Goal: Entertainment & Leisure: Consume media (video, audio)

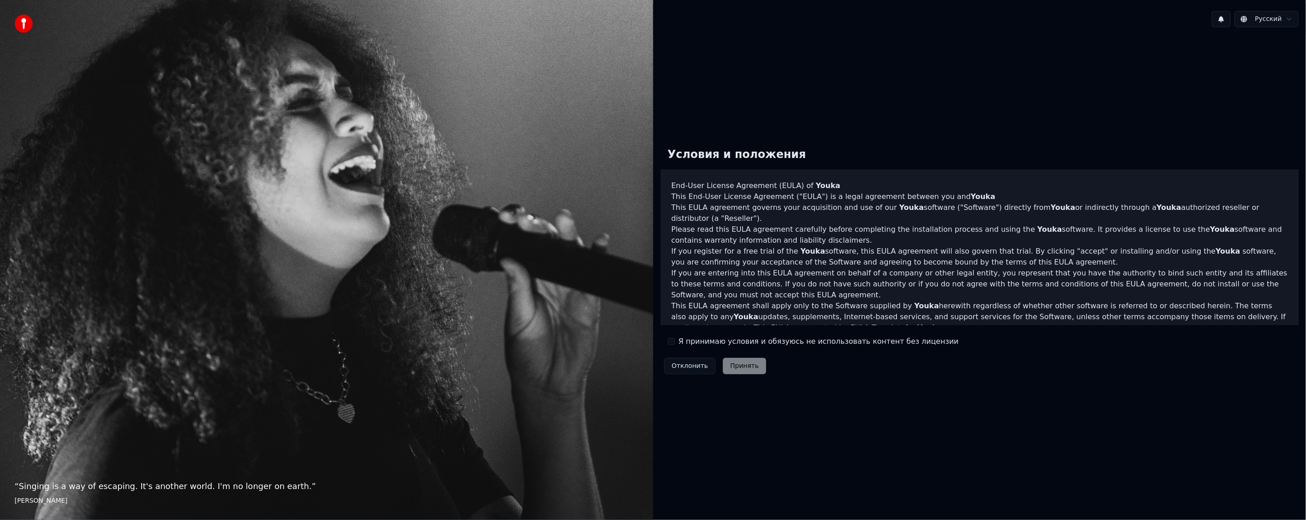
click at [690, 344] on label "Я принимаю условия и обязуюсь не использовать контент без лицензии" at bounding box center [819, 341] width 280 height 11
click at [675, 344] on button "Я принимаю условия и обязуюсь не использовать контент без лицензии" at bounding box center [671, 341] width 7 height 7
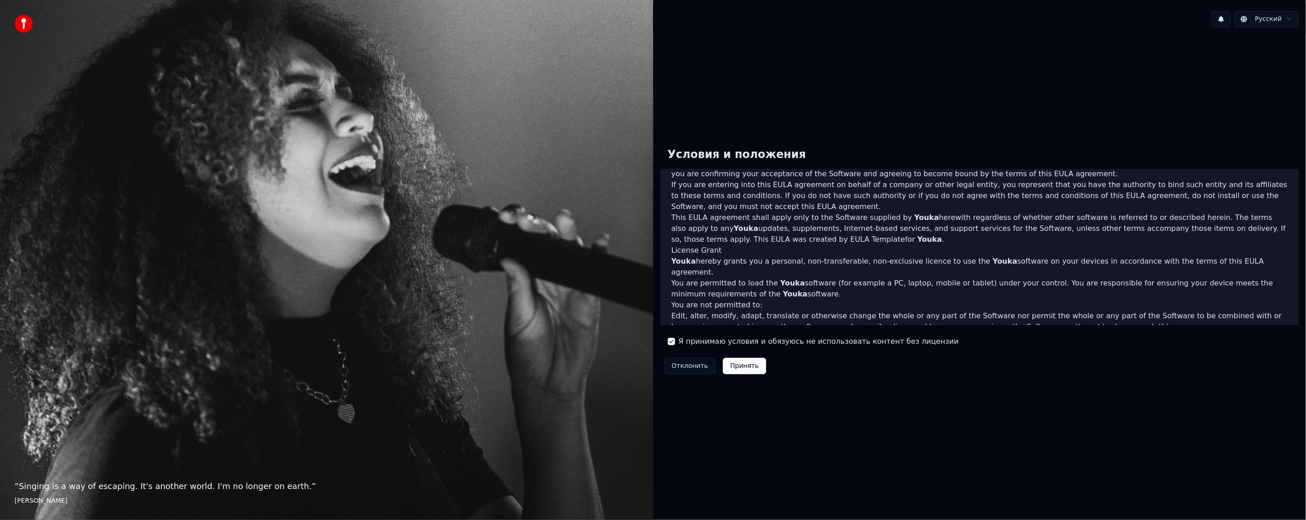
scroll to position [237, 0]
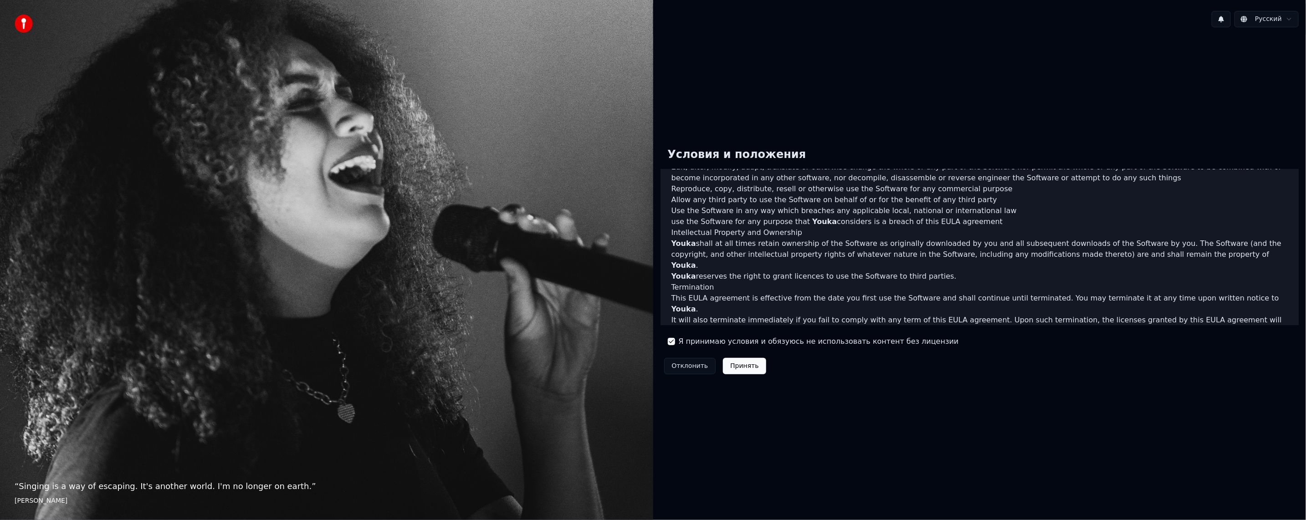
click at [743, 372] on button "Принять" at bounding box center [744, 366] width 43 height 16
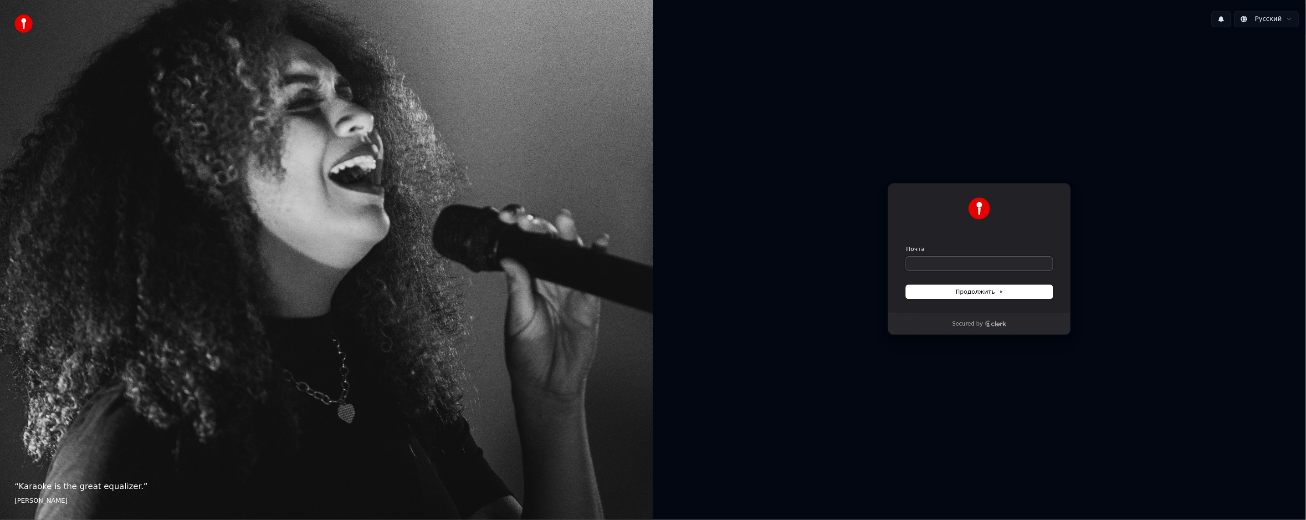
click at [951, 262] on input "Почта" at bounding box center [979, 264] width 147 height 14
type input "*"
click at [977, 293] on span "Продолжить" at bounding box center [980, 292] width 48 height 8
type input "**********"
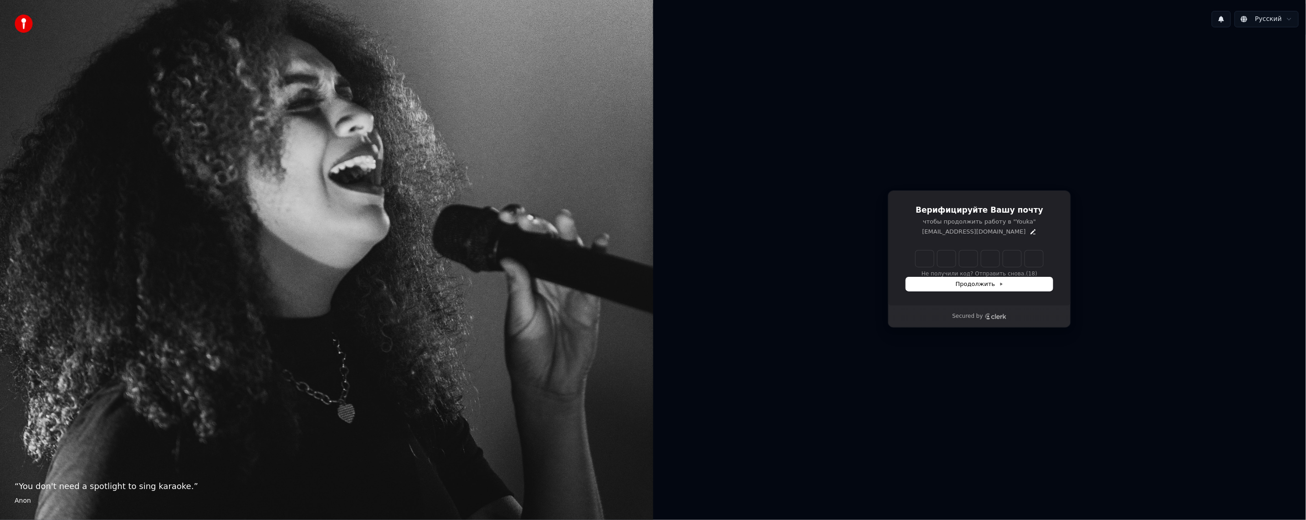
click at [929, 259] on input "Enter verification code" at bounding box center [980, 259] width 128 height 16
paste input "******"
type input "******"
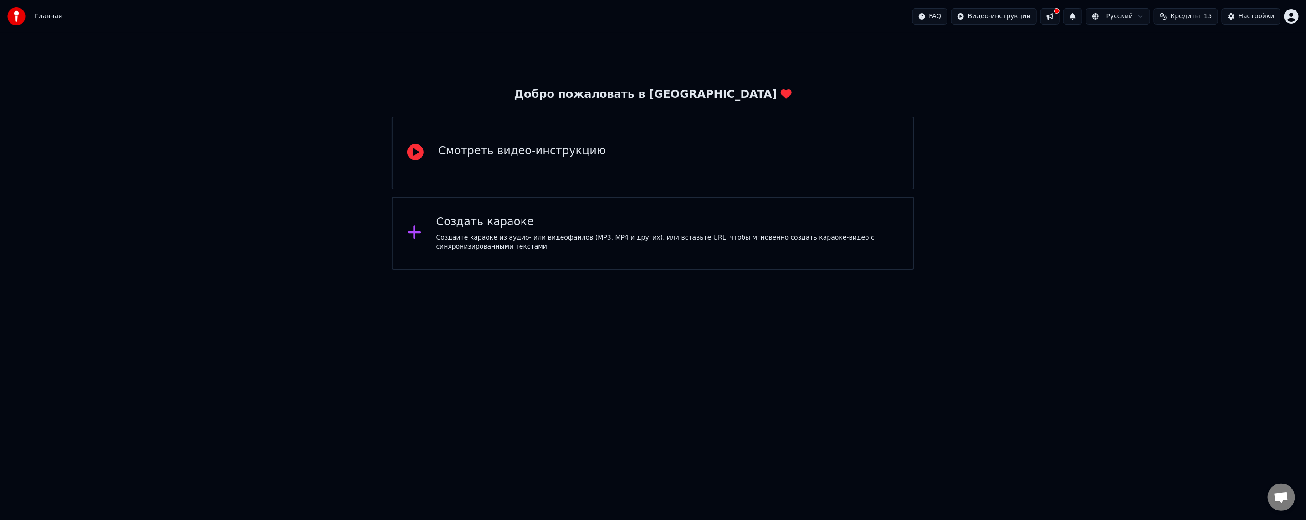
click at [544, 240] on div "Создайте караоке из аудио- или видеофайлов (MP3, MP4 и других), или вставьте UR…" at bounding box center [667, 242] width 462 height 18
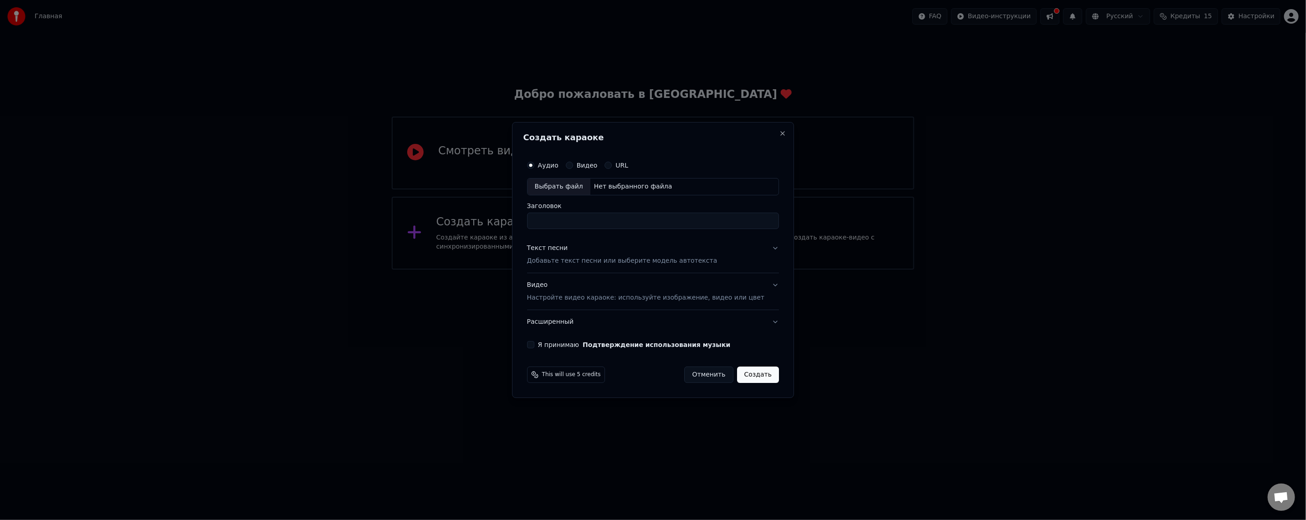
click at [584, 188] on div "Выбрать файл" at bounding box center [558, 187] width 63 height 16
type input "**********"
click at [594, 253] on div "Текст песни Добавьте текст песни или выберите модель автотекста" at bounding box center [622, 255] width 190 height 22
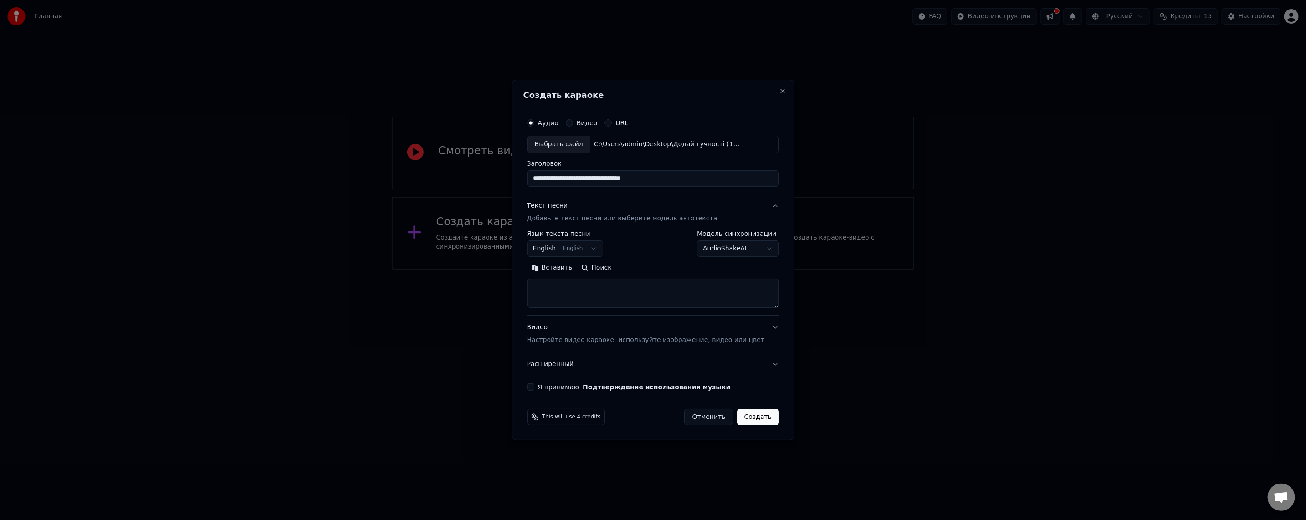
click at [554, 250] on body "**********" at bounding box center [653, 135] width 1306 height 270
select select "**"
click at [717, 250] on body "**********" at bounding box center [653, 135] width 1306 height 270
click at [714, 245] on body "**********" at bounding box center [653, 135] width 1306 height 270
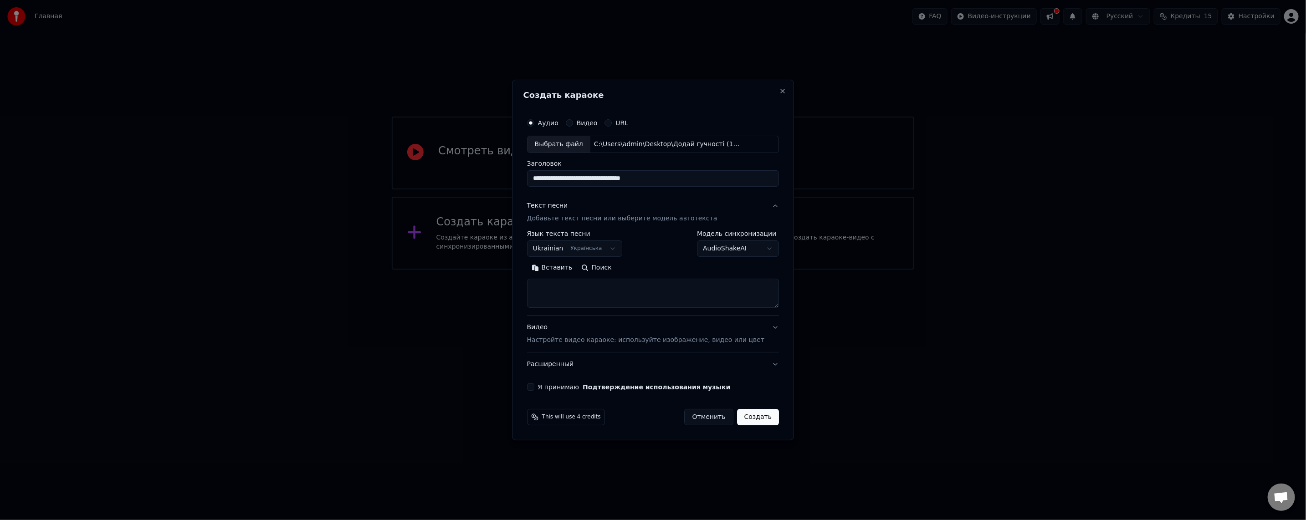
click at [606, 268] on button "Поиск" at bounding box center [596, 268] width 39 height 15
click at [572, 342] on p "Настройте видео караоке: используйте изображение, видео или цвет" at bounding box center [645, 340] width 237 height 9
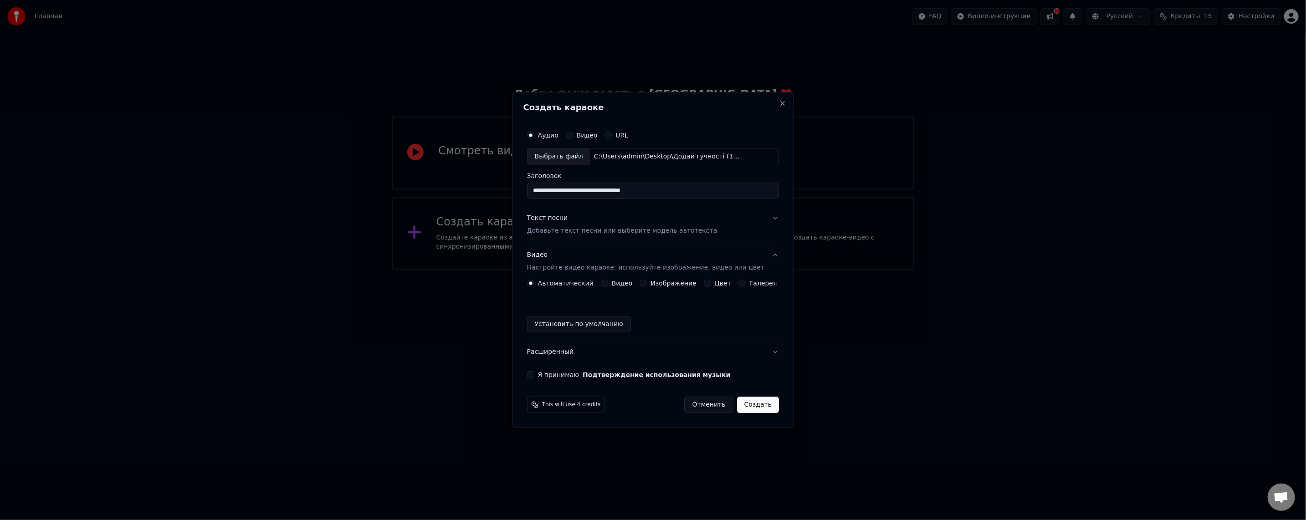
click at [581, 232] on p "Добавьте текст песни или выберите модель автотекста" at bounding box center [622, 230] width 190 height 9
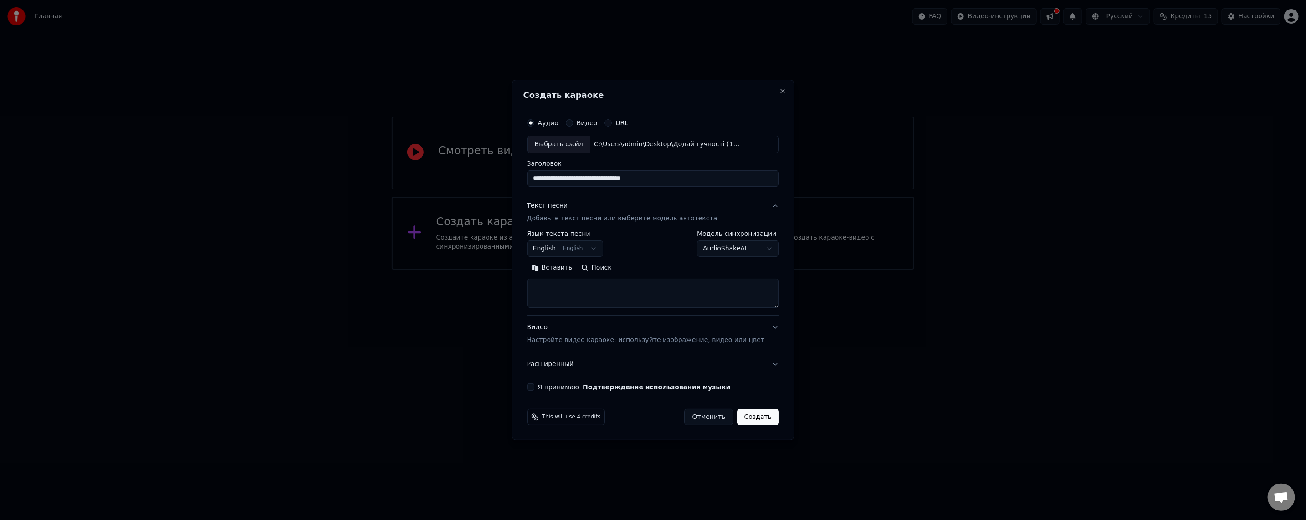
click at [594, 292] on textarea at bounding box center [653, 293] width 252 height 29
click at [571, 244] on body "**********" at bounding box center [653, 135] width 1306 height 270
select select "**"
click at [622, 289] on textarea at bounding box center [653, 293] width 252 height 29
click at [588, 124] on div "Видео" at bounding box center [582, 122] width 32 height 7
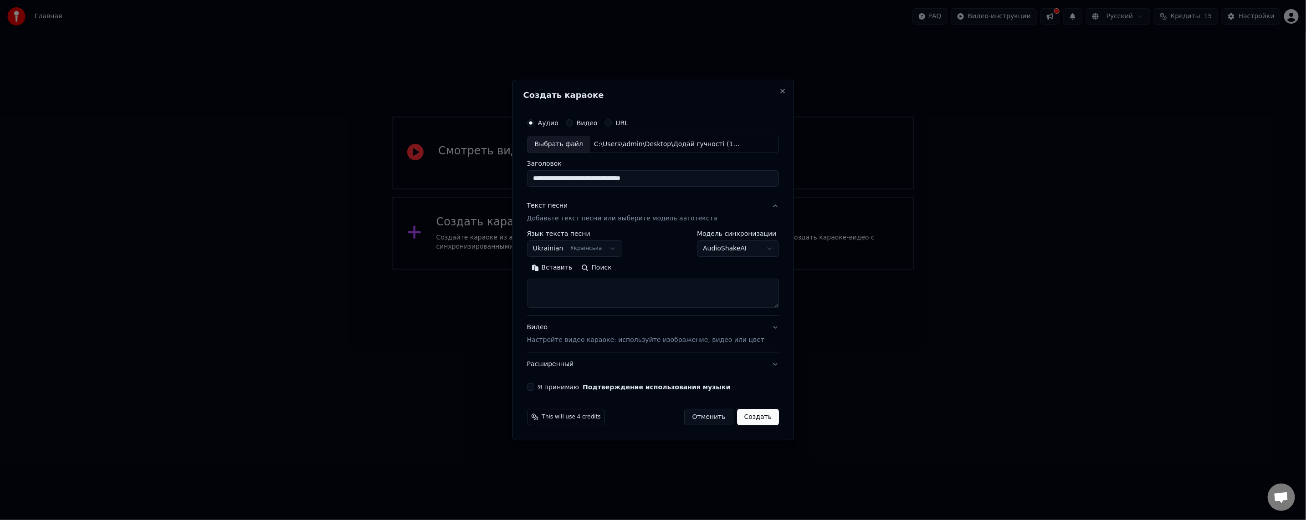
click at [573, 123] on button "Видео" at bounding box center [569, 122] width 7 height 7
click at [551, 124] on div "Аудио" at bounding box center [542, 122] width 31 height 7
click at [534, 122] on button "Аудио" at bounding box center [530, 122] width 7 height 7
click at [666, 141] on div "Нет выбранного файла" at bounding box center [633, 144] width 86 height 9
type input "**********"
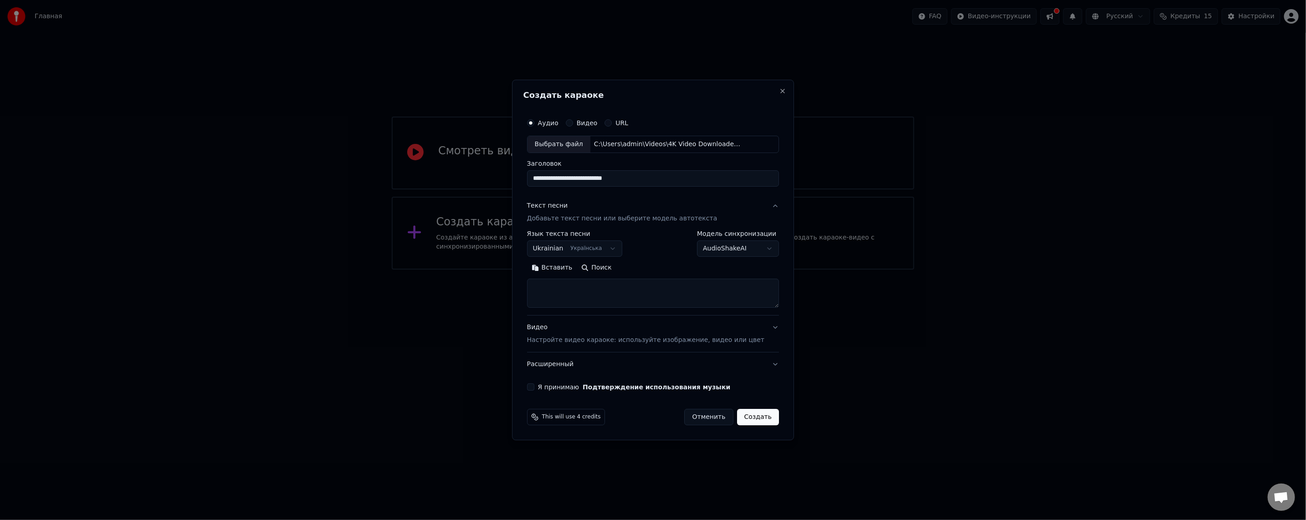
click at [604, 271] on button "Поиск" at bounding box center [596, 268] width 39 height 15
click at [720, 256] on body "**********" at bounding box center [653, 135] width 1306 height 270
click at [722, 247] on body "**********" at bounding box center [653, 135] width 1306 height 270
click at [779, 92] on button "Close" at bounding box center [782, 90] width 7 height 7
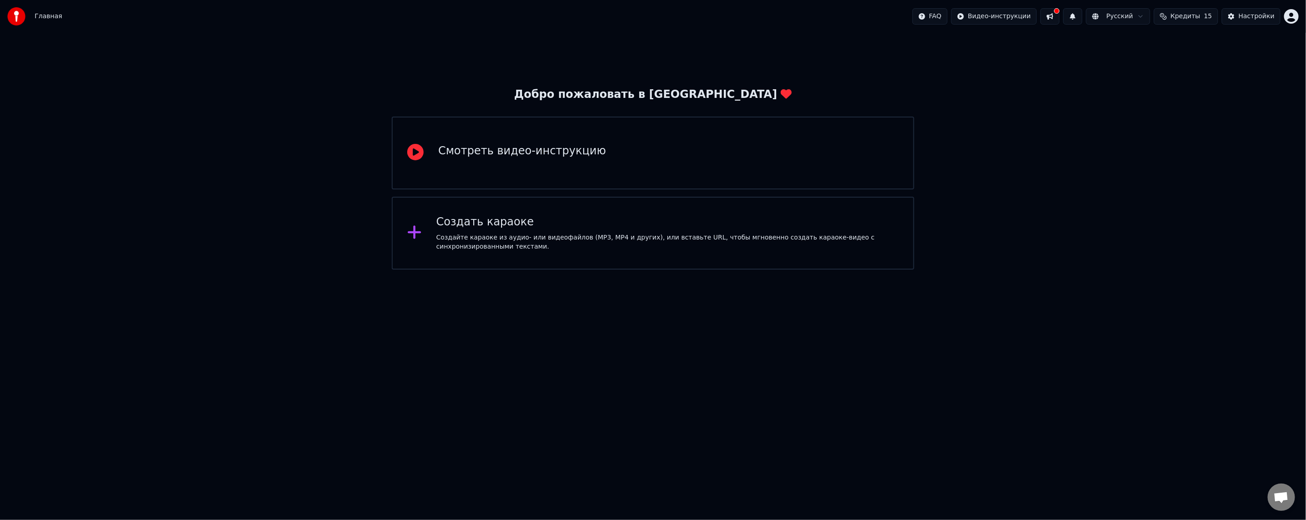
click at [1260, 18] on div "Настройки" at bounding box center [1257, 16] width 36 height 9
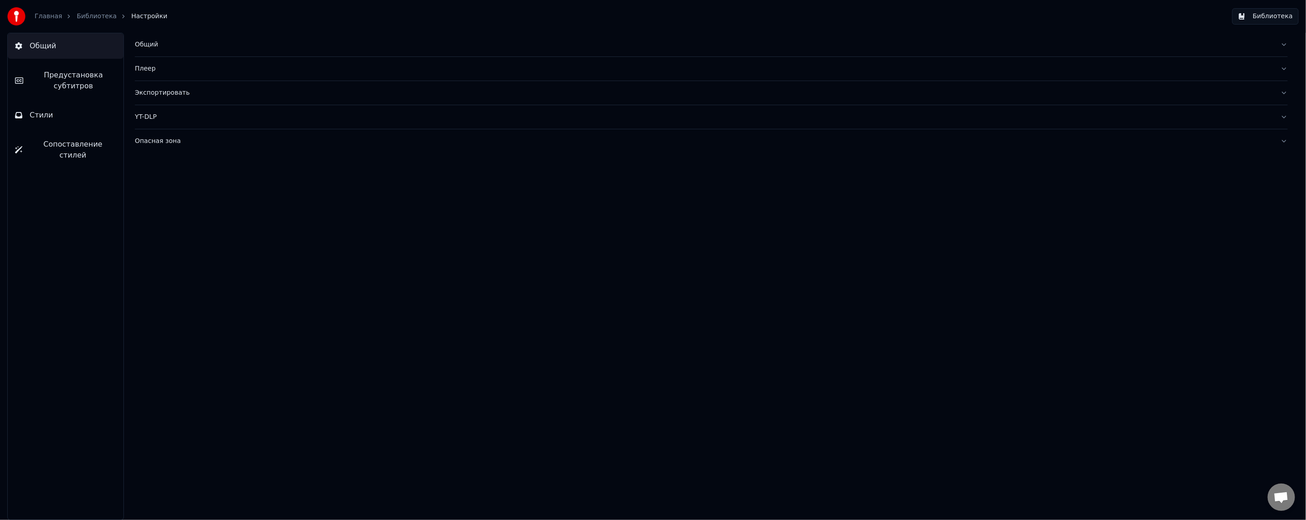
click at [42, 20] on link "Главная" at bounding box center [48, 16] width 27 height 9
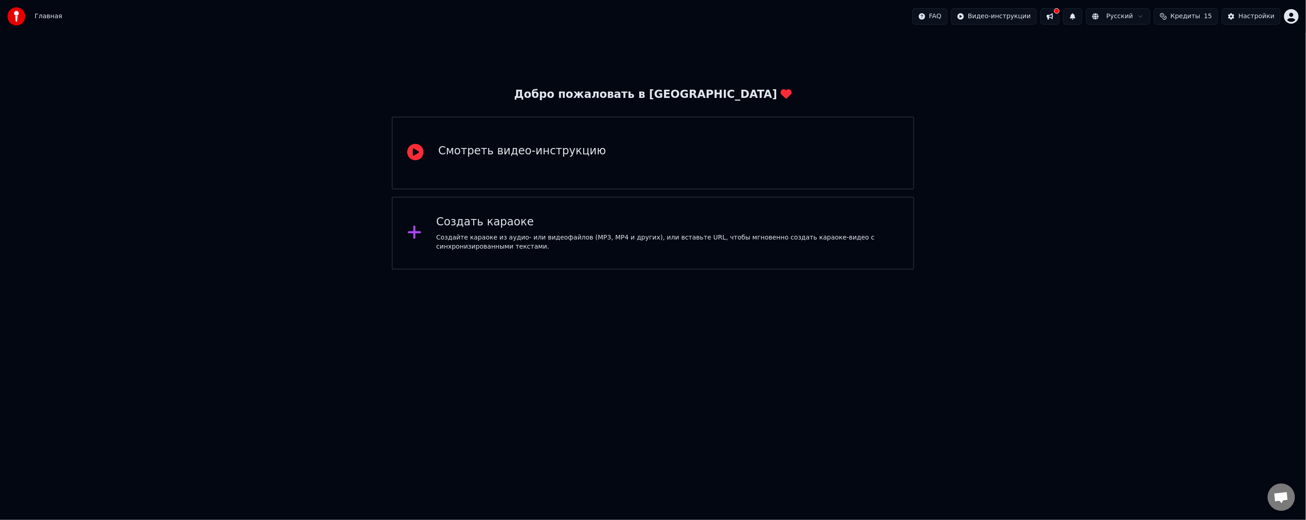
click at [510, 161] on div "Смотреть видео-инструкцию" at bounding box center [522, 153] width 168 height 18
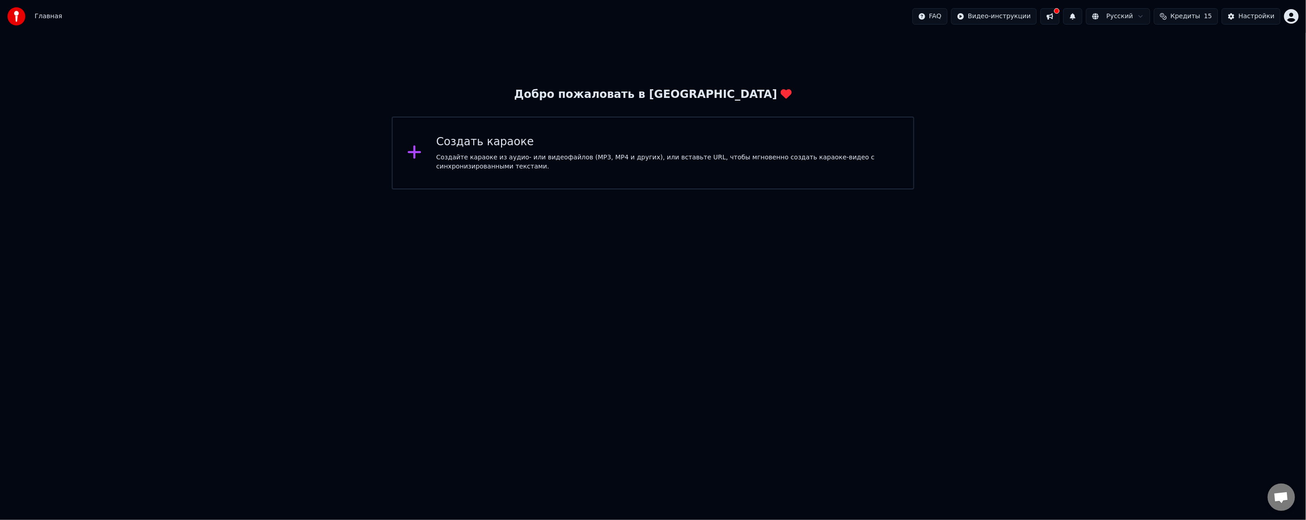
click at [543, 169] on div "Создайте караоке из аудио- или видеофайлов (MP3, MP4 и других), или вставьте UR…" at bounding box center [667, 162] width 462 height 18
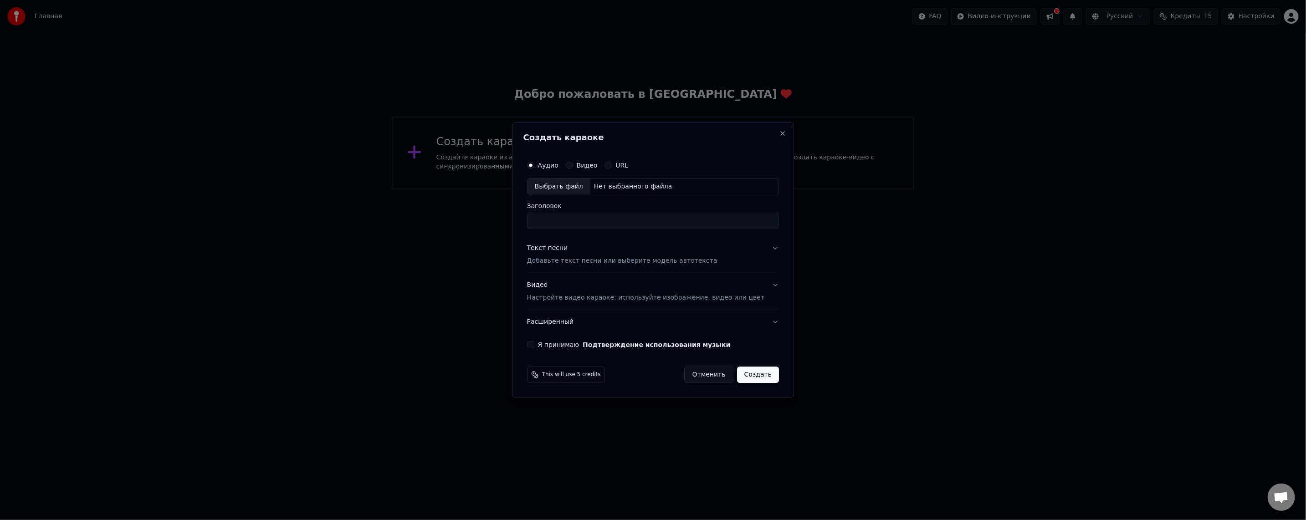
click at [580, 246] on div "Текст песни Добавьте текст песни или выберите модель автотекста" at bounding box center [622, 255] width 190 height 22
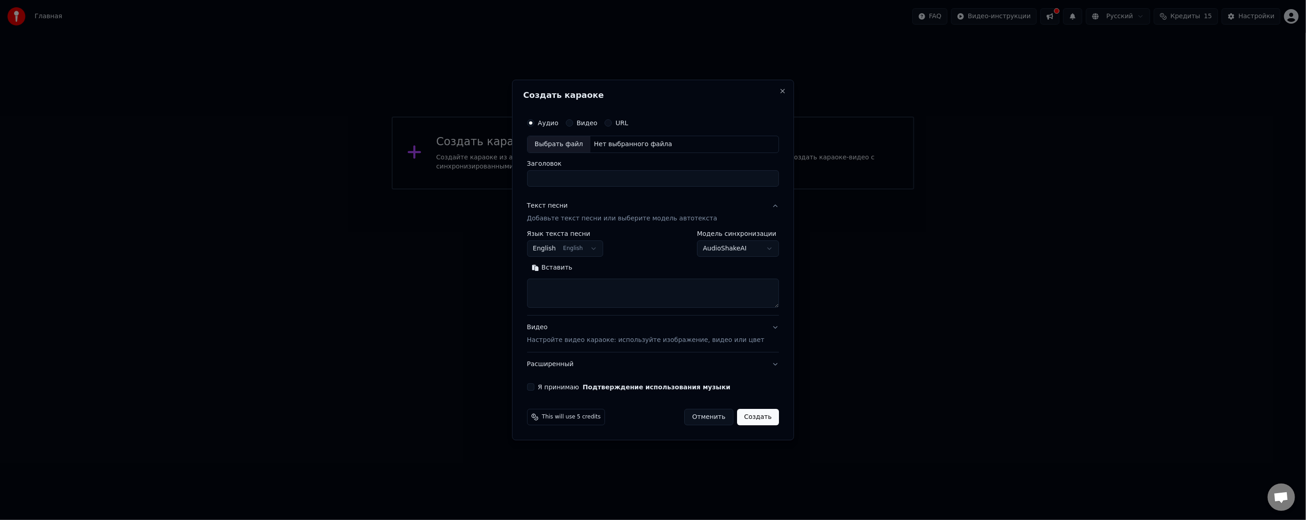
click at [565, 285] on textarea at bounding box center [653, 293] width 252 height 29
click at [612, 120] on button "URL" at bounding box center [608, 122] width 7 height 7
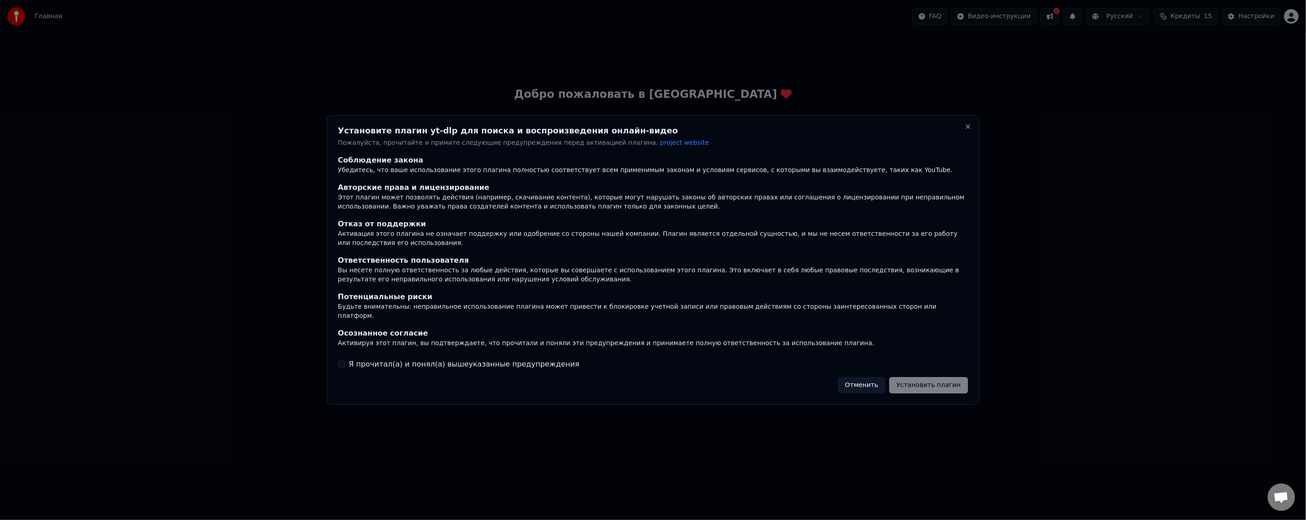
click at [945, 383] on div "Отменить Установить плагин" at bounding box center [903, 385] width 130 height 16
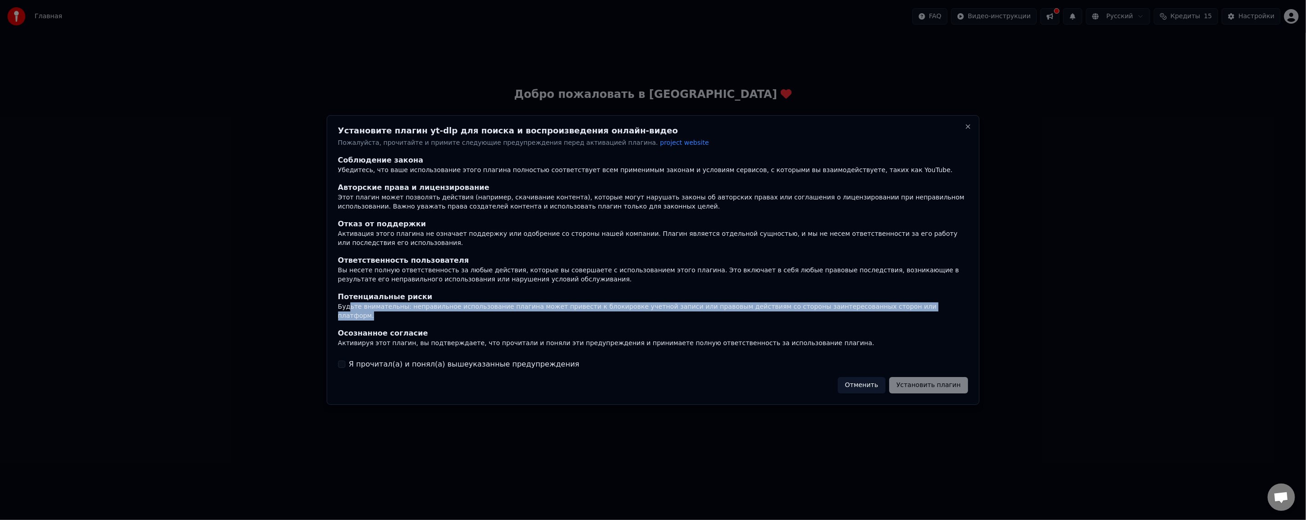
drag, startPoint x: 349, startPoint y: 312, endPoint x: 895, endPoint y: 310, distance: 545.7
click at [895, 310] on div "Будьте внимательны: неправильное использование плагина может привести к блокиро…" at bounding box center [653, 311] width 630 height 18
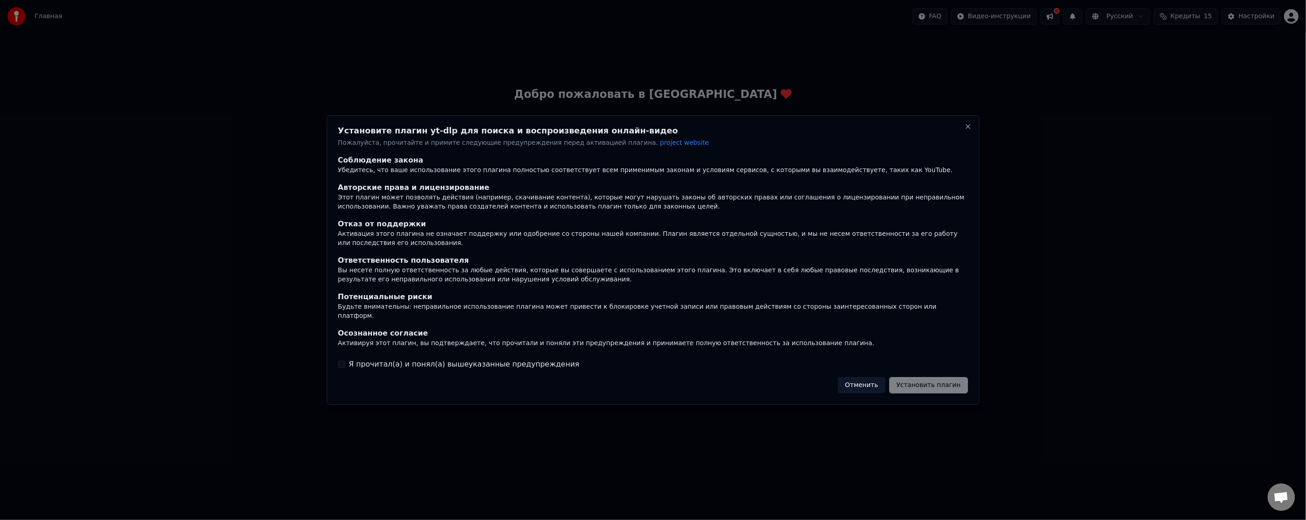
click at [876, 380] on button "Отменить" at bounding box center [862, 385] width 48 height 16
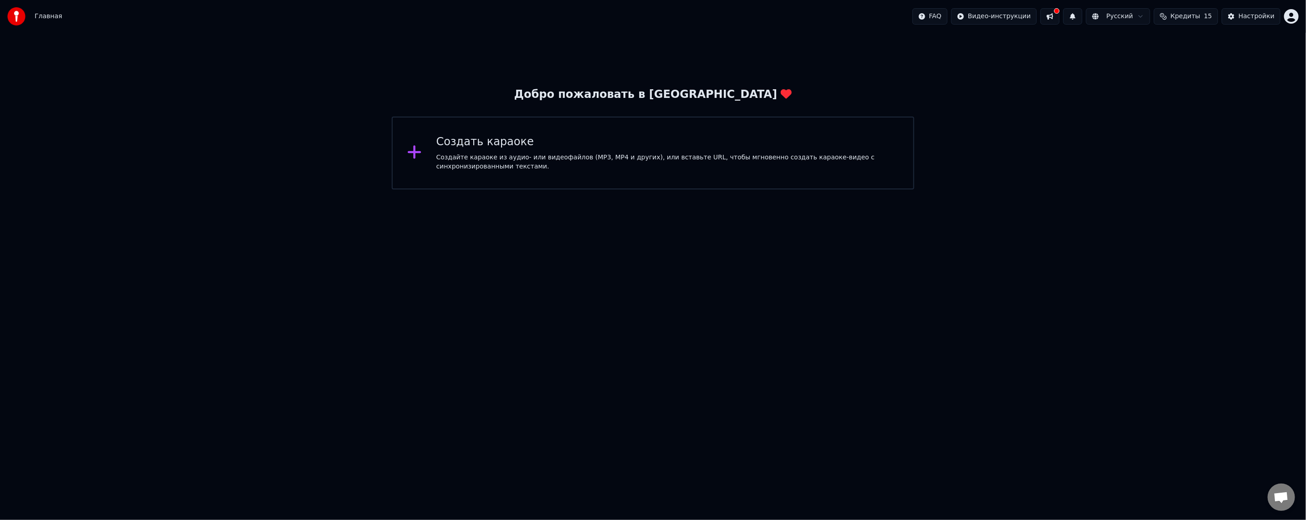
click at [495, 147] on div "Создать караоке" at bounding box center [667, 142] width 462 height 15
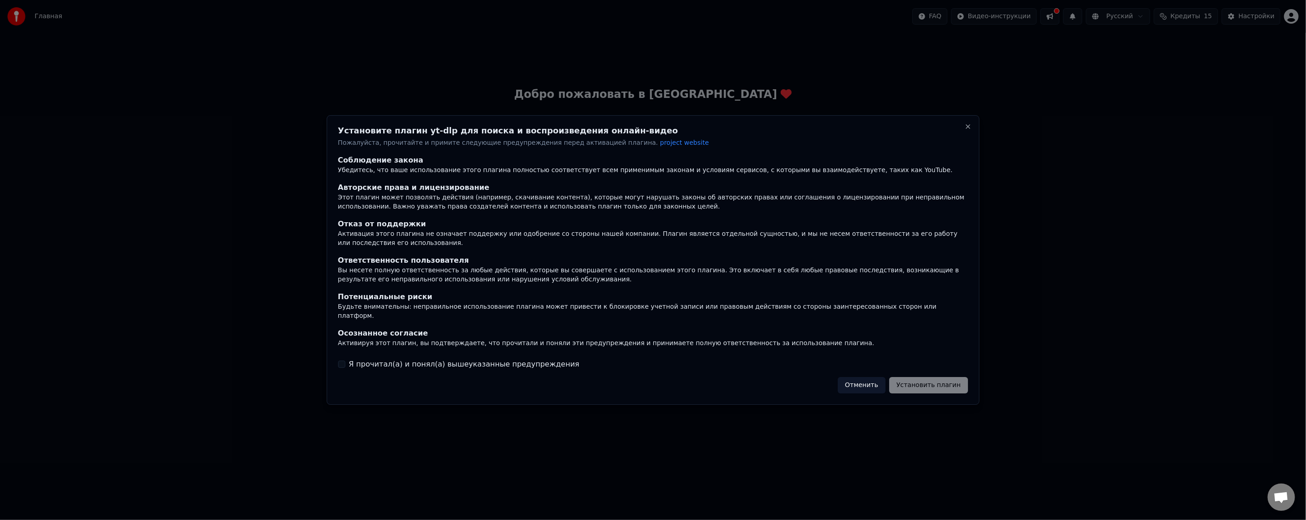
click at [870, 386] on button "Отменить" at bounding box center [862, 385] width 48 height 16
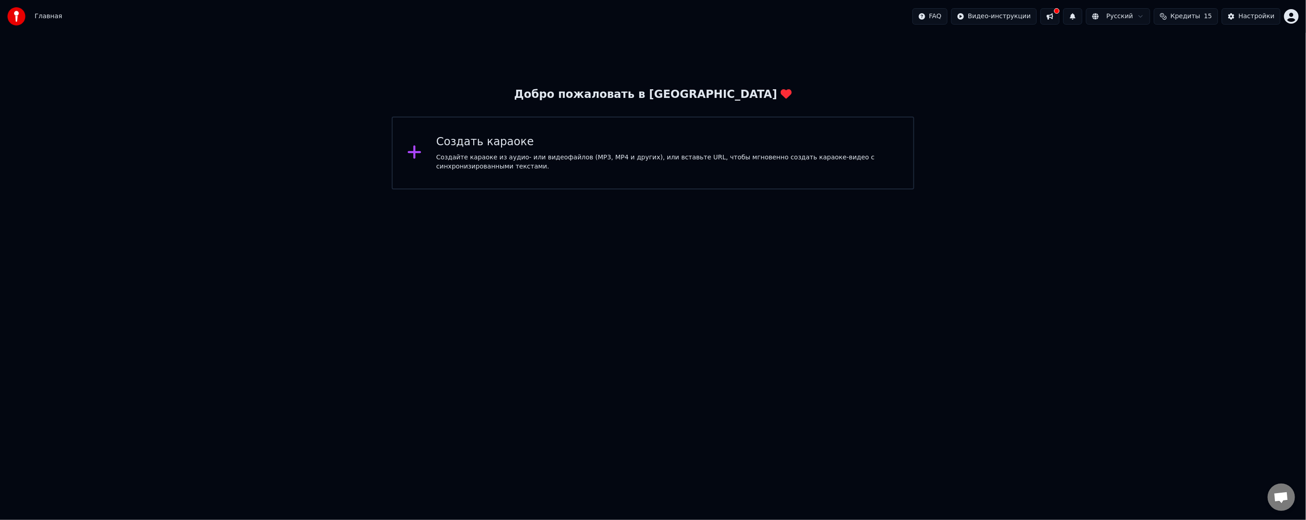
click at [543, 162] on div "Создайте караоке из аудио- или видеофайлов (MP3, MP4 и других), или вставьте UR…" at bounding box center [667, 162] width 462 height 18
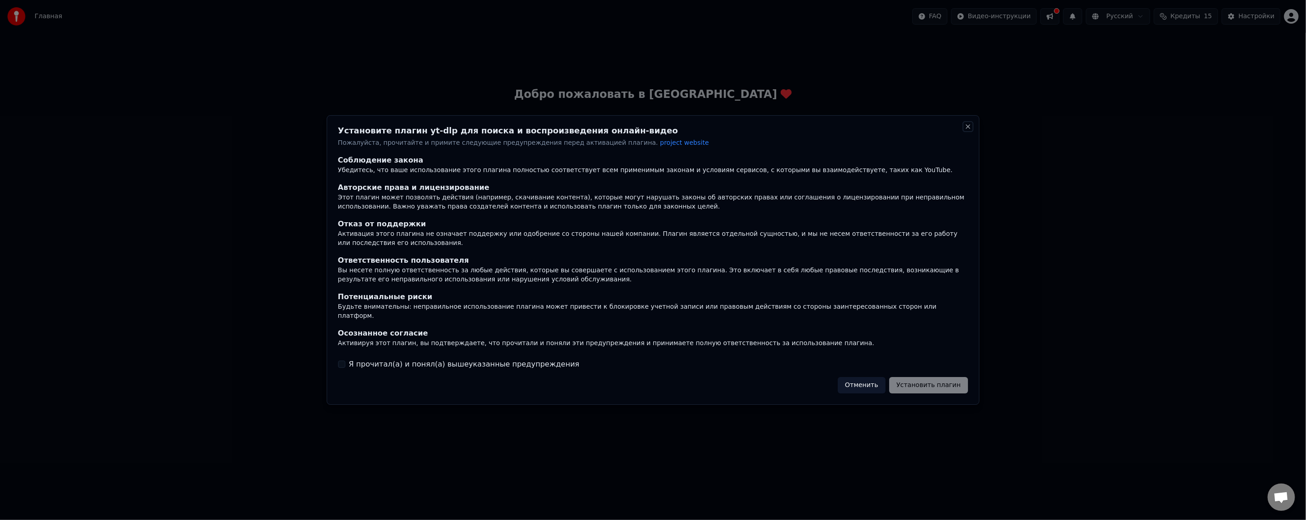
click at [968, 130] on button "Close" at bounding box center [967, 126] width 7 height 7
click at [971, 128] on button "Close" at bounding box center [967, 126] width 7 height 7
click at [968, 130] on button "Close" at bounding box center [967, 126] width 7 height 7
click at [886, 380] on button "Отменить" at bounding box center [862, 385] width 48 height 16
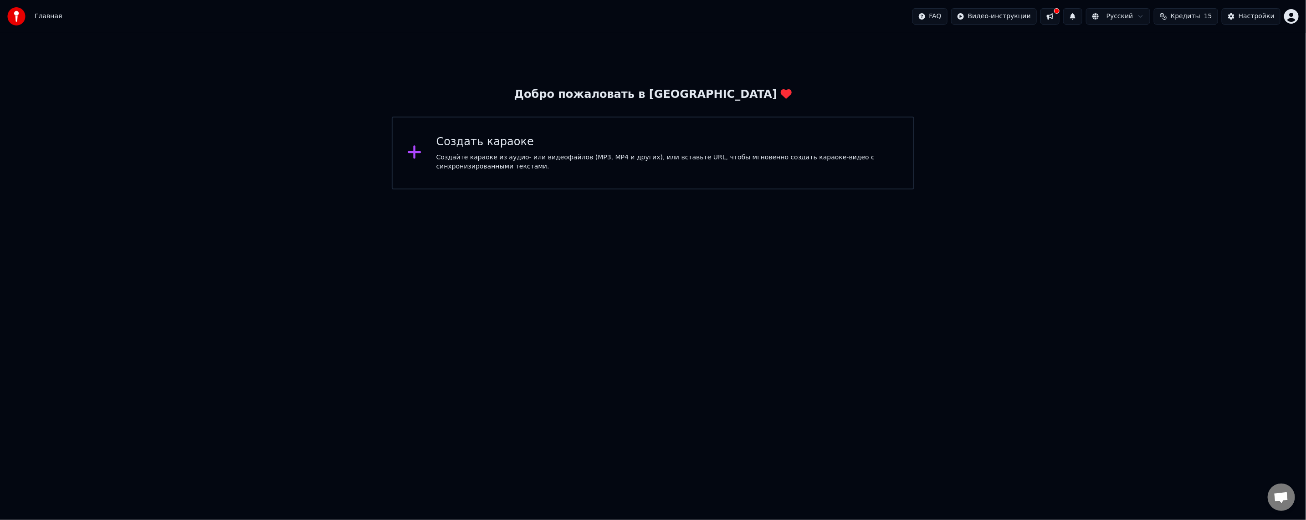
click at [409, 155] on icon at bounding box center [414, 152] width 15 height 16
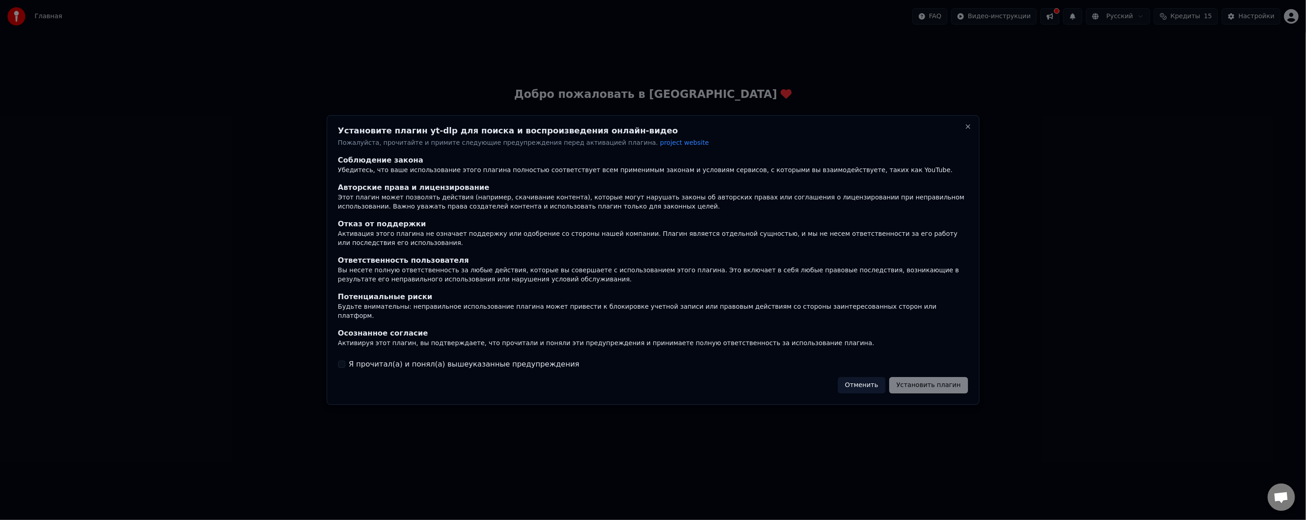
click at [872, 377] on button "Отменить" at bounding box center [862, 385] width 48 height 16
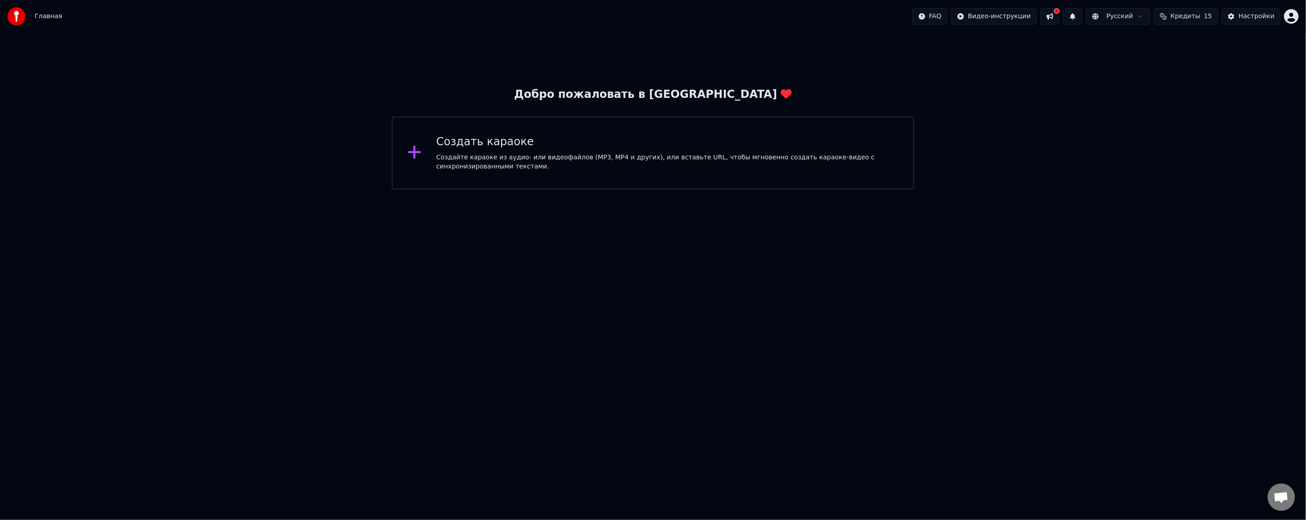
click at [649, 163] on div "Создайте караоке из аудио- или видеофайлов (MP3, MP4 и других), или вставьте UR…" at bounding box center [667, 162] width 462 height 18
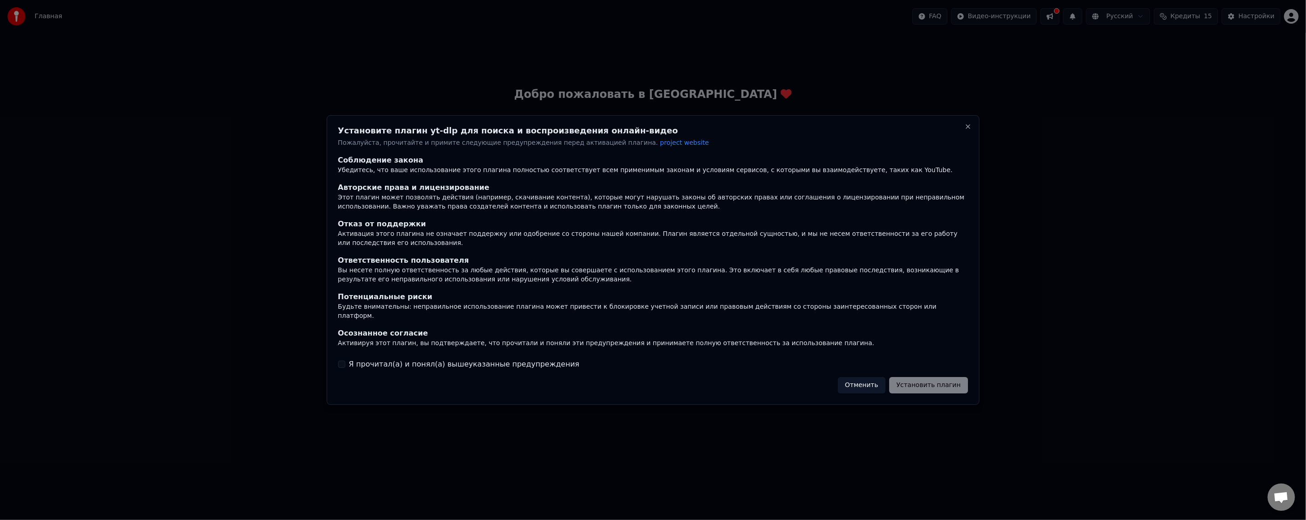
click at [439, 362] on label "Я прочитал(а) и понял(а) вышеуказанные предупреждения" at bounding box center [464, 364] width 230 height 11
click at [345, 362] on button "Я прочитал(а) и понял(а) вышеуказанные предупреждения" at bounding box center [341, 364] width 7 height 7
click at [936, 383] on button "Установить плагин" at bounding box center [928, 385] width 79 height 16
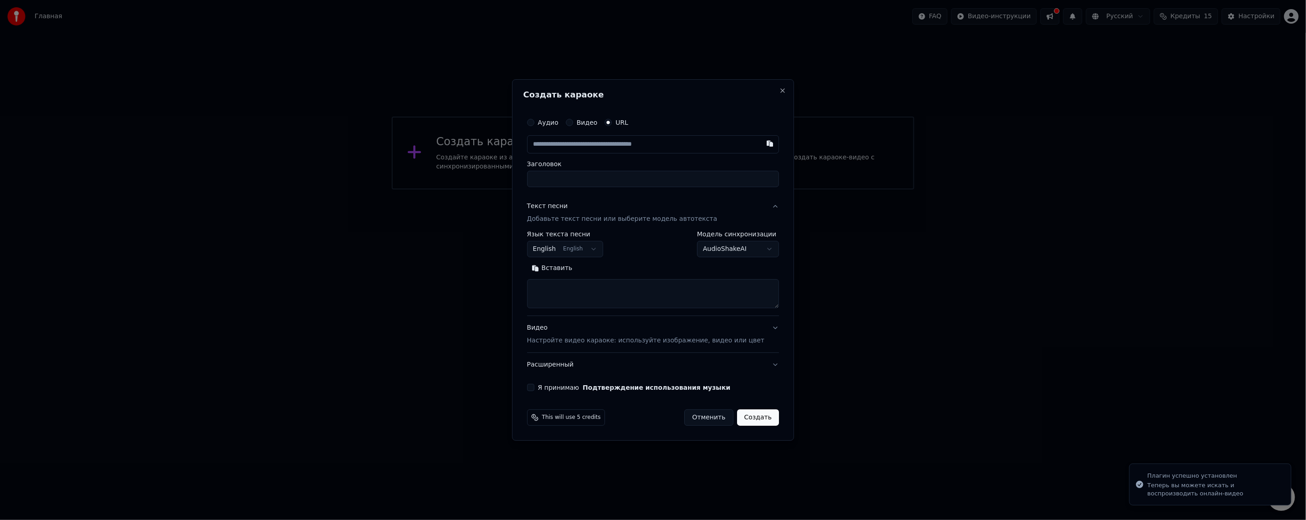
click at [586, 189] on body "**********" at bounding box center [653, 94] width 1306 height 189
select select "**"
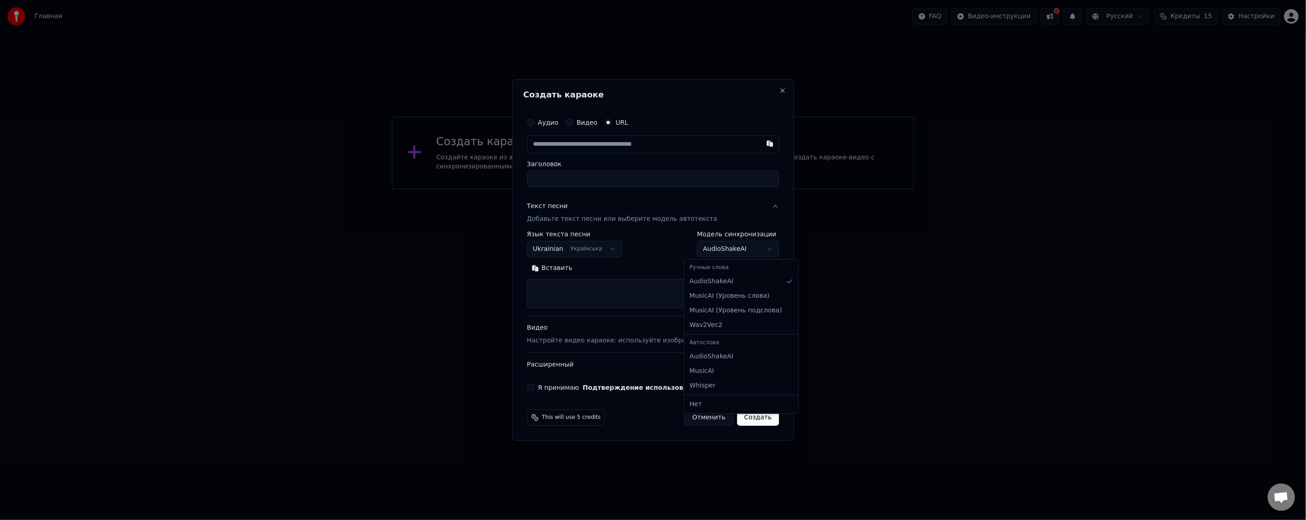
click at [728, 189] on body "**********" at bounding box center [653, 94] width 1306 height 189
select select "**********"
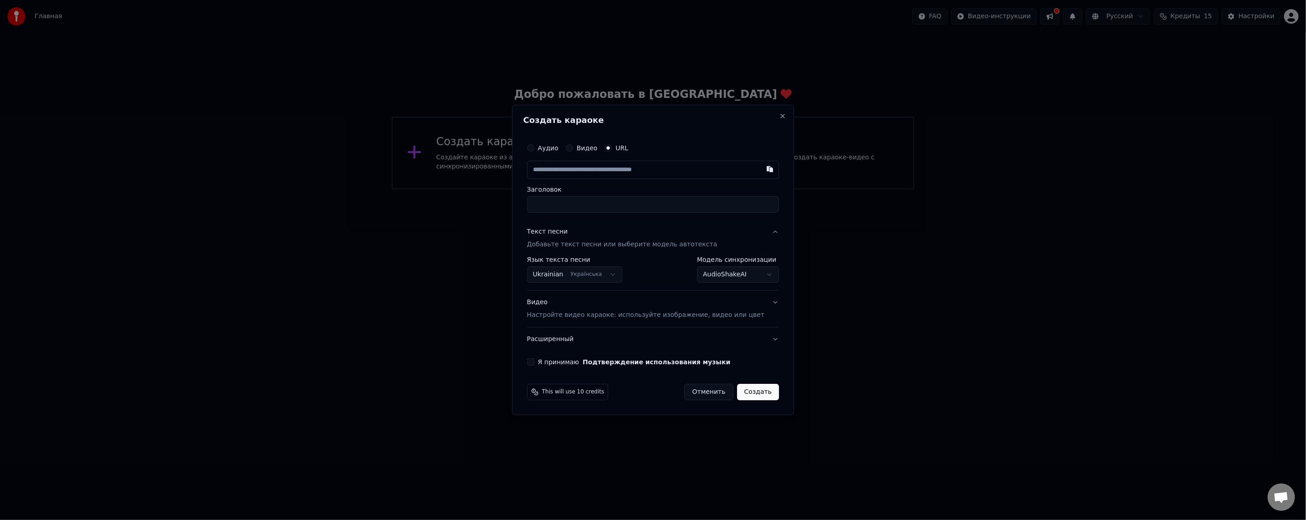
click at [592, 162] on input "text" at bounding box center [653, 170] width 252 height 18
paste input "**********"
type input "**********"
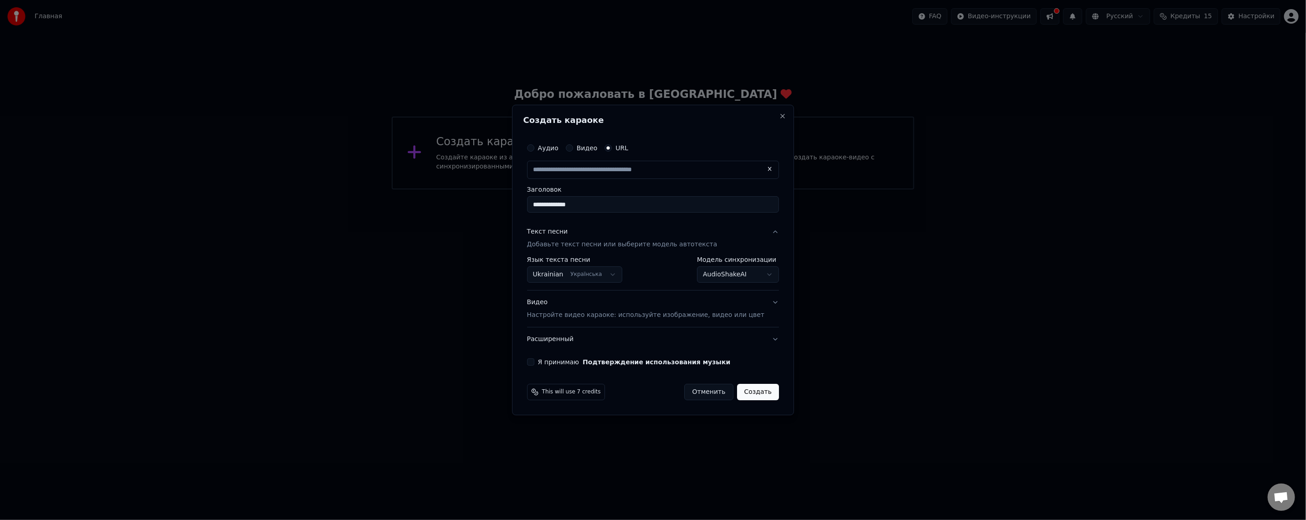
click at [534, 360] on button "Я принимаю Подтверждение использования музыки" at bounding box center [530, 361] width 7 height 7
click at [596, 314] on p "Настройте видео караоке: используйте изображение, видео или цвет" at bounding box center [645, 315] width 237 height 9
type input "**********"
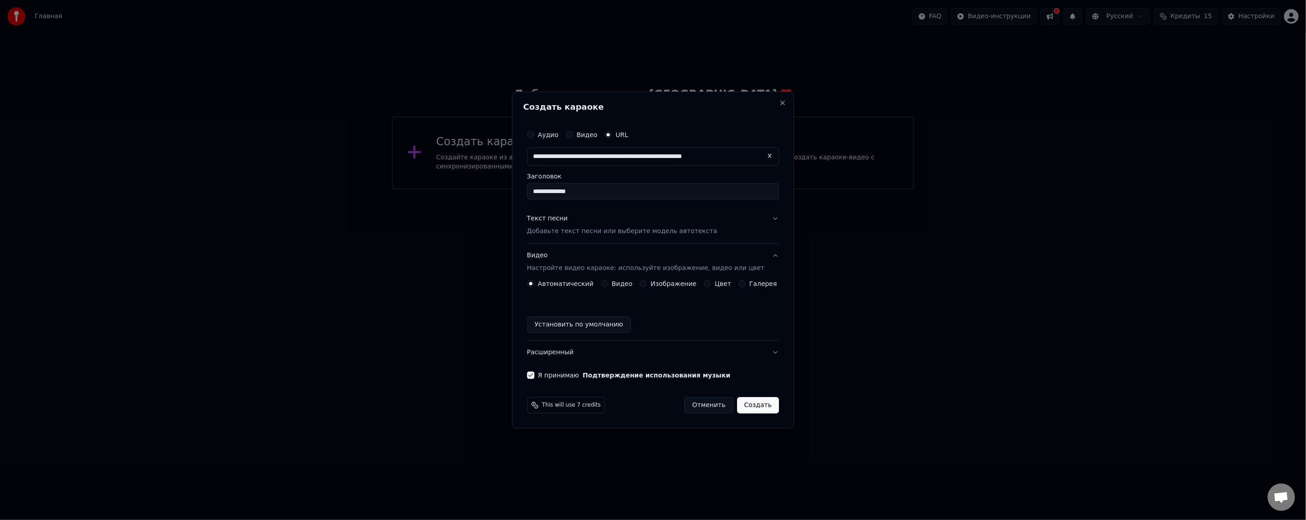
click at [592, 264] on p "Настройте видео караоке: используйте изображение, видео или цвет" at bounding box center [645, 268] width 237 height 9
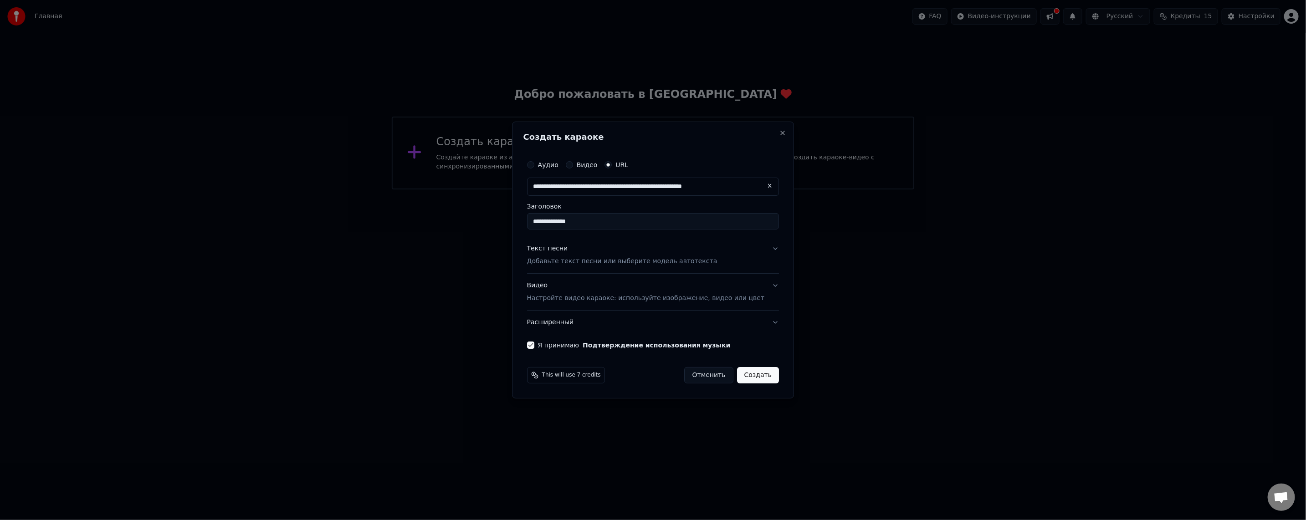
click at [742, 378] on button "Создать" at bounding box center [758, 375] width 42 height 16
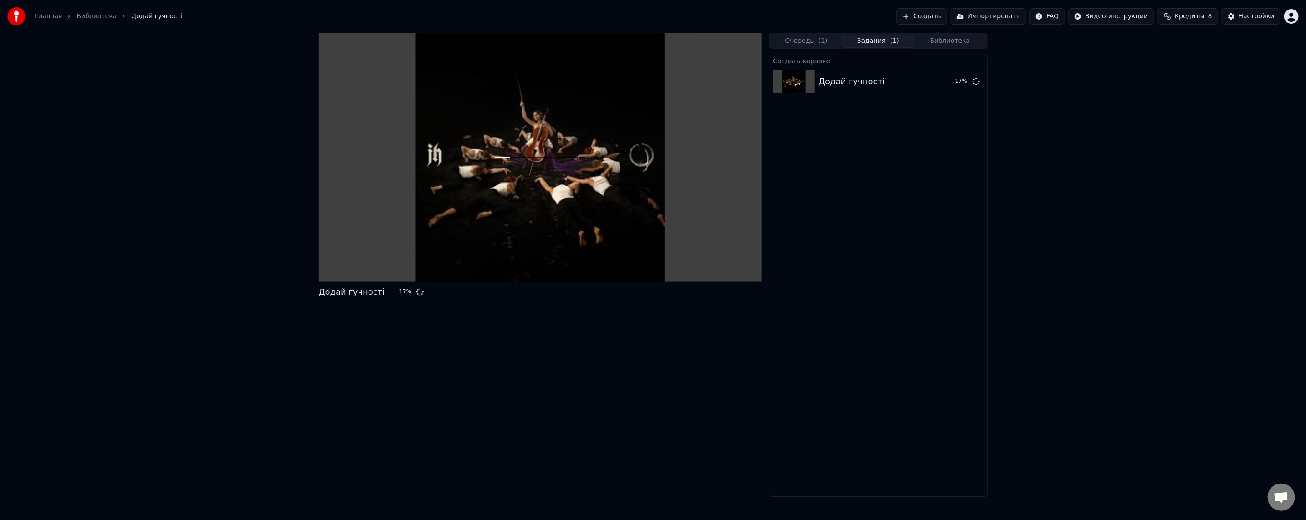
click at [819, 41] on span "( 1 )" at bounding box center [823, 40] width 9 height 9
click at [861, 42] on button "Задания ( 1 )" at bounding box center [878, 41] width 72 height 13
click at [1244, 17] on div "Настройки" at bounding box center [1257, 16] width 36 height 9
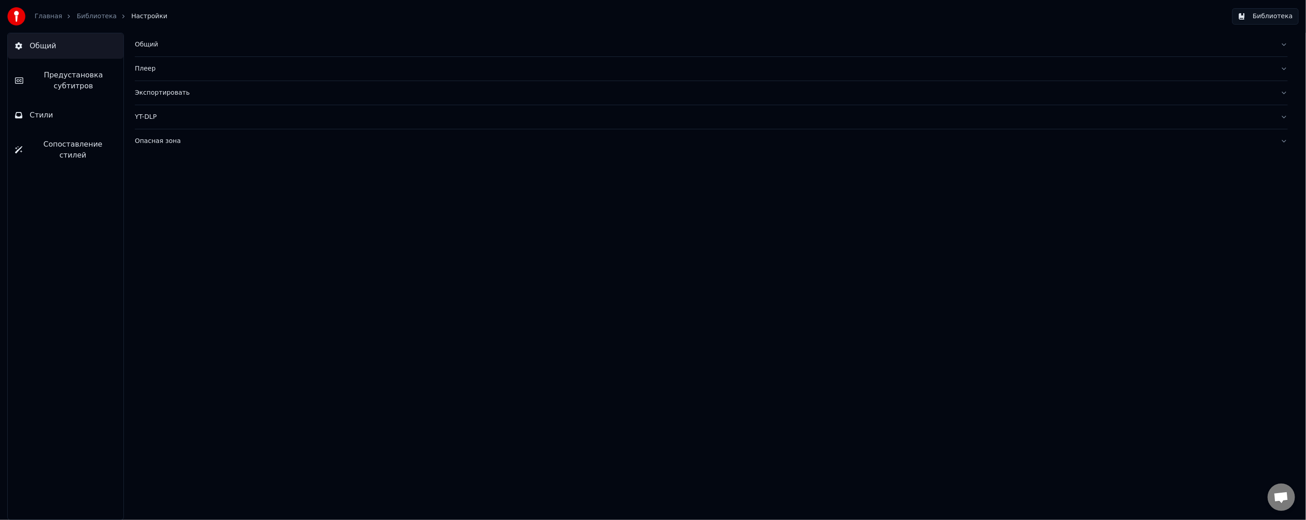
click at [142, 72] on div "Плеер" at bounding box center [704, 68] width 1138 height 9
click at [165, 113] on div "YT-DLP" at bounding box center [704, 117] width 1138 height 9
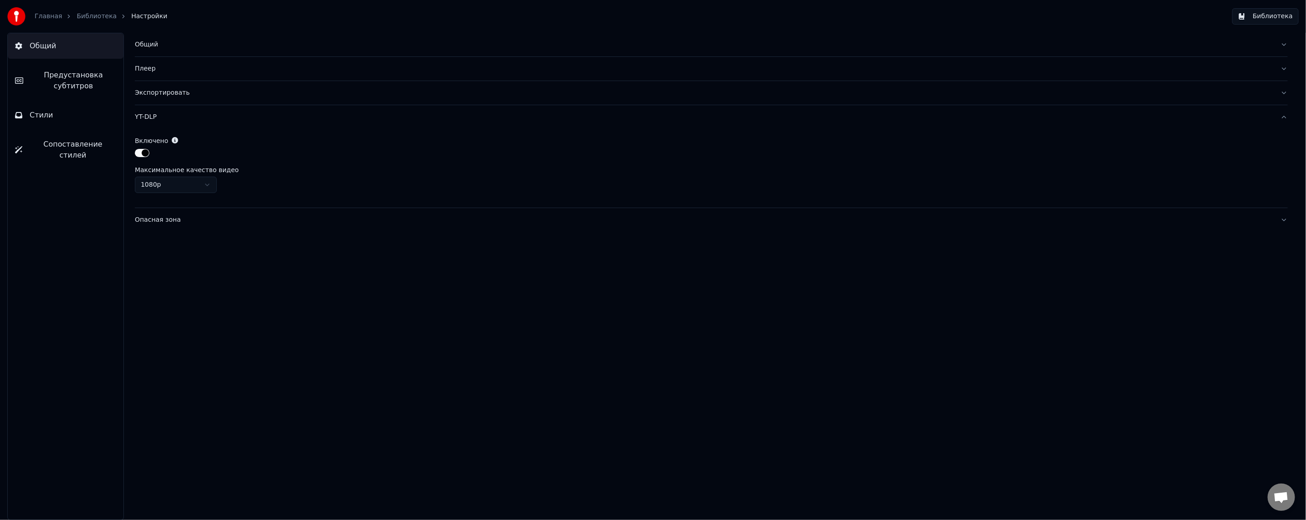
click at [165, 113] on div "YT-DLP" at bounding box center [704, 117] width 1138 height 9
click at [173, 43] on div "Общий" at bounding box center [704, 44] width 1138 height 9
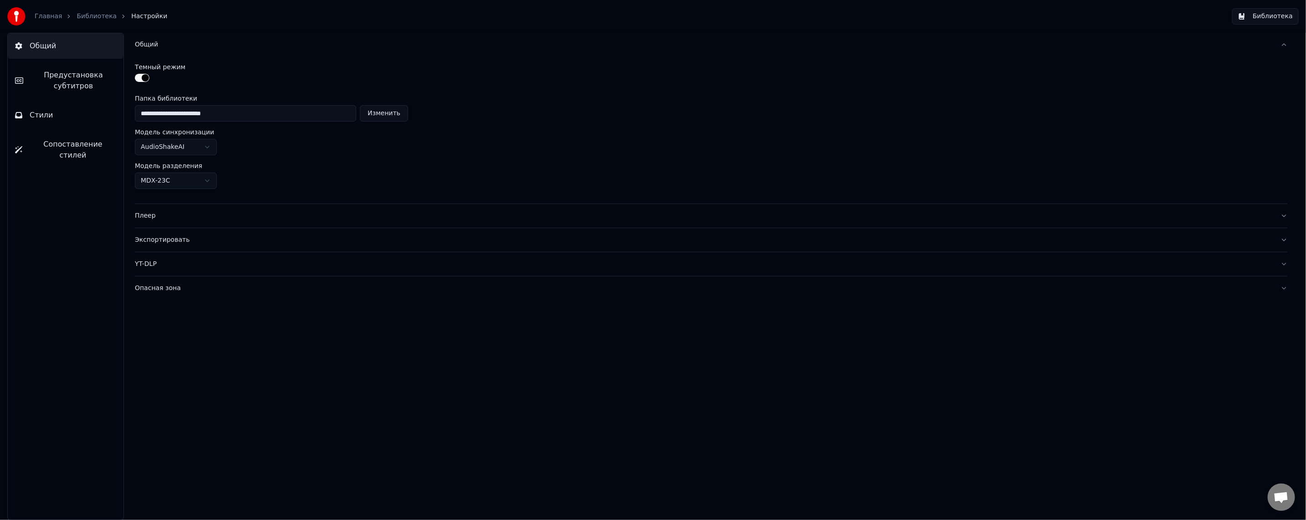
click at [171, 43] on div "Общий" at bounding box center [704, 44] width 1138 height 9
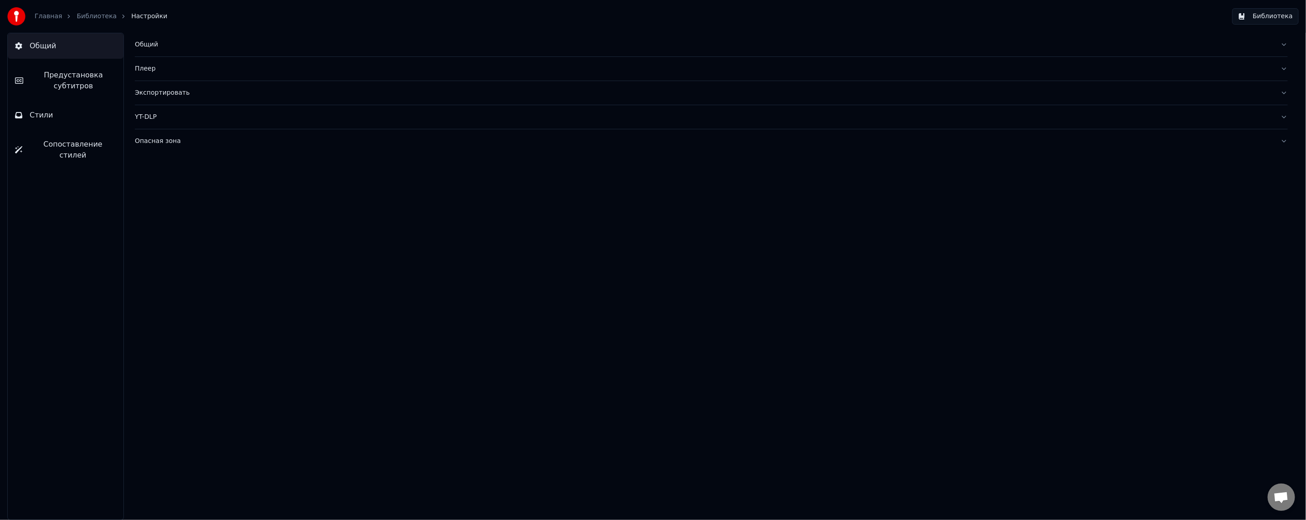
drag, startPoint x: 586, startPoint y: 257, endPoint x: 597, endPoint y: 261, distance: 11.8
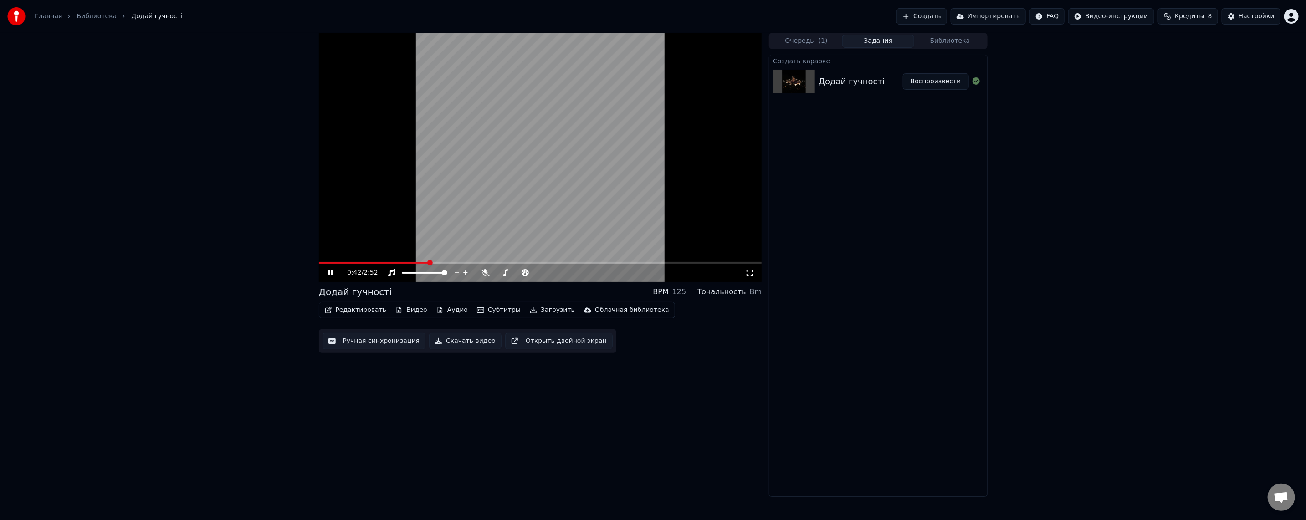
click at [518, 200] on video at bounding box center [540, 157] width 443 height 249
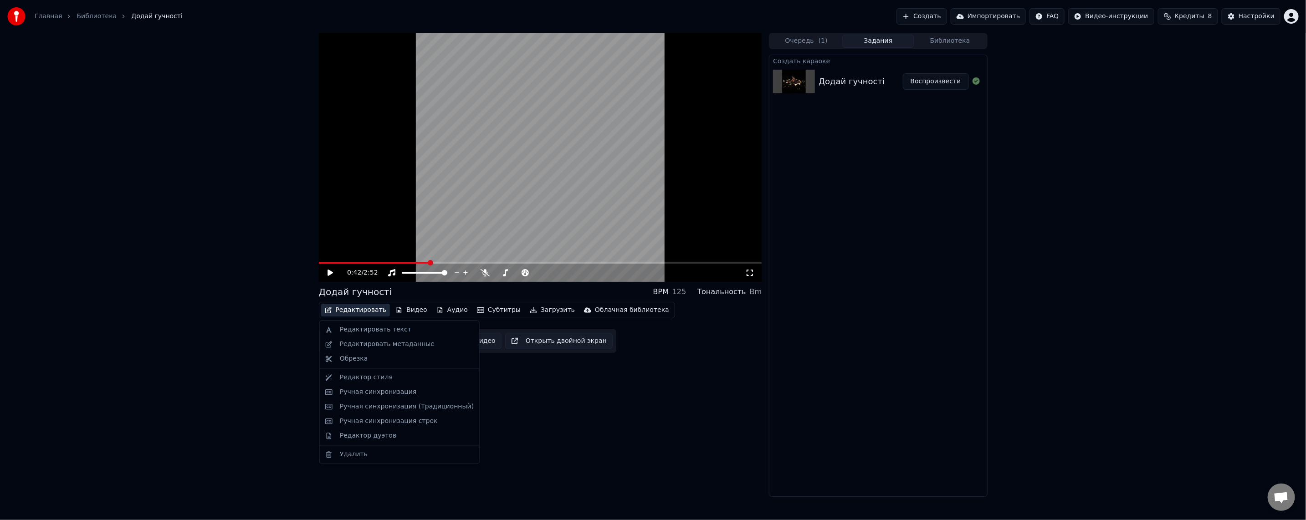
click at [367, 311] on button "Редактировать" at bounding box center [355, 310] width 69 height 13
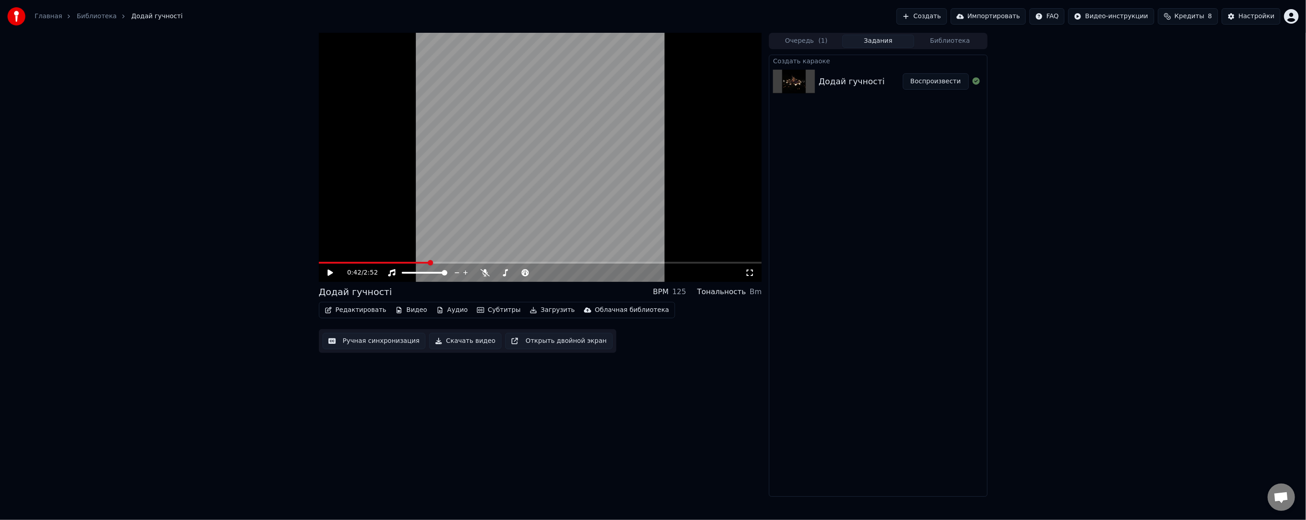
click at [585, 415] on div "0:42 / 2:52 Додай гучності BPM 125 Тональность Bm Редактировать Видео Аудио Суб…" at bounding box center [540, 265] width 443 height 464
click at [378, 343] on button "Ручная синхронизация" at bounding box center [373, 341] width 103 height 16
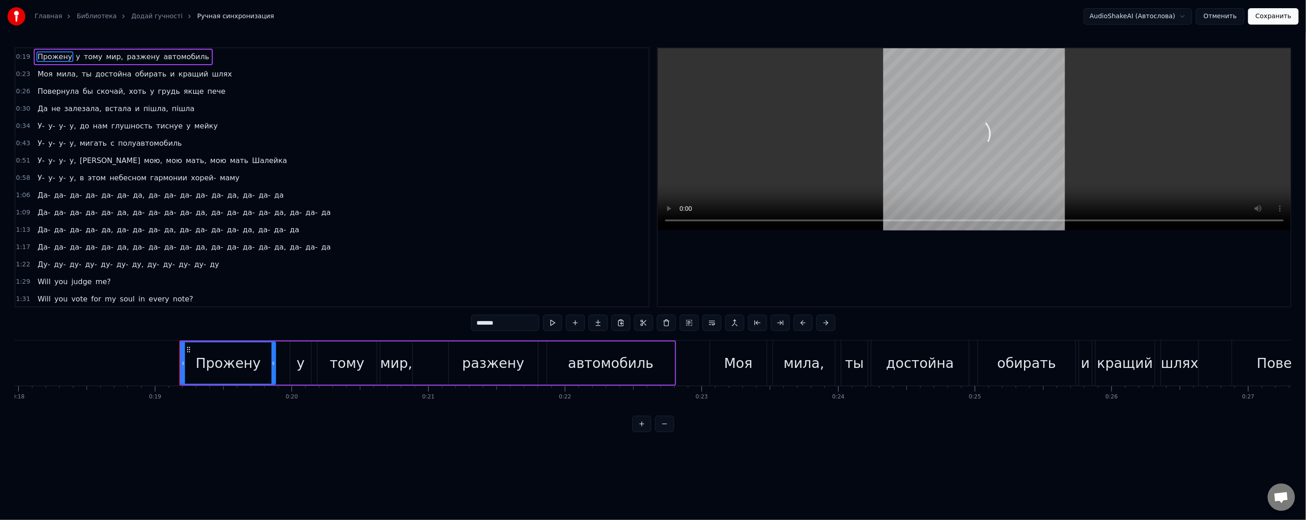
scroll to position [0, 2575]
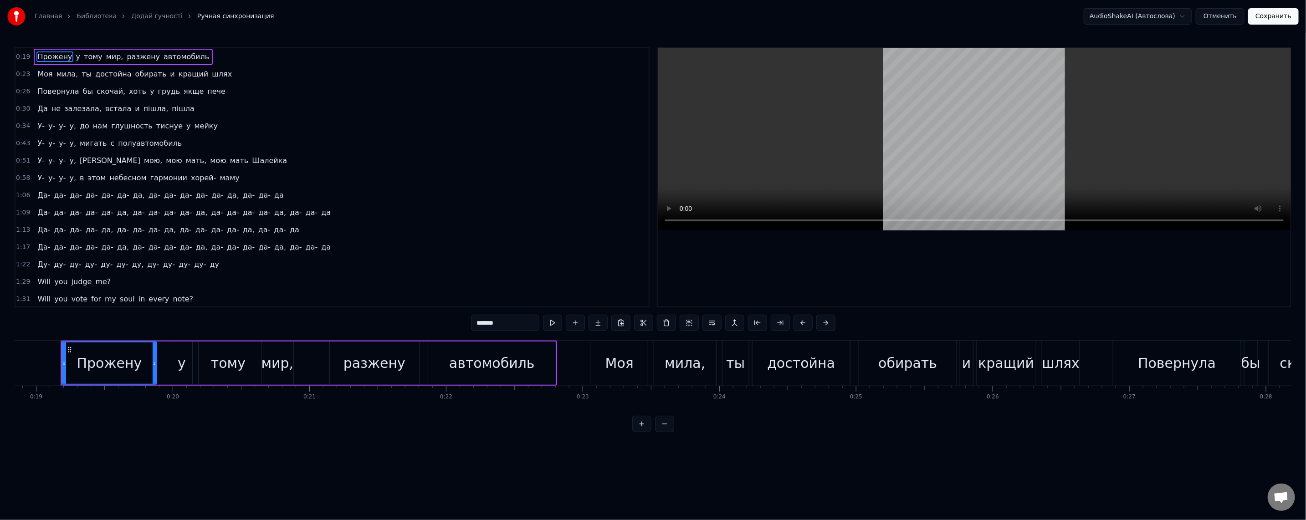
click at [75, 57] on span "у" at bounding box center [78, 56] width 6 height 10
type input "*"
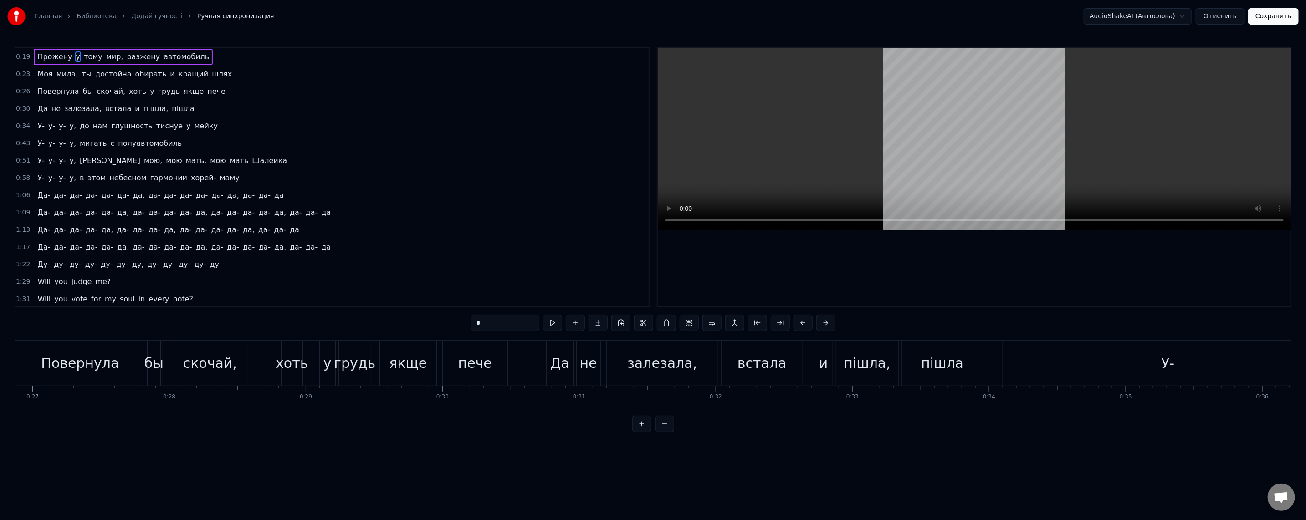
scroll to position [0, 3764]
click at [145, 15] on link "Додай гучності" at bounding box center [156, 16] width 51 height 9
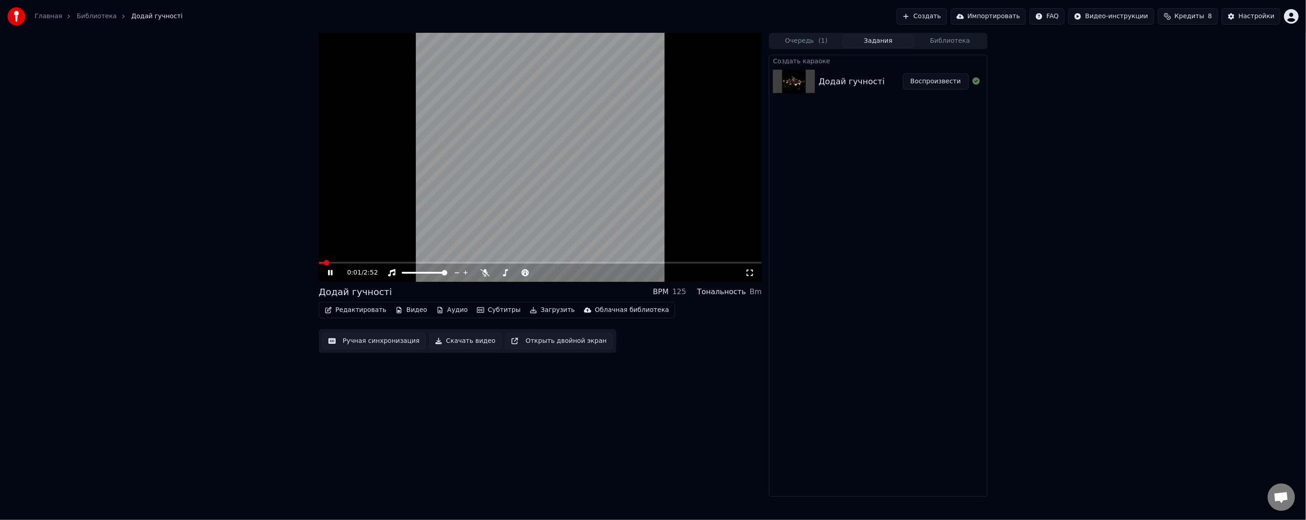
click at [477, 194] on video at bounding box center [540, 157] width 443 height 249
click at [348, 308] on button "Редактировать" at bounding box center [355, 310] width 69 height 13
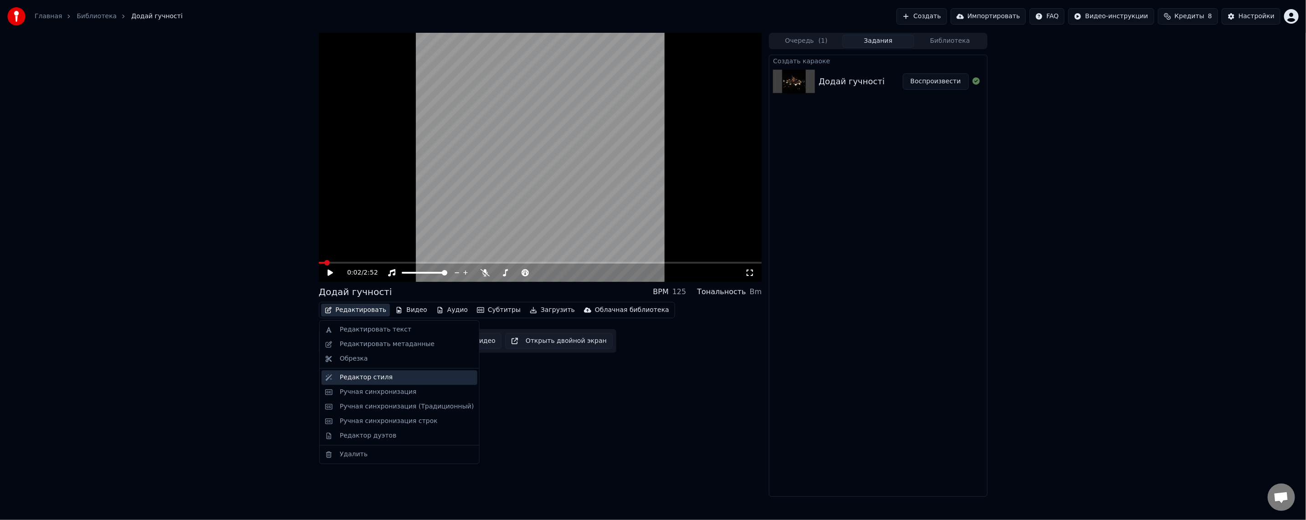
click at [389, 381] on div "Редактор стиля" at bounding box center [407, 377] width 134 height 9
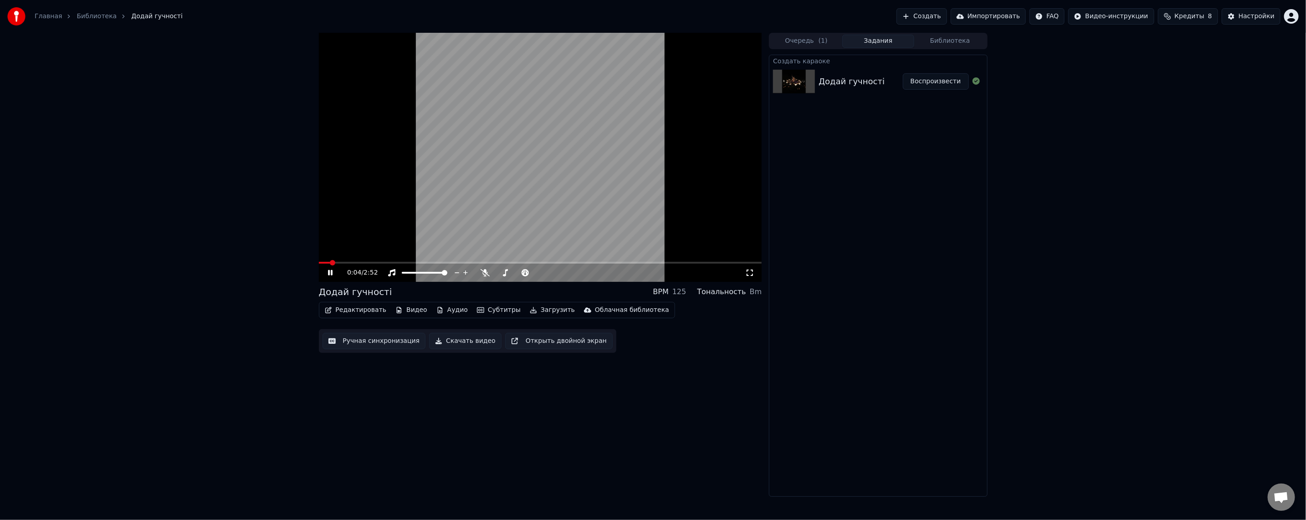
click at [331, 275] on icon at bounding box center [336, 272] width 21 height 7
click at [358, 312] on button "Редактировать" at bounding box center [355, 310] width 69 height 13
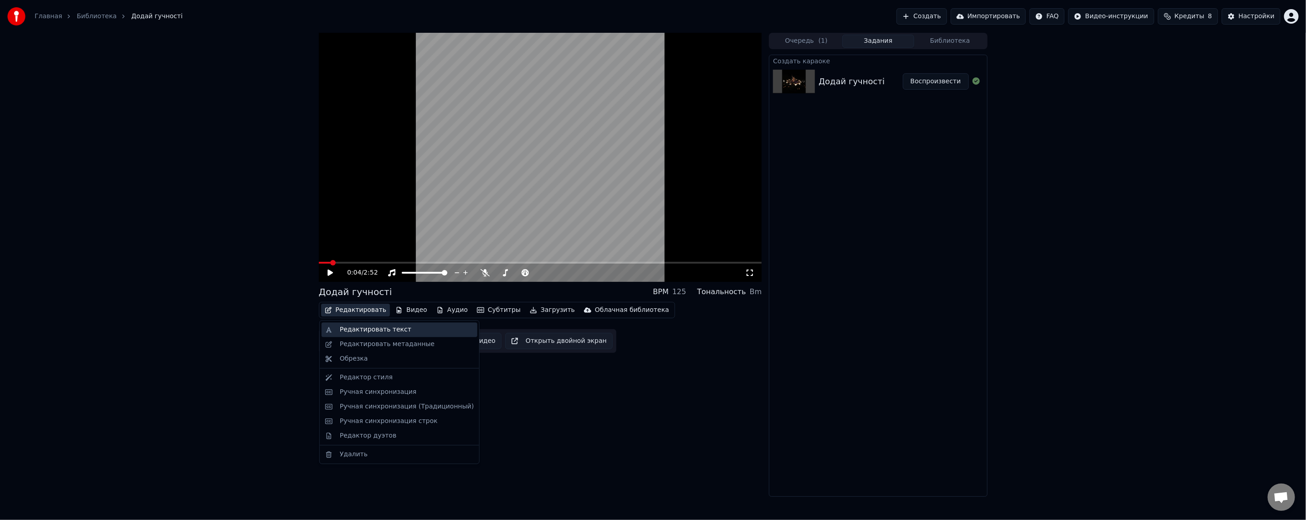
click at [363, 333] on div "Редактировать текст" at bounding box center [376, 329] width 72 height 9
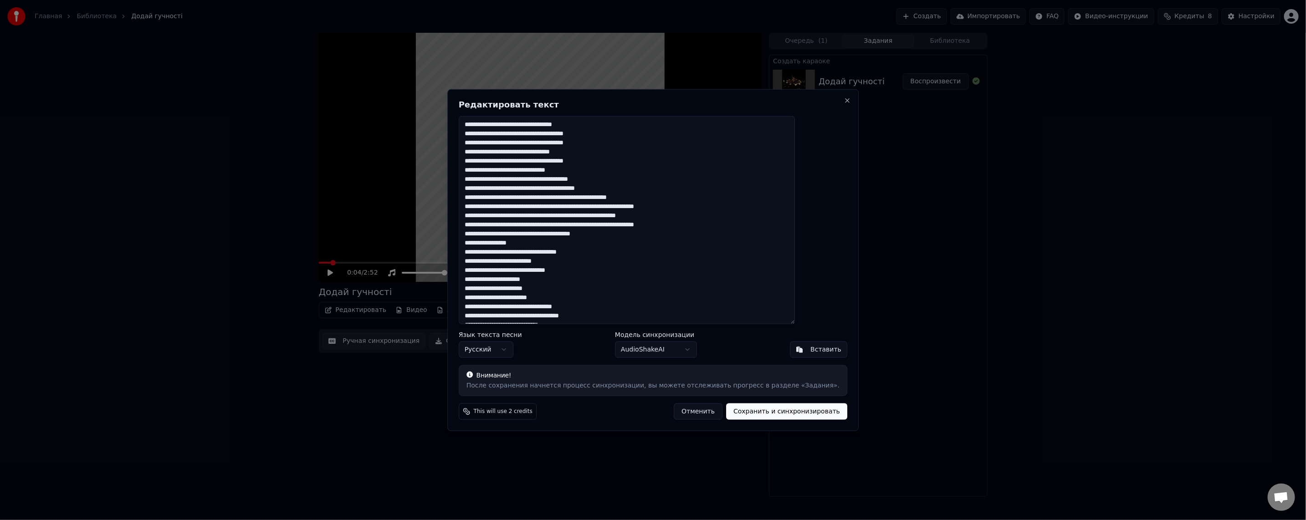
click at [517, 128] on textarea at bounding box center [627, 220] width 336 height 208
click at [494, 101] on h2 "Редактировать текст" at bounding box center [653, 105] width 389 height 8
click at [519, 349] on body "Главная Библиотека Додай гучності Создать Импортировать FAQ Видео-инструкции Кр…" at bounding box center [653, 260] width 1306 height 520
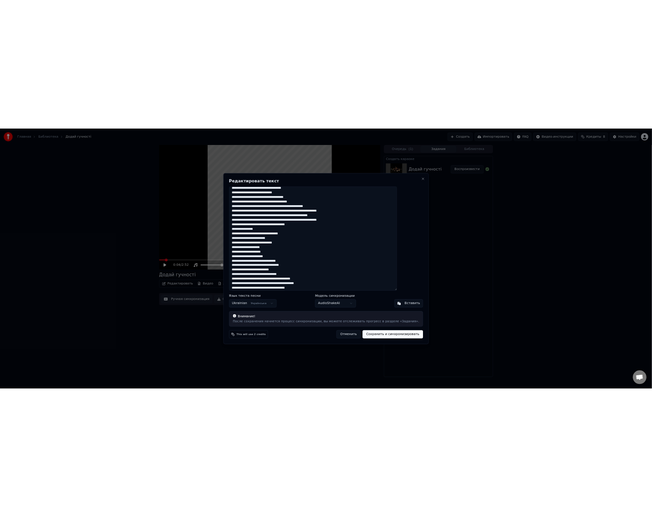
scroll to position [100, 0]
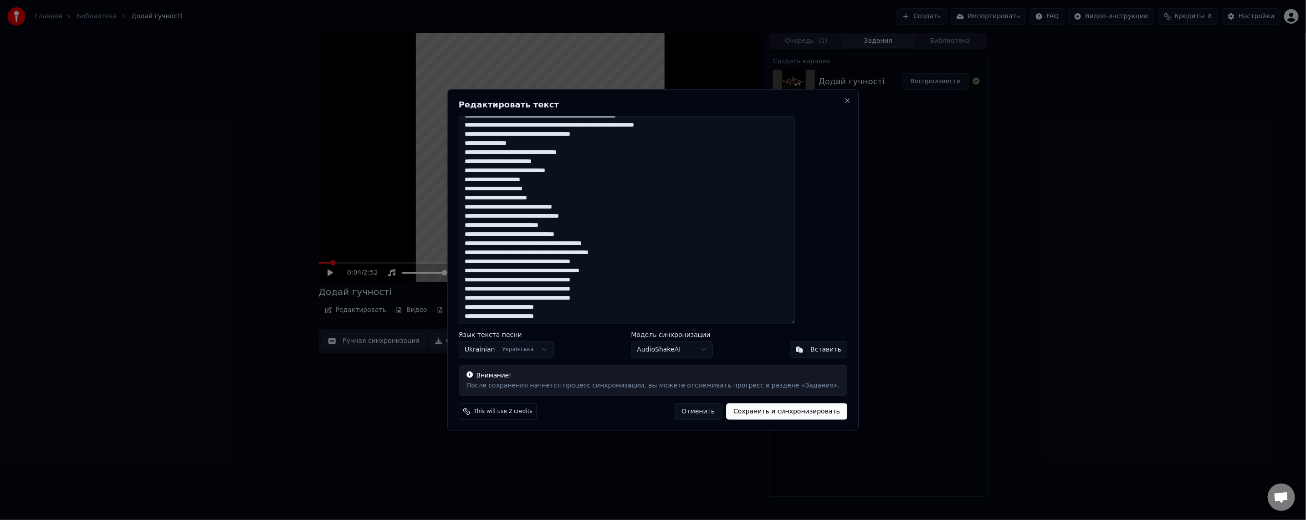
click at [480, 364] on div "Редактировать текст Язык текста песни Ukrainian Українська Модель синхронизации…" at bounding box center [652, 260] width 411 height 342
click at [783, 412] on button "Сохранить и синхронизировать" at bounding box center [786, 411] width 121 height 16
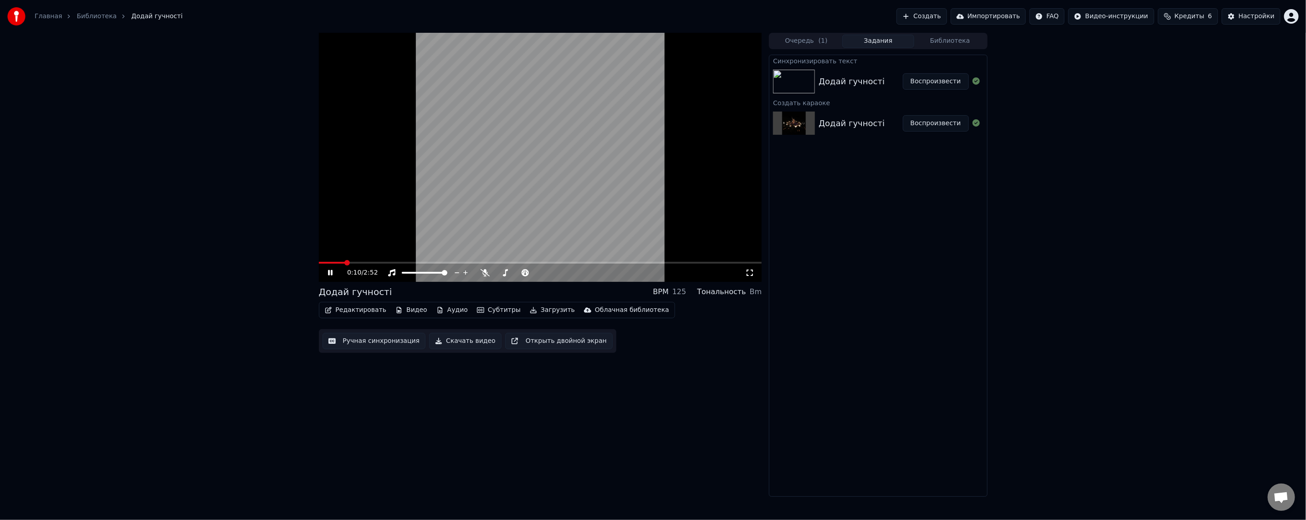
click at [356, 262] on span at bounding box center [540, 263] width 443 height 2
drag, startPoint x: 829, startPoint y: 89, endPoint x: 835, endPoint y: 90, distance: 6.5
click at [514, 203] on video at bounding box center [540, 157] width 443 height 249
click at [465, 205] on video at bounding box center [540, 157] width 443 height 249
click at [463, 206] on video at bounding box center [540, 157] width 443 height 249
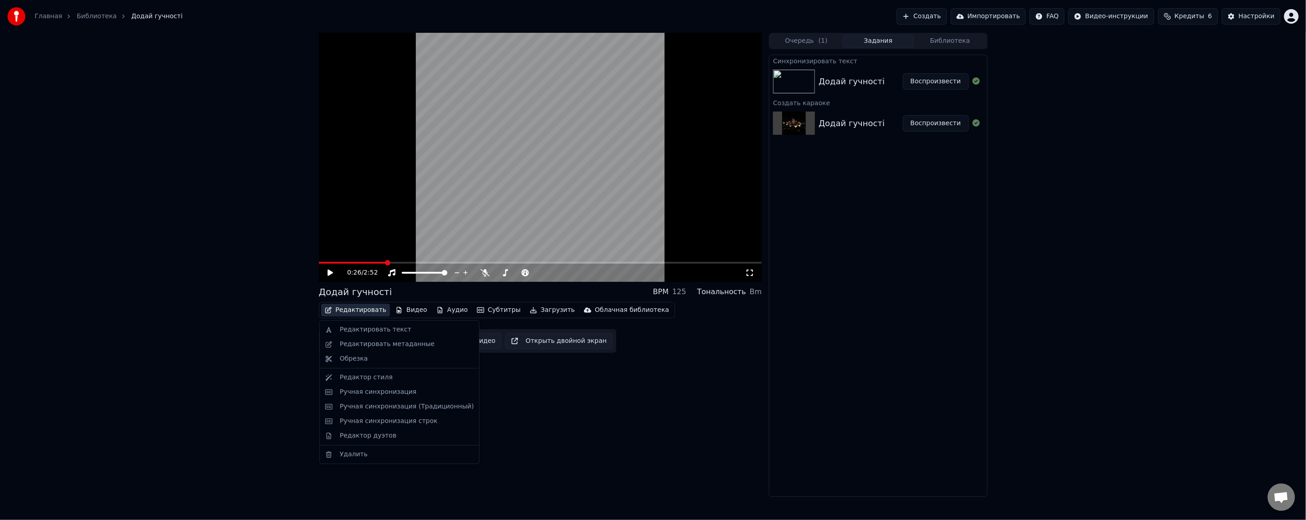
click at [355, 309] on button "Редактировать" at bounding box center [355, 310] width 69 height 13
click at [361, 328] on div "Редактировать текст" at bounding box center [376, 329] width 72 height 9
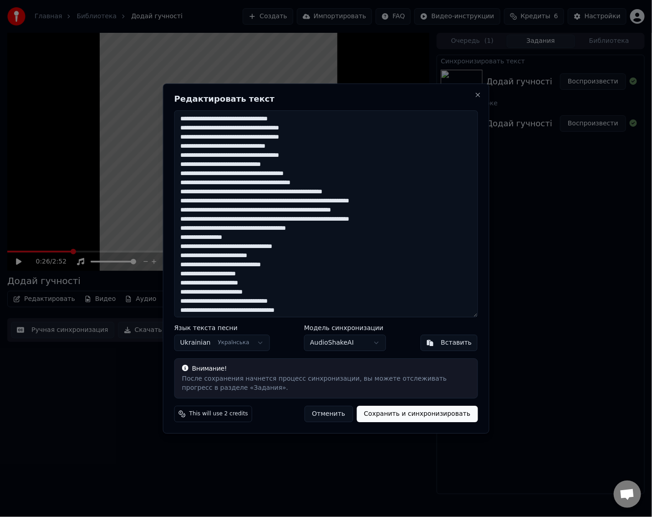
drag, startPoint x: 294, startPoint y: 146, endPoint x: 178, endPoint y: 120, distance: 118.7
click at [175, 118] on textarea at bounding box center [326, 213] width 304 height 207
paste textarea "**********"
drag, startPoint x: 310, startPoint y: 157, endPoint x: 210, endPoint y: 155, distance: 100.2
click at [210, 155] on textarea at bounding box center [326, 213] width 304 height 207
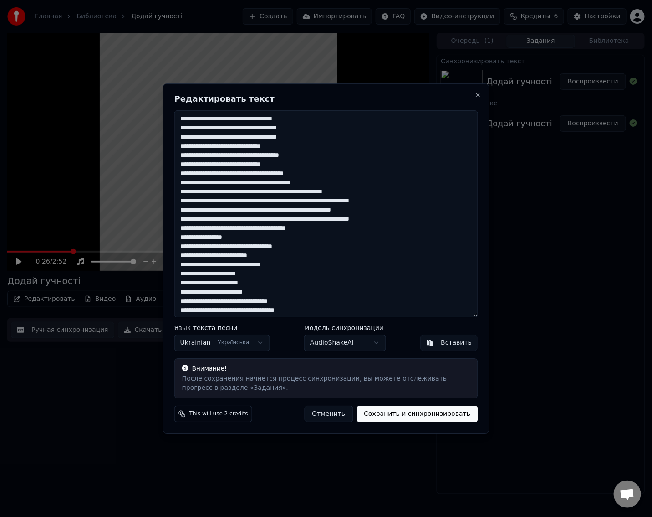
paste textarea
drag, startPoint x: 290, startPoint y: 165, endPoint x: 211, endPoint y: 165, distance: 79.3
click at [211, 165] on textarea at bounding box center [326, 213] width 304 height 207
paste textarea "*"
drag, startPoint x: 330, startPoint y: 171, endPoint x: 175, endPoint y: 174, distance: 154.9
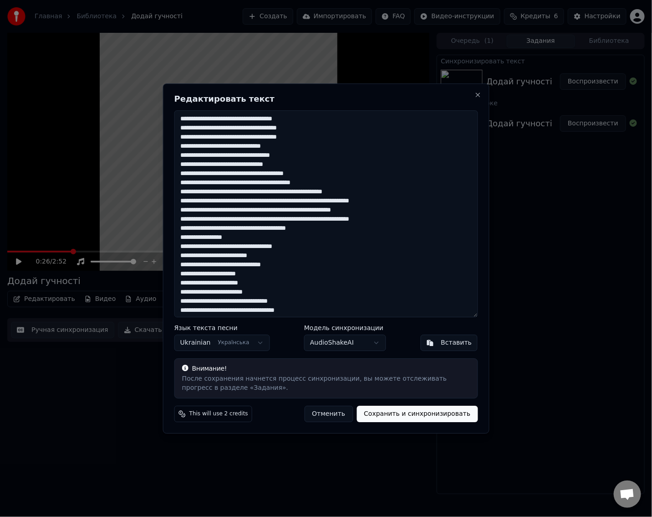
click at [175, 174] on textarea at bounding box center [326, 213] width 304 height 207
paste textarea
click at [204, 167] on textarea at bounding box center [326, 213] width 304 height 207
drag, startPoint x: 206, startPoint y: 165, endPoint x: 177, endPoint y: 167, distance: 29.6
click at [177, 167] on textarea at bounding box center [326, 213] width 304 height 207
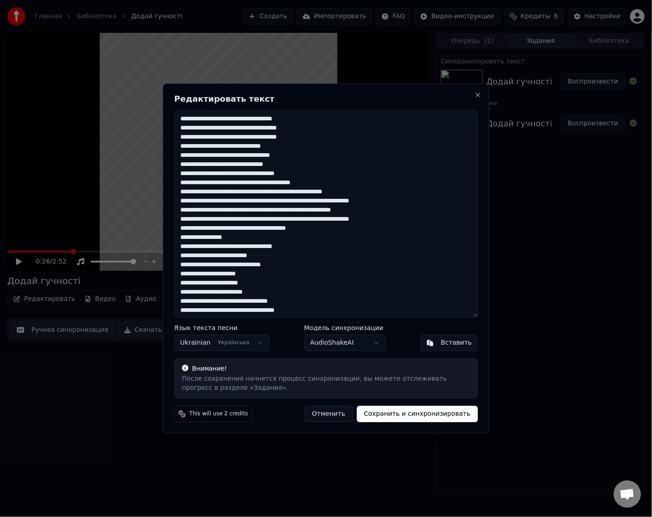
click at [200, 168] on textarea at bounding box center [326, 213] width 304 height 207
click at [204, 168] on textarea at bounding box center [326, 213] width 304 height 207
click at [205, 166] on textarea at bounding box center [326, 213] width 304 height 207
paste textarea "**********"
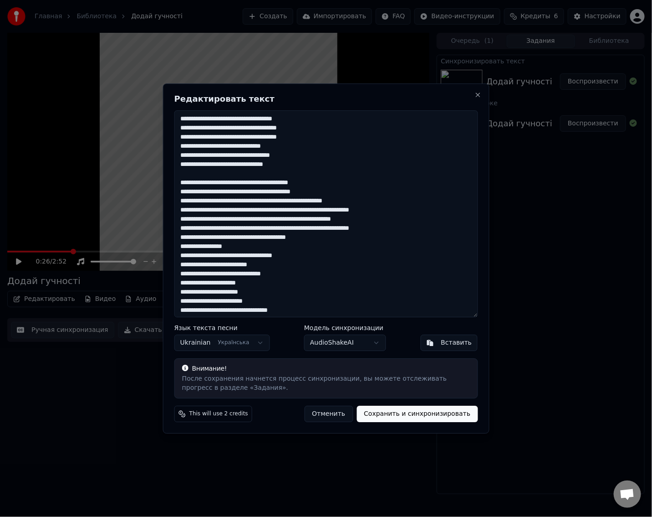
click at [213, 172] on textarea at bounding box center [326, 213] width 304 height 207
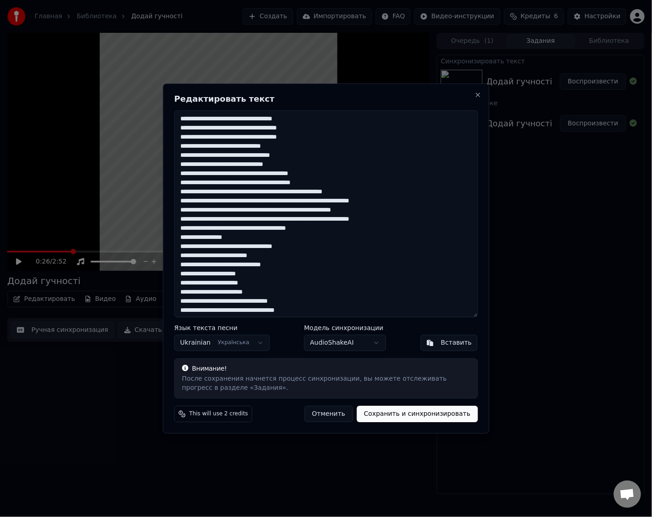
drag, startPoint x: 333, startPoint y: 181, endPoint x: 210, endPoint y: 182, distance: 123.0
click at [210, 182] on textarea at bounding box center [326, 213] width 304 height 207
paste textarea
drag, startPoint x: 179, startPoint y: 191, endPoint x: 364, endPoint y: 231, distance: 189.8
click at [364, 231] on textarea at bounding box center [326, 213] width 304 height 207
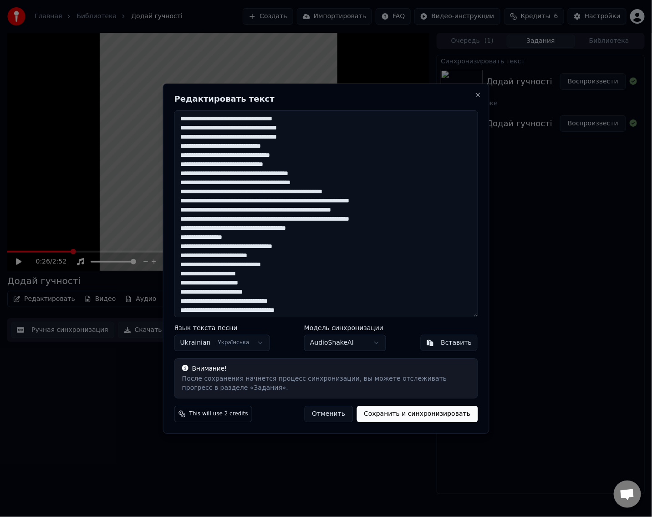
paste textarea "**********"
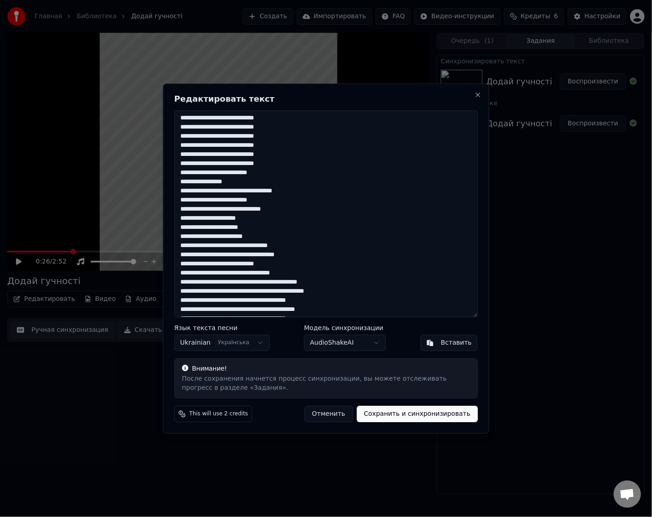
scroll to position [97, 0]
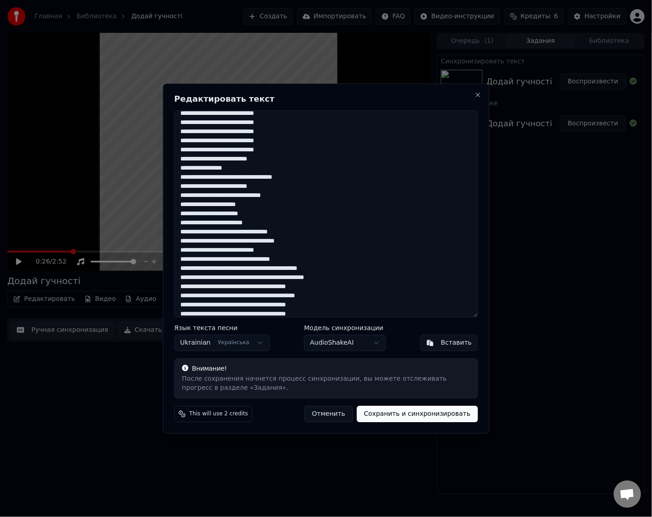
drag, startPoint x: 180, startPoint y: 167, endPoint x: 297, endPoint y: 232, distance: 133.6
click at [297, 232] on textarea at bounding box center [326, 213] width 304 height 207
paste textarea "**********"
drag, startPoint x: 312, startPoint y: 246, endPoint x: 210, endPoint y: 249, distance: 102.1
click at [210, 249] on textarea at bounding box center [326, 213] width 304 height 207
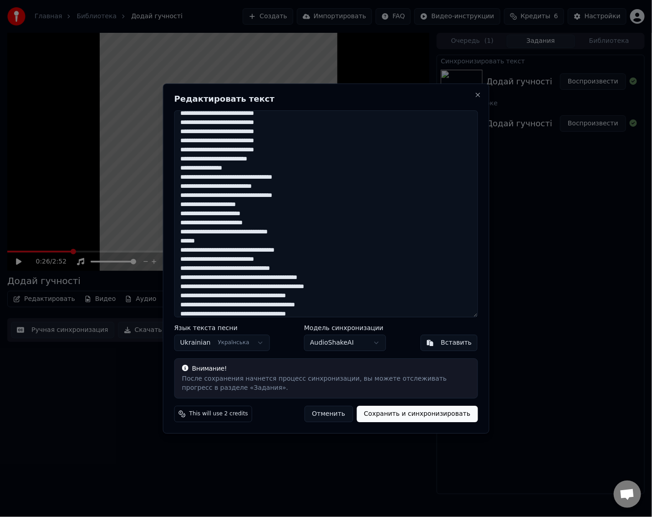
paste textarea
drag, startPoint x: 287, startPoint y: 258, endPoint x: 209, endPoint y: 261, distance: 78.4
click at [209, 261] on textarea at bounding box center [326, 213] width 304 height 207
paste textarea "****"
drag, startPoint x: 306, startPoint y: 269, endPoint x: 210, endPoint y: 270, distance: 96.1
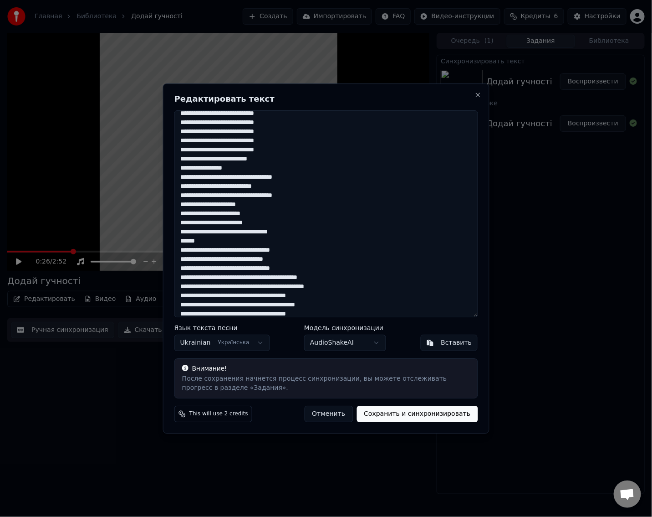
click at [210, 270] on textarea at bounding box center [326, 213] width 304 height 207
paste textarea "********"
drag, startPoint x: 337, startPoint y: 275, endPoint x: 210, endPoint y: 278, distance: 127.1
click at [210, 278] on textarea at bounding box center [326, 213] width 304 height 207
paste textarea
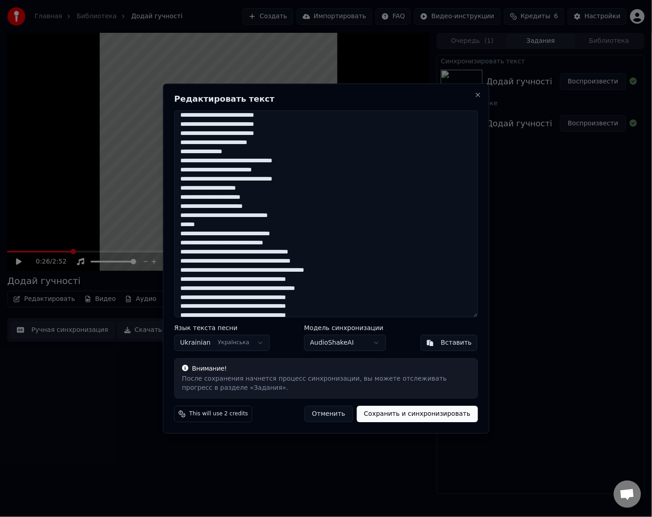
scroll to position [138, 0]
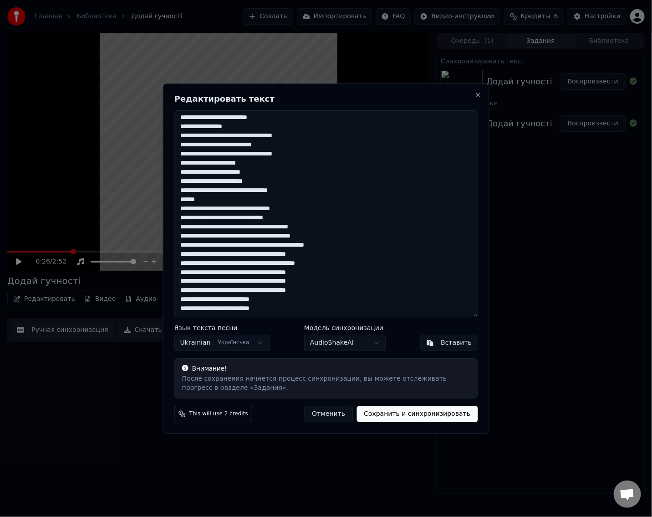
drag, startPoint x: 269, startPoint y: 308, endPoint x: 177, endPoint y: 241, distance: 113.8
click at [177, 241] on textarea at bounding box center [326, 213] width 304 height 207
paste textarea "**********"
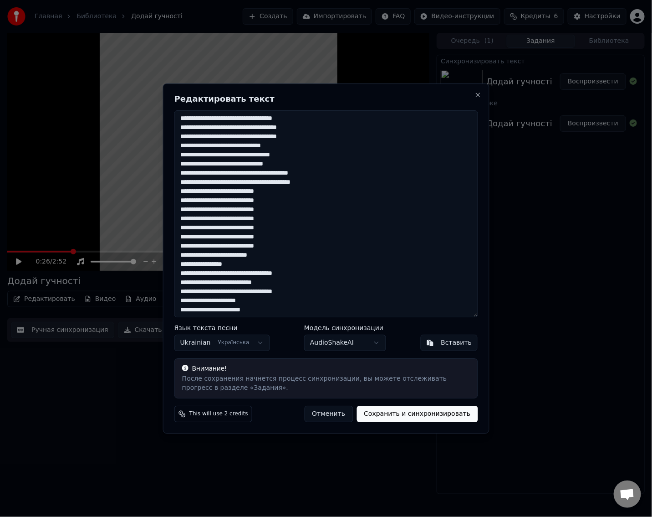
scroll to position [0, 0]
click at [296, 162] on textarea at bounding box center [326, 213] width 304 height 207
click at [288, 148] on textarea at bounding box center [326, 213] width 304 height 207
paste textarea "****"
drag, startPoint x: 310, startPoint y: 120, endPoint x: 246, endPoint y: 119, distance: 63.8
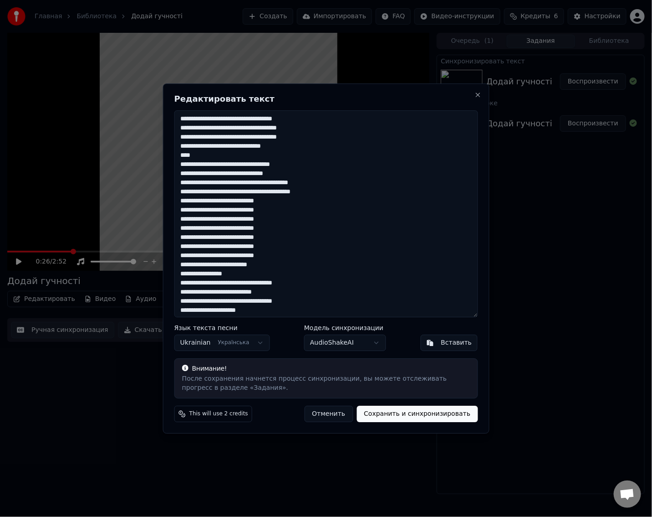
click at [246, 119] on textarea at bounding box center [326, 213] width 304 height 207
click at [251, 117] on textarea at bounding box center [326, 213] width 304 height 207
click at [258, 119] on textarea at bounding box center [326, 213] width 304 height 207
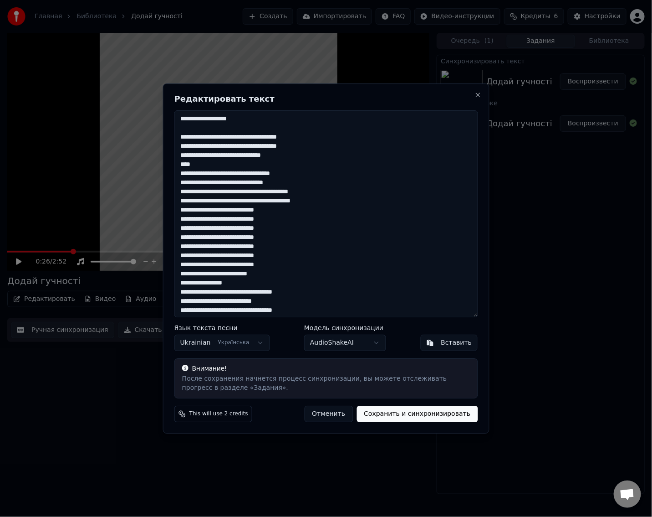
paste textarea "**********"
drag, startPoint x: 180, startPoint y: 137, endPoint x: 326, endPoint y: 137, distance: 145.3
click at [326, 137] on textarea at bounding box center [326, 213] width 304 height 207
click at [336, 137] on textarea at bounding box center [326, 213] width 304 height 207
drag, startPoint x: 319, startPoint y: 146, endPoint x: 249, endPoint y: 149, distance: 70.7
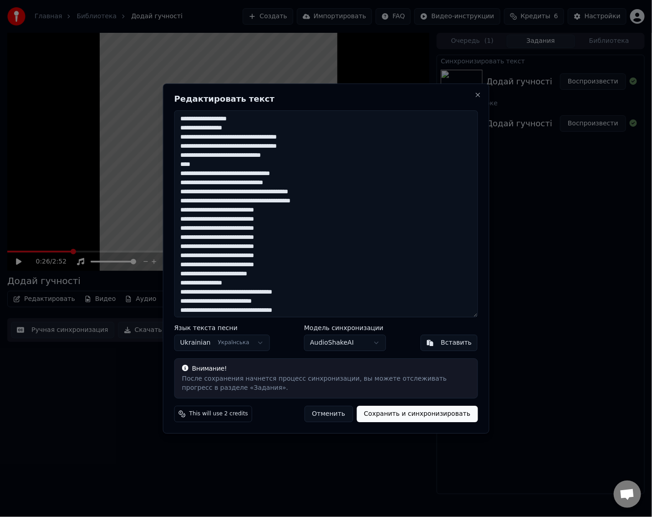
click at [249, 149] on textarea at bounding box center [326, 213] width 304 height 207
drag, startPoint x: 287, startPoint y: 157, endPoint x: 179, endPoint y: 158, distance: 107.5
click at [179, 158] on textarea at bounding box center [326, 213] width 304 height 207
click at [253, 147] on textarea at bounding box center [326, 213] width 304 height 207
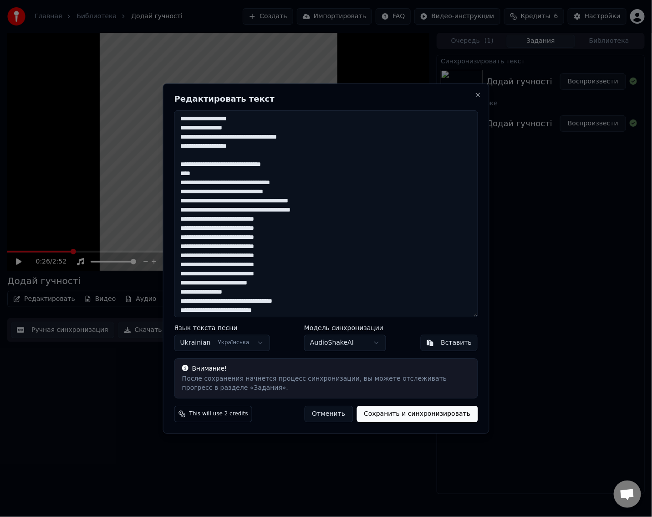
paste textarea "**********"
click at [185, 154] on textarea at bounding box center [326, 213] width 304 height 207
drag, startPoint x: 180, startPoint y: 164, endPoint x: 289, endPoint y: 165, distance: 109.3
click at [289, 165] on textarea at bounding box center [326, 213] width 304 height 207
click at [290, 166] on textarea at bounding box center [326, 213] width 304 height 207
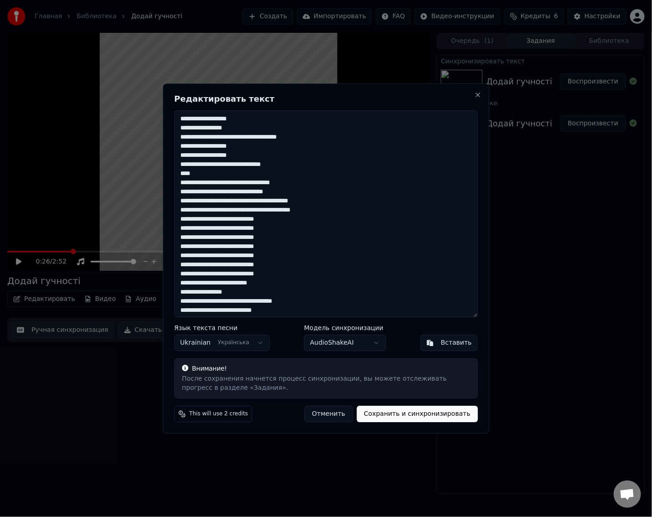
drag, startPoint x: 290, startPoint y: 166, endPoint x: 224, endPoint y: 168, distance: 65.6
click at [224, 168] on textarea at bounding box center [326, 213] width 304 height 207
paste textarea "**********"
click at [256, 173] on textarea at bounding box center [326, 213] width 304 height 207
drag, startPoint x: 195, startPoint y: 184, endPoint x: 179, endPoint y: 184, distance: 15.9
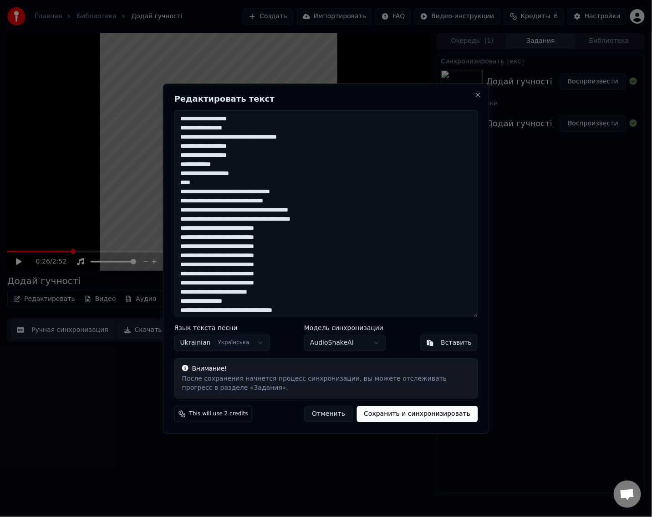
click at [179, 184] on textarea at bounding box center [326, 213] width 304 height 207
drag, startPoint x: 184, startPoint y: 182, endPoint x: 178, endPoint y: 184, distance: 6.2
click at [178, 184] on textarea at bounding box center [326, 213] width 304 height 207
drag, startPoint x: 180, startPoint y: 193, endPoint x: 205, endPoint y: 192, distance: 25.1
click at [205, 192] on textarea at bounding box center [326, 213] width 304 height 207
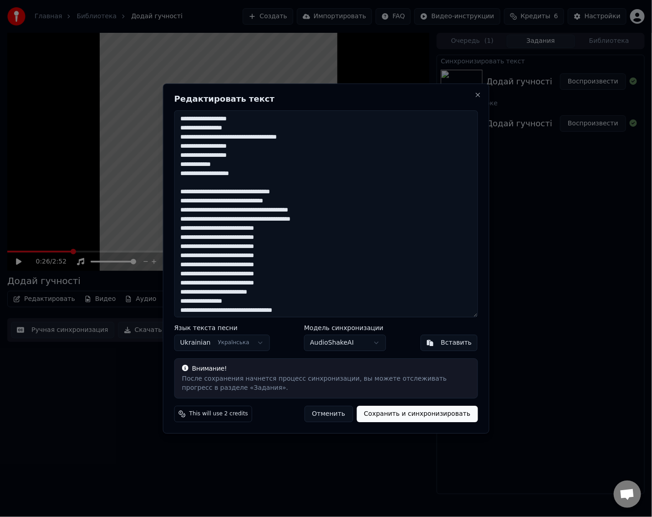
paste textarea "**********"
drag, startPoint x: 212, startPoint y: 192, endPoint x: 179, endPoint y: 194, distance: 32.8
click at [179, 194] on textarea at bounding box center [326, 213] width 304 height 207
click at [211, 195] on textarea at bounding box center [326, 213] width 304 height 207
drag, startPoint x: 210, startPoint y: 194, endPoint x: 179, endPoint y: 195, distance: 31.0
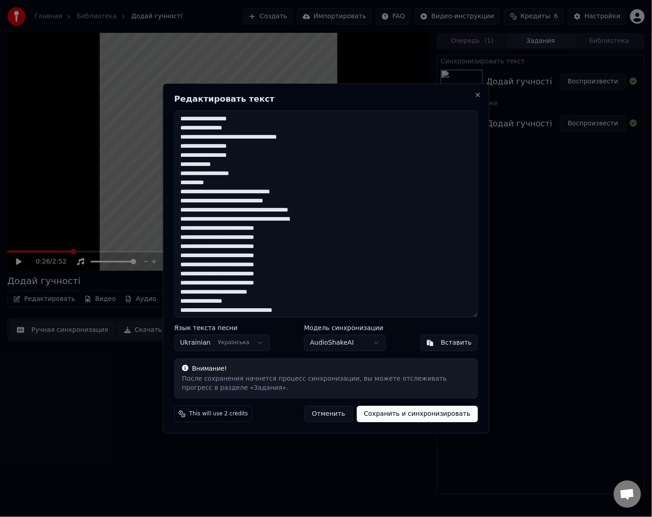
click at [179, 195] on textarea at bounding box center [326, 213] width 304 height 207
paste textarea
click at [207, 204] on textarea at bounding box center [326, 213] width 304 height 207
drag, startPoint x: 206, startPoint y: 219, endPoint x: 179, endPoint y: 220, distance: 27.4
click at [179, 220] on textarea at bounding box center [326, 213] width 304 height 207
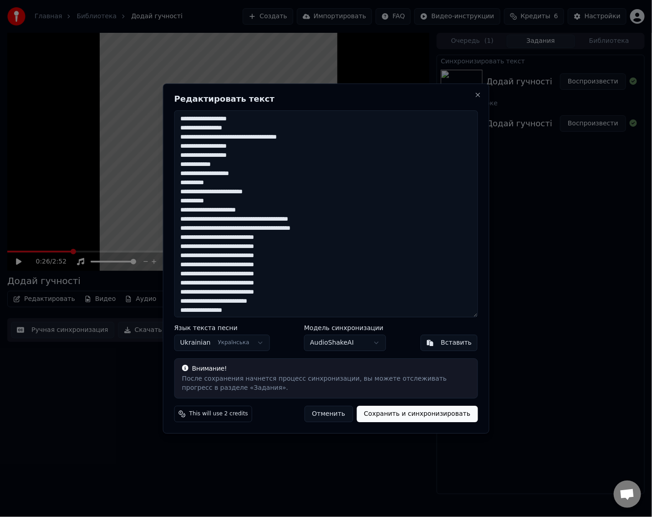
click at [207, 221] on textarea at bounding box center [326, 213] width 304 height 207
click at [205, 220] on textarea at bounding box center [326, 213] width 304 height 207
drag, startPoint x: 208, startPoint y: 221, endPoint x: 177, endPoint y: 223, distance: 30.6
click at [177, 223] on textarea at bounding box center [326, 213] width 304 height 207
drag, startPoint x: 207, startPoint y: 237, endPoint x: 179, endPoint y: 241, distance: 28.5
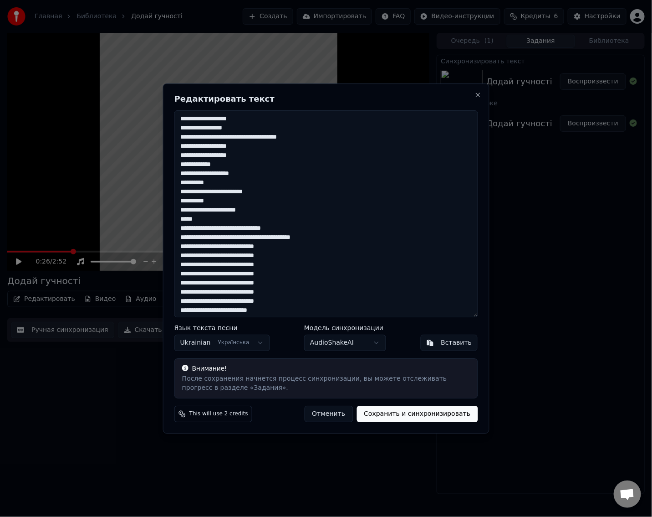
click at [179, 241] on textarea at bounding box center [326, 213] width 304 height 207
paste textarea
click at [191, 240] on textarea at bounding box center [326, 213] width 304 height 207
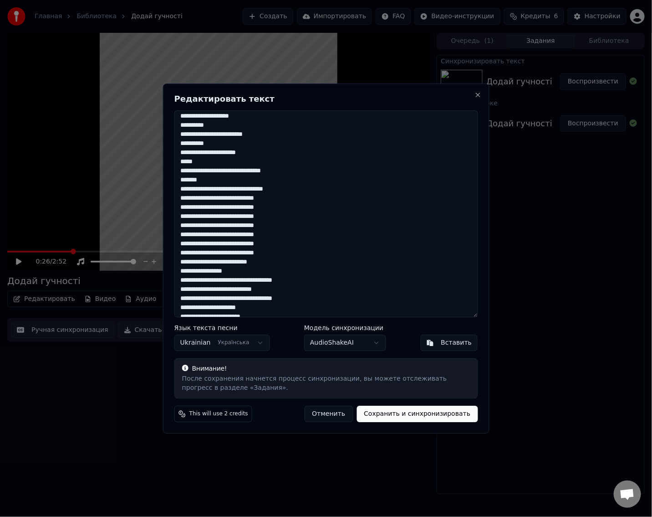
scroll to position [62, 0]
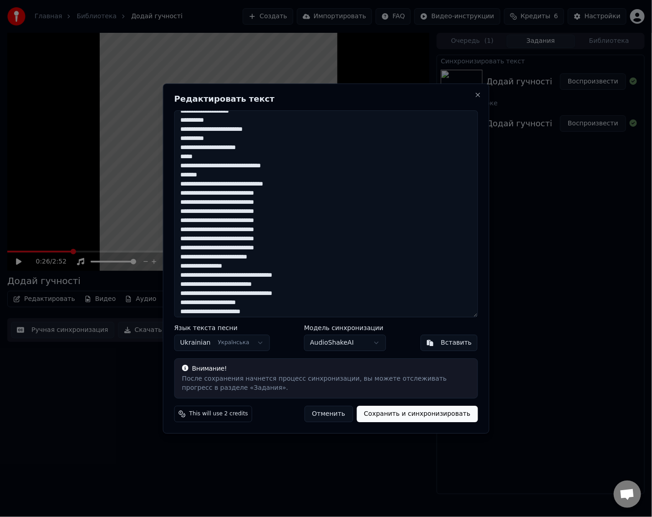
drag, startPoint x: 181, startPoint y: 194, endPoint x: 287, endPoint y: 225, distance: 110.3
click at [287, 225] on textarea at bounding box center [326, 213] width 304 height 207
click at [286, 230] on textarea at bounding box center [326, 213] width 304 height 207
drag, startPoint x: 180, startPoint y: 194, endPoint x: 280, endPoint y: 259, distance: 119.5
click at [280, 259] on textarea at bounding box center [326, 213] width 304 height 207
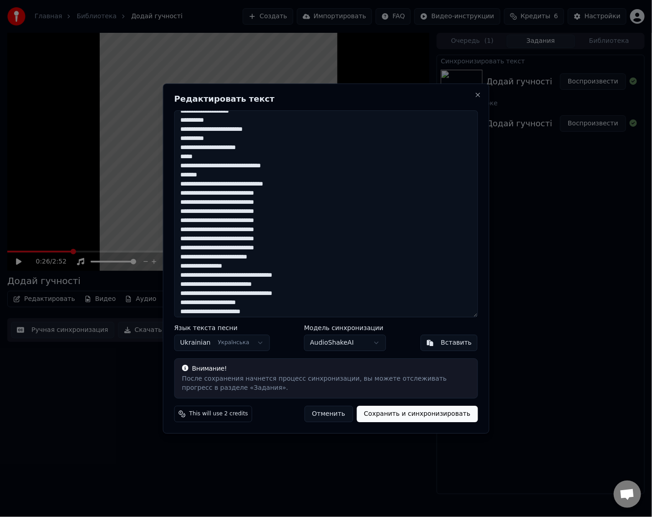
click at [239, 263] on textarea at bounding box center [326, 213] width 304 height 207
click at [282, 256] on textarea at bounding box center [326, 213] width 304 height 207
paste textarea "**********"
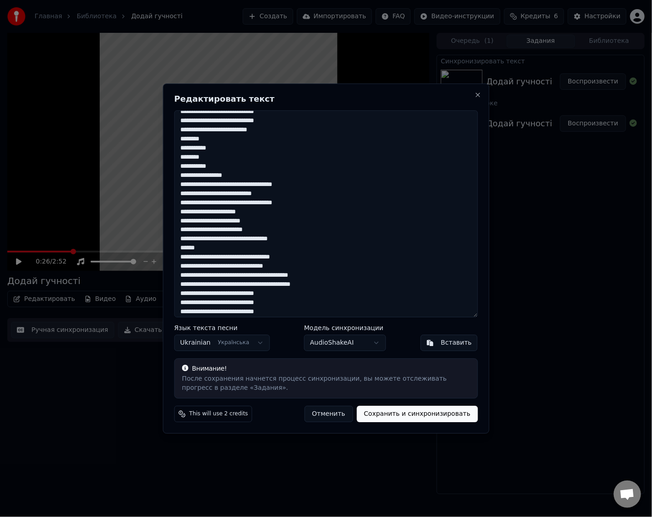
scroll to position [183, 0]
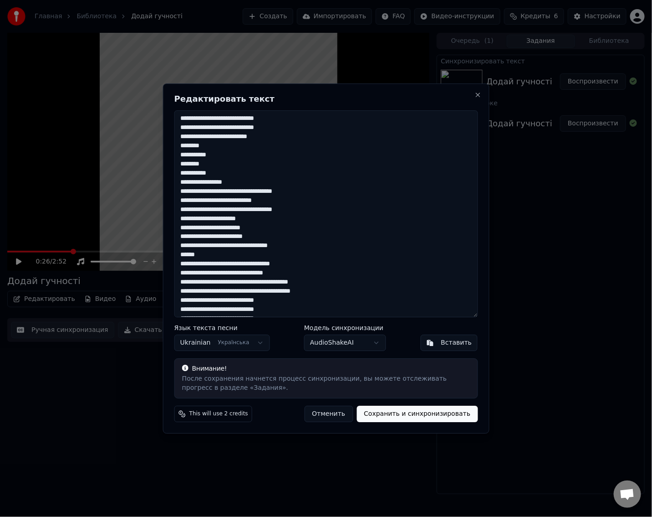
click at [214, 190] on textarea at bounding box center [326, 213] width 304 height 207
click at [219, 191] on textarea at bounding box center [326, 213] width 304 height 207
click at [247, 181] on textarea at bounding box center [326, 213] width 304 height 207
paste textarea "**********"
click at [218, 201] on textarea at bounding box center [326, 213] width 304 height 207
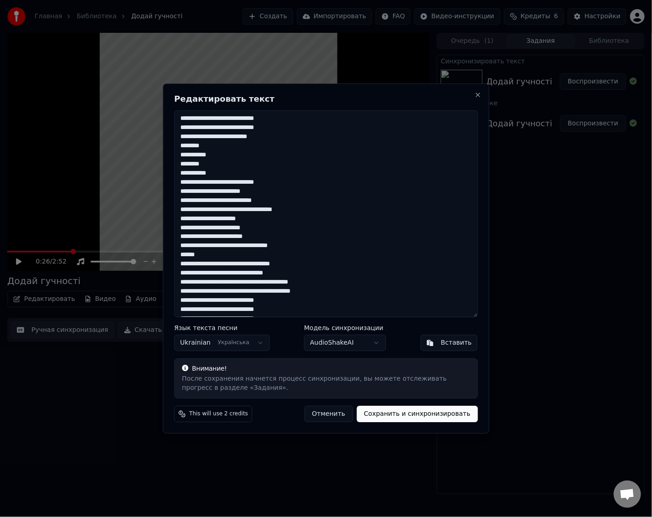
drag, startPoint x: 179, startPoint y: 210, endPoint x: 203, endPoint y: 210, distance: 24.6
click at [203, 210] on textarea at bounding box center [326, 213] width 304 height 207
click at [203, 212] on textarea at bounding box center [326, 213] width 304 height 207
click at [225, 201] on textarea at bounding box center [326, 213] width 304 height 207
click at [252, 215] on textarea at bounding box center [326, 213] width 304 height 207
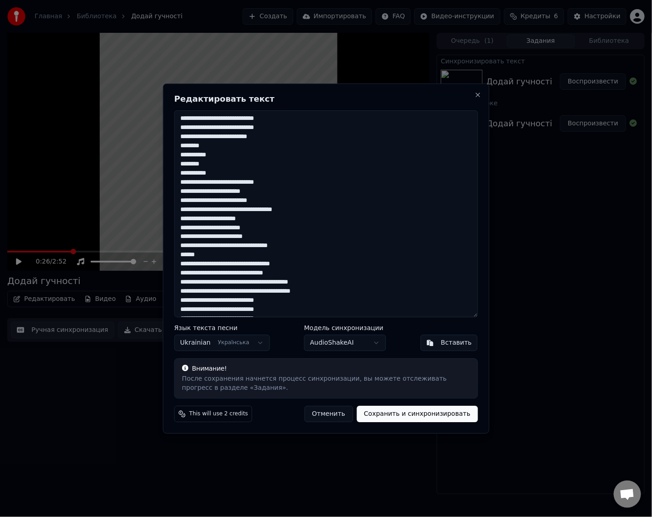
click at [279, 227] on textarea at bounding box center [326, 213] width 304 height 207
click at [226, 230] on textarea at bounding box center [326, 213] width 304 height 207
click at [261, 237] on textarea at bounding box center [326, 213] width 304 height 207
drag, startPoint x: 211, startPoint y: 254, endPoint x: 184, endPoint y: 256, distance: 27.0
click at [184, 256] on textarea at bounding box center [326, 213] width 304 height 207
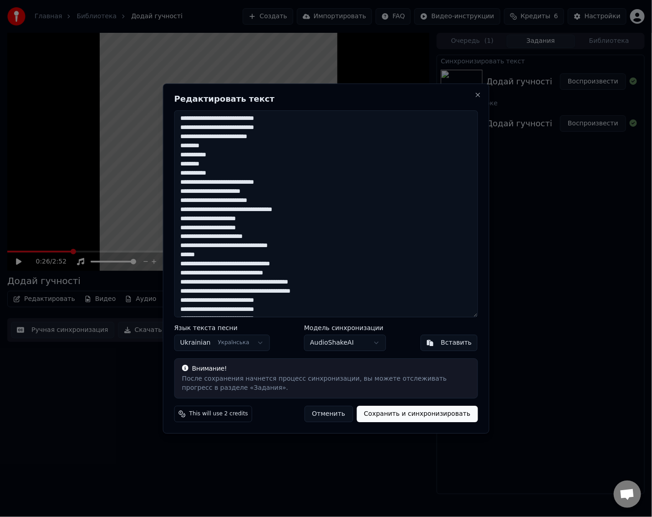
drag, startPoint x: 206, startPoint y: 265, endPoint x: 175, endPoint y: 266, distance: 31.0
click at [175, 266] on textarea at bounding box center [326, 213] width 304 height 207
drag, startPoint x: 203, startPoint y: 253, endPoint x: 179, endPoint y: 255, distance: 23.7
click at [179, 255] on textarea at bounding box center [326, 213] width 304 height 207
paste textarea "****"
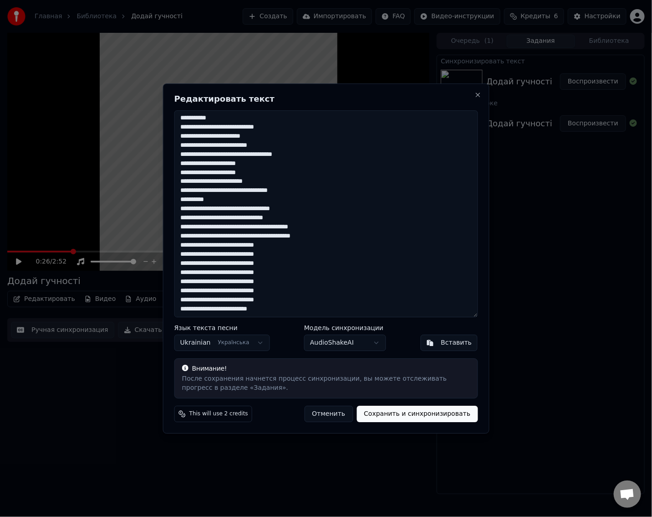
scroll to position [238, 0]
click at [209, 208] on textarea at bounding box center [326, 213] width 304 height 207
drag, startPoint x: 212, startPoint y: 209, endPoint x: 179, endPoint y: 210, distance: 33.3
click at [179, 210] on textarea at bounding box center [326, 213] width 304 height 207
click at [209, 218] on textarea at bounding box center [326, 213] width 304 height 207
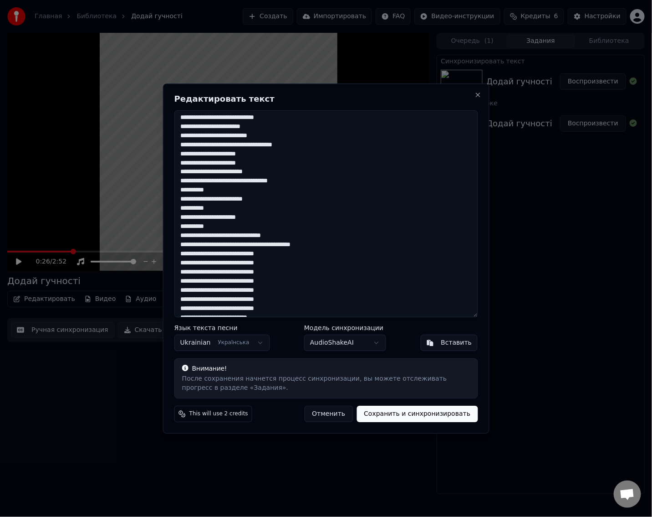
scroll to position [256, 0]
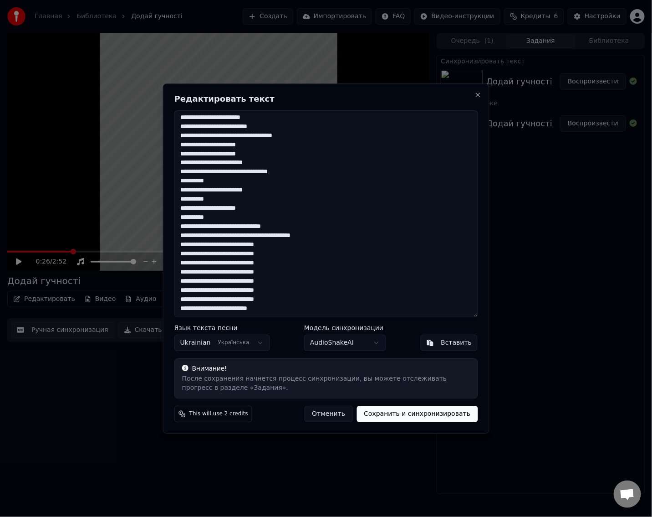
click at [443, 95] on h2 "Редактировать текст" at bounding box center [326, 99] width 304 height 8
click at [210, 235] on textarea at bounding box center [326, 213] width 304 height 207
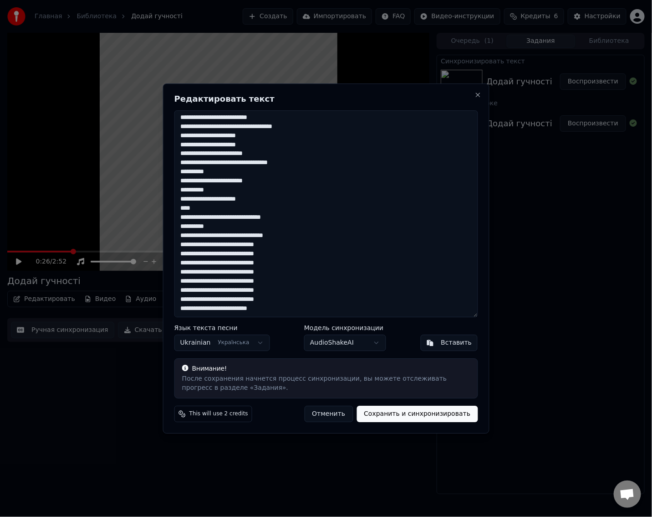
drag, startPoint x: 210, startPoint y: 228, endPoint x: 178, endPoint y: 229, distance: 31.9
click at [178, 229] on textarea at bounding box center [326, 213] width 304 height 207
drag, startPoint x: 199, startPoint y: 227, endPoint x: 186, endPoint y: 229, distance: 12.4
click at [186, 229] on textarea at bounding box center [326, 213] width 304 height 207
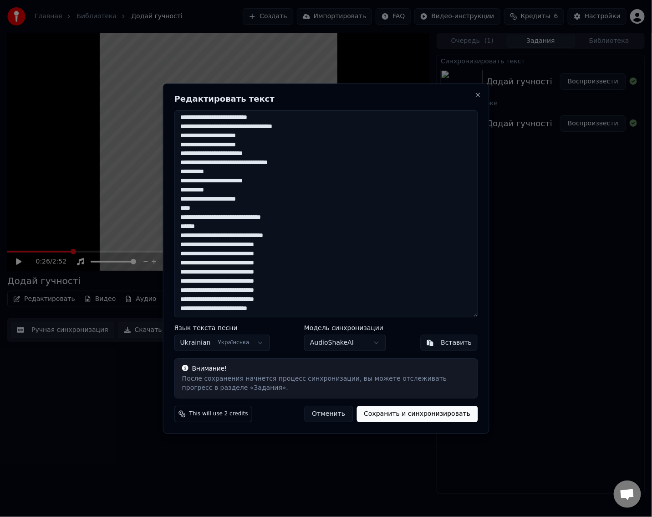
type textarea "**********"
drag, startPoint x: 179, startPoint y: 235, endPoint x: 293, endPoint y: 238, distance: 113.5
click at [293, 238] on textarea at bounding box center [326, 213] width 304 height 207
click at [293, 237] on textarea at bounding box center [326, 213] width 304 height 207
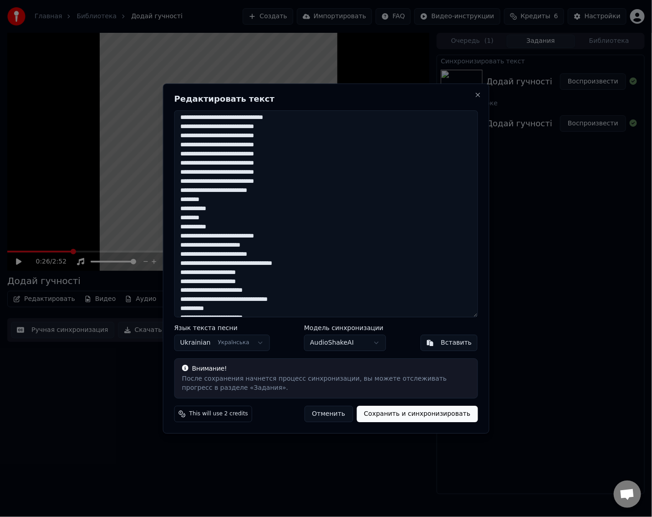
scroll to position [0, 0]
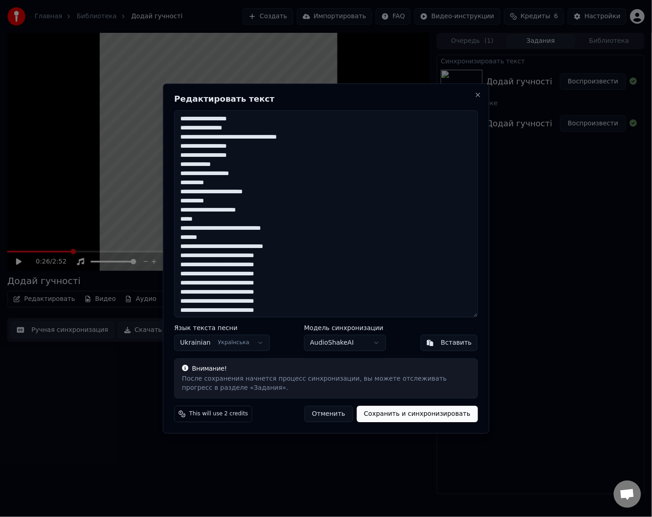
click at [427, 418] on button "Сохранить и синхронизировать" at bounding box center [417, 413] width 121 height 16
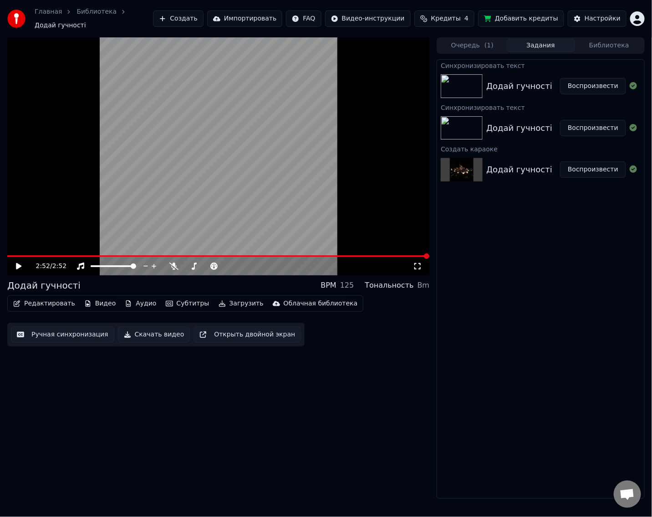
click at [20, 263] on icon at bounding box center [18, 266] width 5 height 6
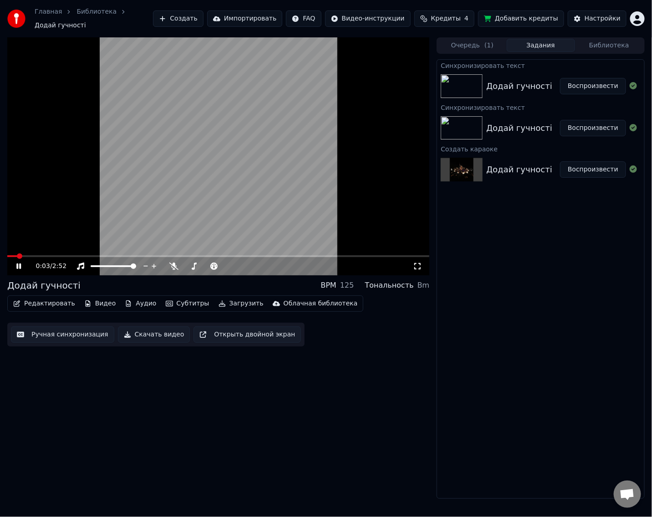
click at [17, 263] on icon at bounding box center [18, 265] width 5 height 5
click at [7, 253] on span at bounding box center [9, 255] width 5 height 5
click at [18, 263] on icon at bounding box center [18, 266] width 5 height 6
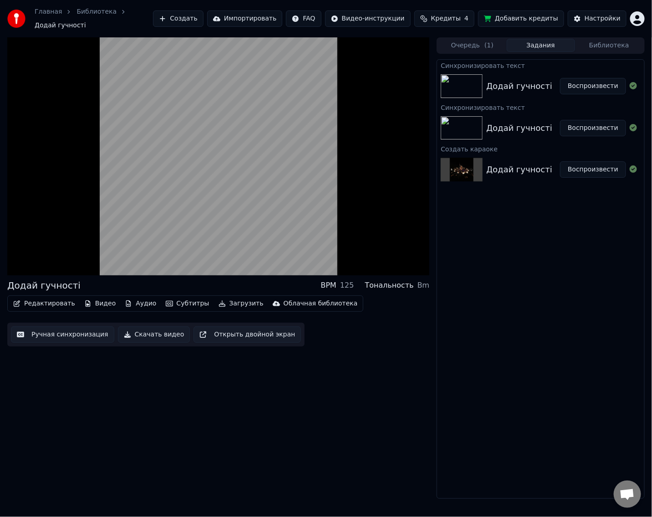
click at [232, 300] on button "Загрузить" at bounding box center [241, 303] width 52 height 13
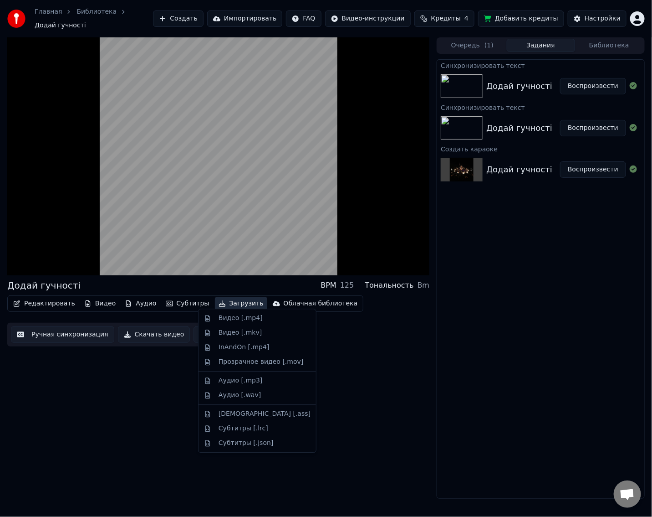
click at [364, 385] on div "Додай гучності BPM 125 Тональность Bm Редактировать Видео Аудио Субтитры Загруз…" at bounding box center [218, 267] width 422 height 461
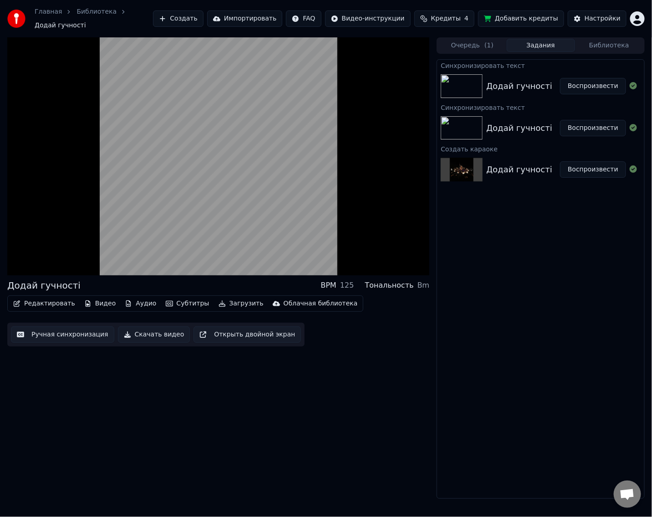
click at [149, 333] on button "Скачать видео" at bounding box center [154, 334] width 72 height 16
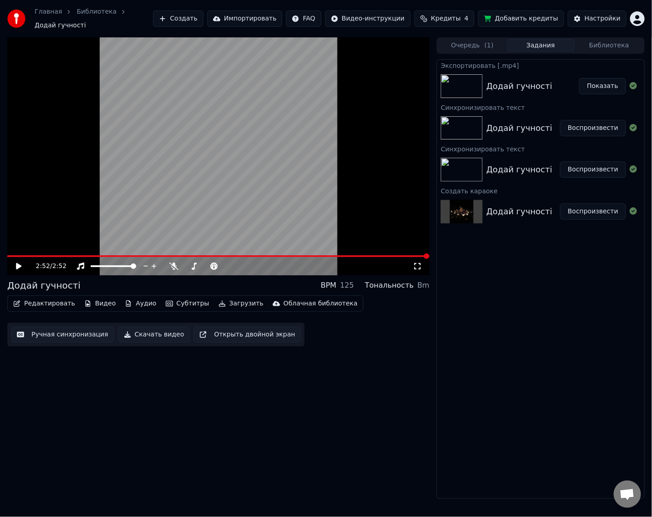
click at [606, 78] on button "Показать" at bounding box center [602, 86] width 47 height 16
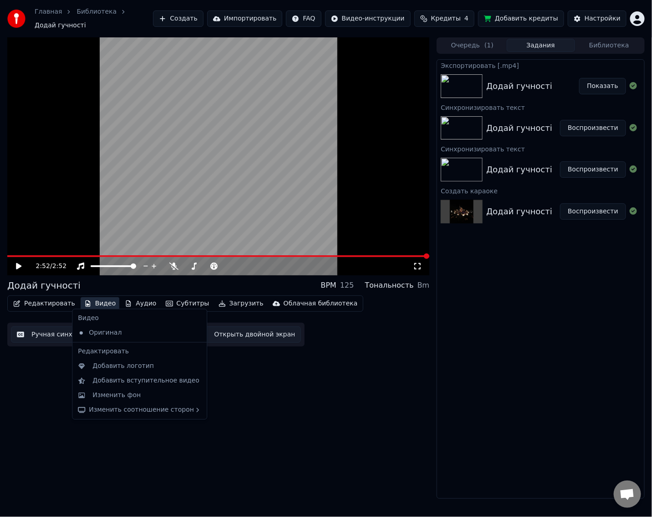
click at [91, 298] on button "Видео" at bounding box center [100, 303] width 39 height 13
click at [128, 394] on div "Изменить фон" at bounding box center [116, 394] width 48 height 9
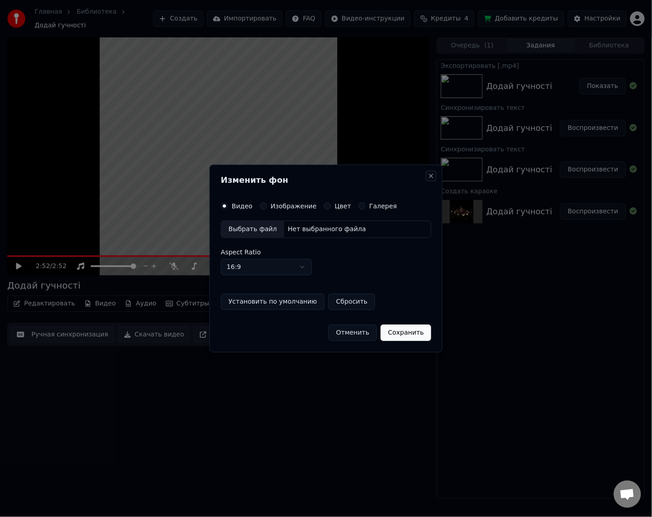
click at [433, 177] on button "Close" at bounding box center [431, 175] width 7 height 7
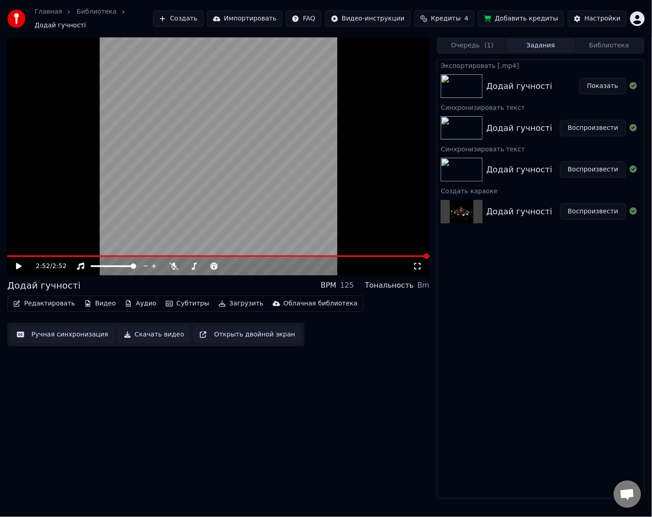
click at [98, 298] on button "Видео" at bounding box center [100, 303] width 39 height 13
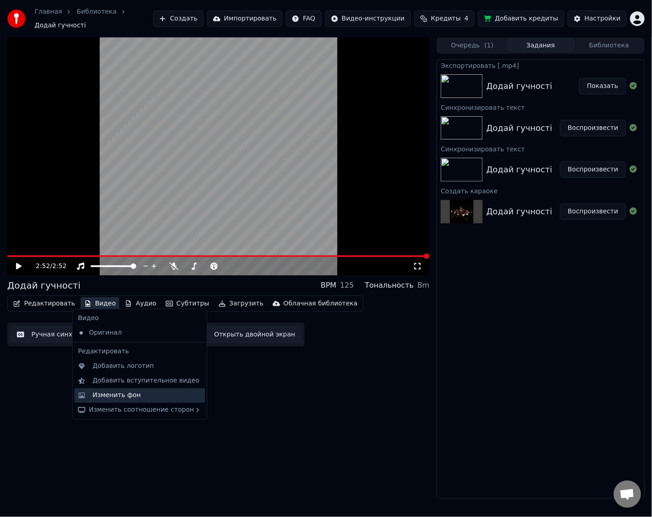
click at [123, 394] on div "Изменить фон" at bounding box center [116, 394] width 48 height 9
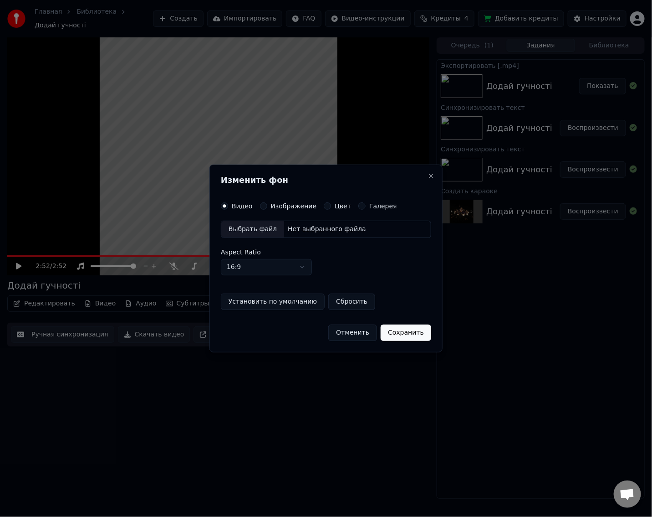
click at [266, 230] on div "Выбрать файл" at bounding box center [252, 229] width 63 height 16
click at [410, 333] on button "Сохранить" at bounding box center [410, 332] width 51 height 16
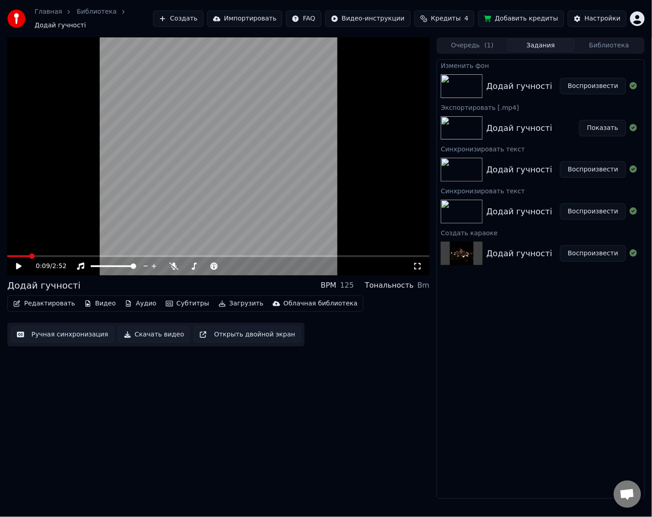
click at [7, 255] on span at bounding box center [18, 256] width 22 height 2
click at [17, 263] on icon at bounding box center [18, 266] width 5 height 6
click at [17, 263] on icon at bounding box center [18, 265] width 5 height 5
click at [603, 82] on button "Воспроизвести" at bounding box center [593, 86] width 66 height 16
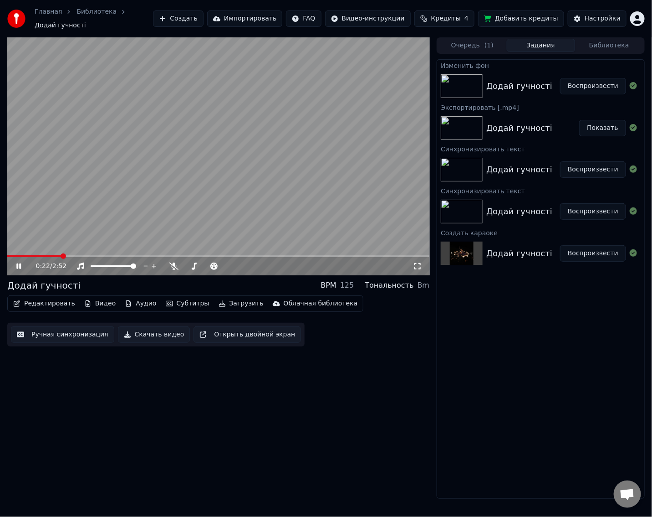
click at [61, 255] on span at bounding box center [218, 256] width 422 height 2
click at [15, 262] on icon at bounding box center [25, 265] width 21 height 7
click at [511, 84] on div "Додай гучності" at bounding box center [519, 86] width 66 height 13
click at [599, 41] on button "Библиотека" at bounding box center [609, 45] width 68 height 13
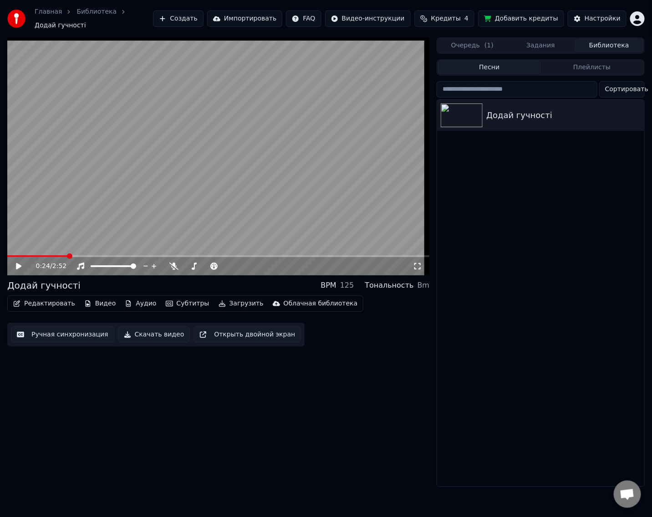
click at [544, 40] on button "Задания" at bounding box center [541, 45] width 68 height 13
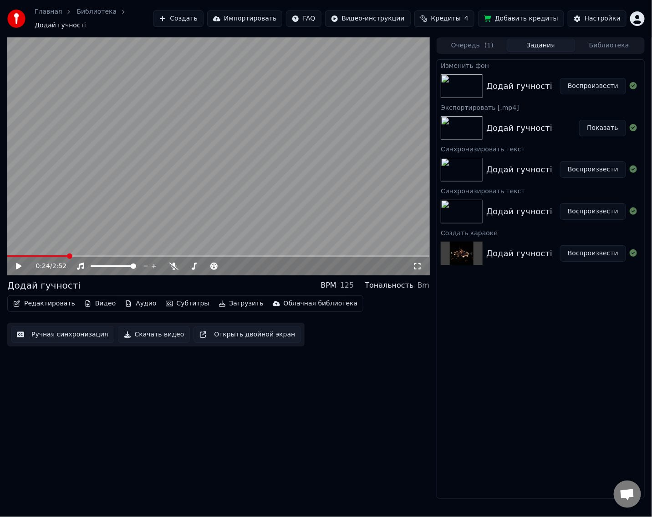
click at [99, 301] on button "Видео" at bounding box center [100, 303] width 39 height 13
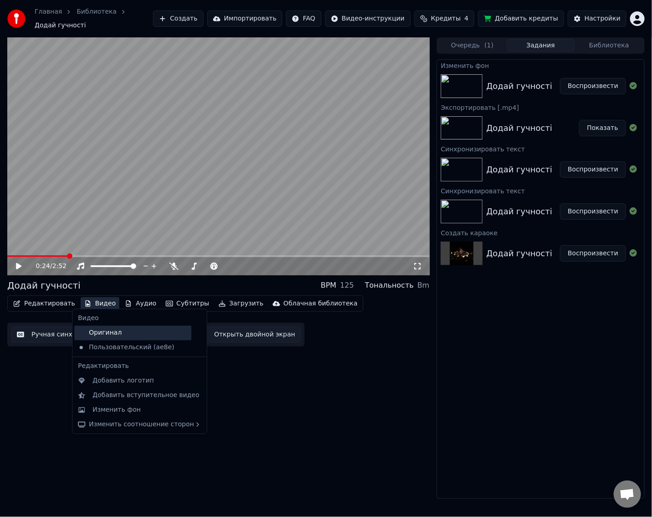
click at [134, 335] on div "Оригинал" at bounding box center [132, 332] width 117 height 15
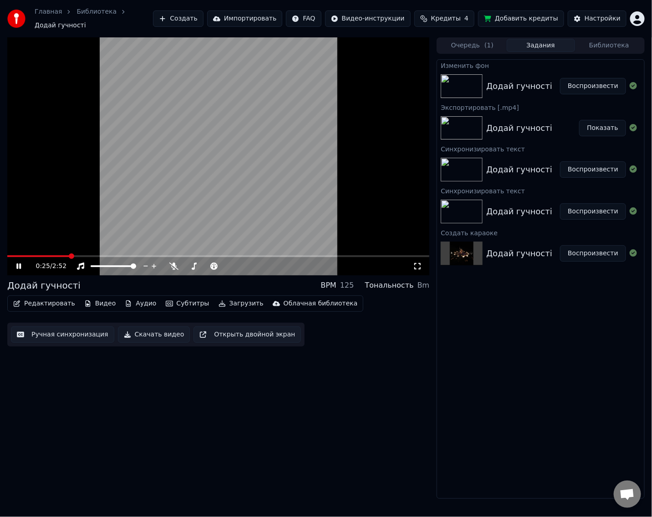
click at [177, 180] on video at bounding box center [218, 156] width 422 height 238
click at [97, 297] on button "Видео" at bounding box center [100, 303] width 39 height 13
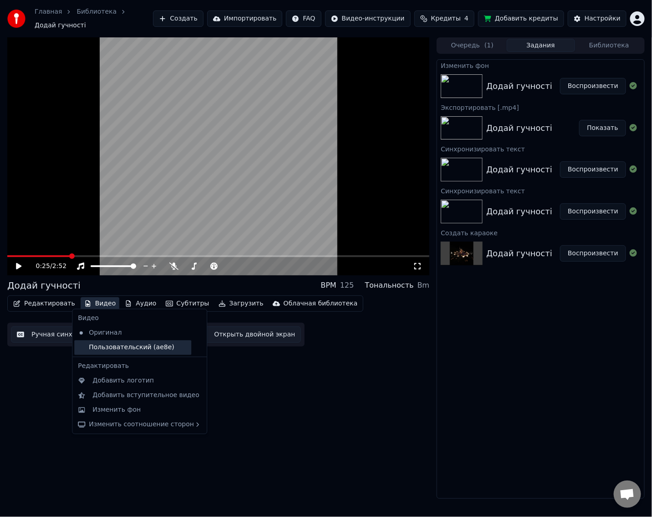
click at [162, 348] on div "Пользовательский (ae8e)" at bounding box center [132, 347] width 117 height 15
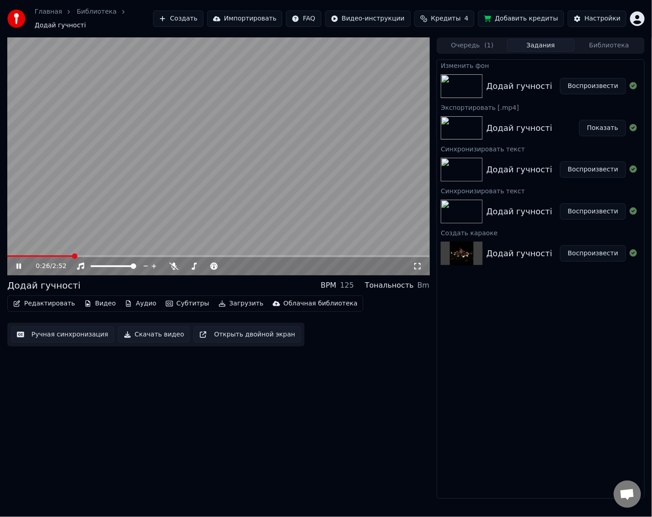
click at [134, 196] on video at bounding box center [218, 156] width 422 height 238
click at [259, 257] on div "0:26 / 2:52" at bounding box center [218, 266] width 422 height 18
click at [263, 255] on span at bounding box center [218, 256] width 422 height 2
click at [54, 298] on button "Редактировать" at bounding box center [44, 303] width 69 height 13
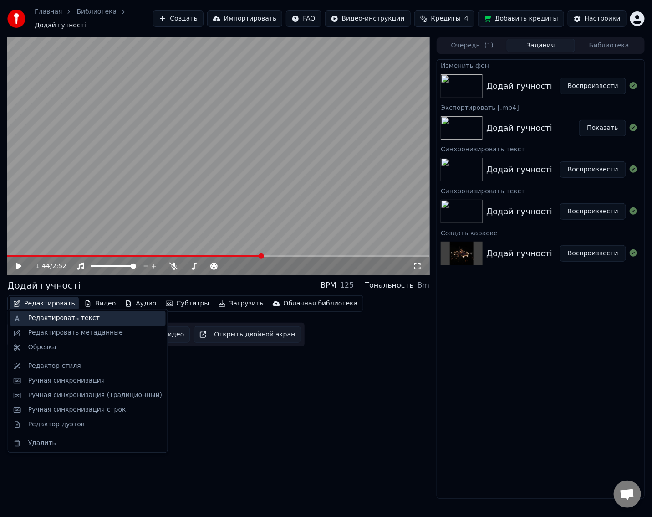
click at [80, 319] on div "Редактировать текст" at bounding box center [64, 318] width 72 height 9
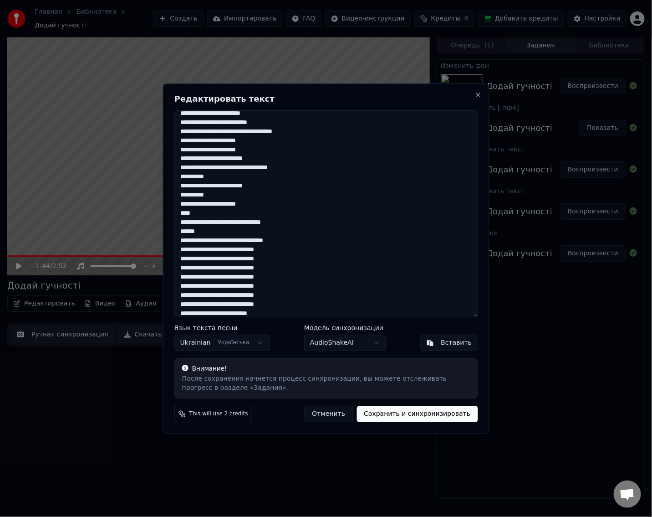
scroll to position [266, 0]
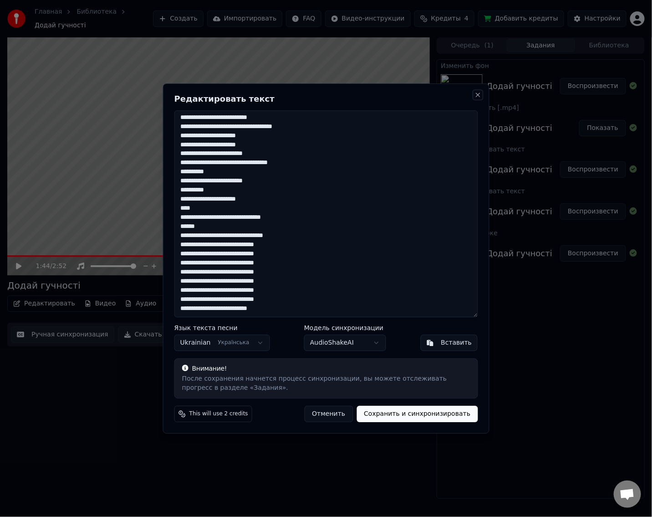
click at [478, 96] on button "Close" at bounding box center [477, 94] width 7 height 7
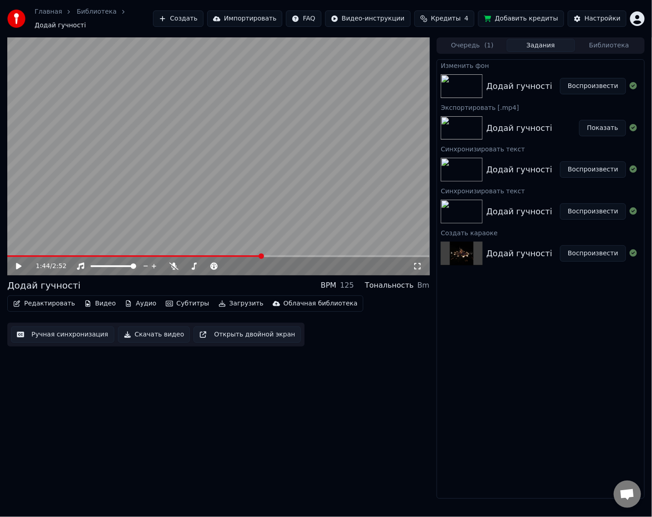
click at [31, 297] on button "Редактировать" at bounding box center [44, 303] width 69 height 13
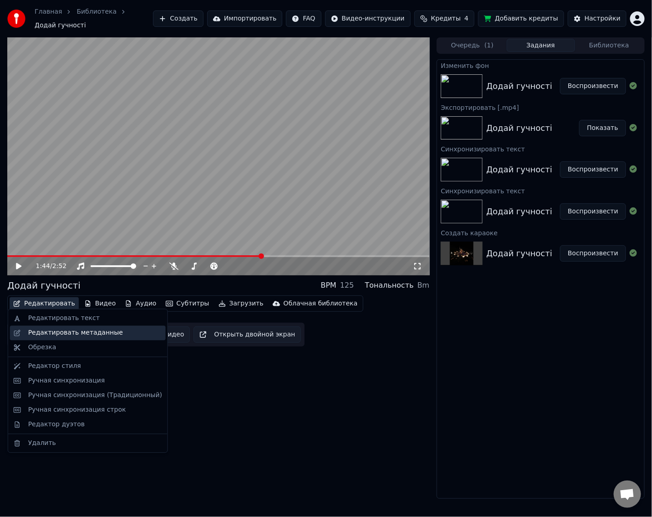
click at [64, 334] on div "Редактировать метаданные" at bounding box center [75, 332] width 95 height 9
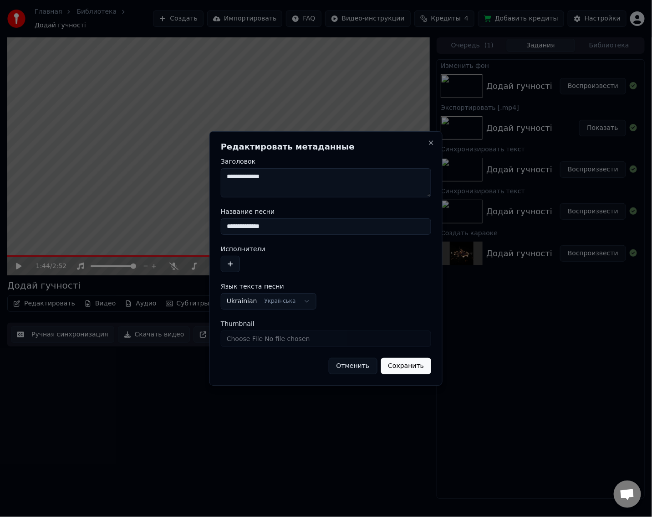
click at [230, 263] on button "button" at bounding box center [230, 264] width 19 height 16
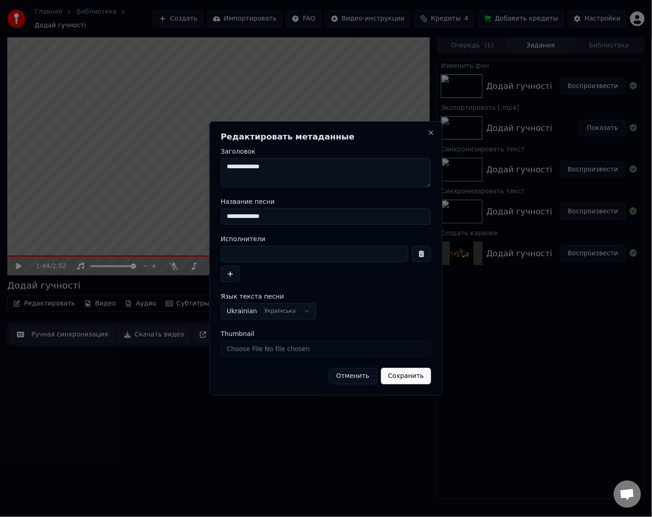
click at [423, 253] on button "button" at bounding box center [421, 254] width 19 height 16
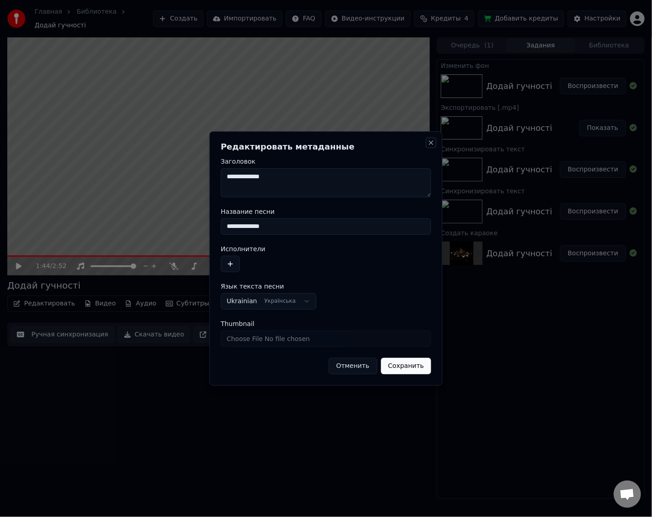
click at [430, 142] on button "Close" at bounding box center [431, 142] width 7 height 7
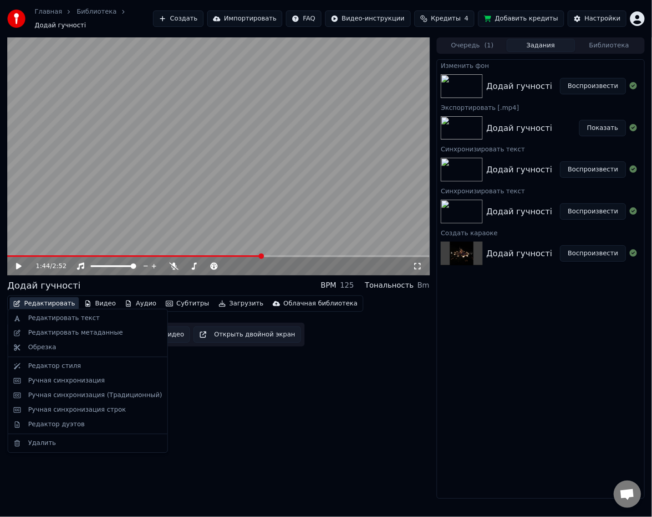
click at [48, 297] on button "Редактировать" at bounding box center [44, 303] width 69 height 13
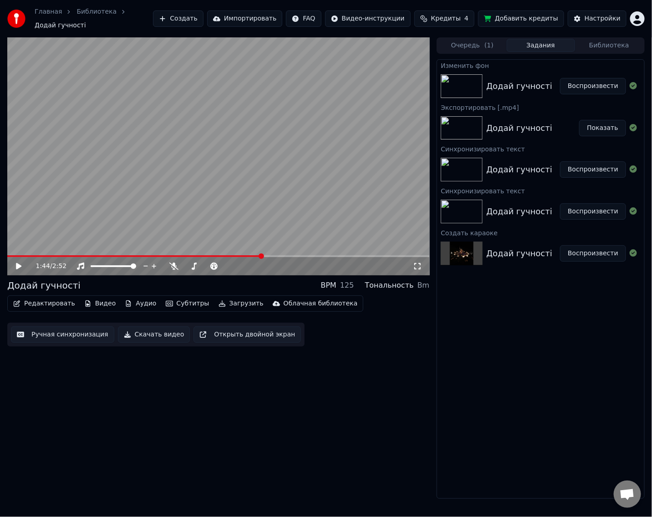
click at [264, 378] on div "1:44 / 2:52 Додай гучності BPM 125 Тональность Bm Редактировать Видео Аудио Суб…" at bounding box center [218, 267] width 422 height 461
click at [214, 331] on button "Открыть двойной экран" at bounding box center [247, 334] width 107 height 16
click at [19, 263] on icon at bounding box center [18, 265] width 5 height 5
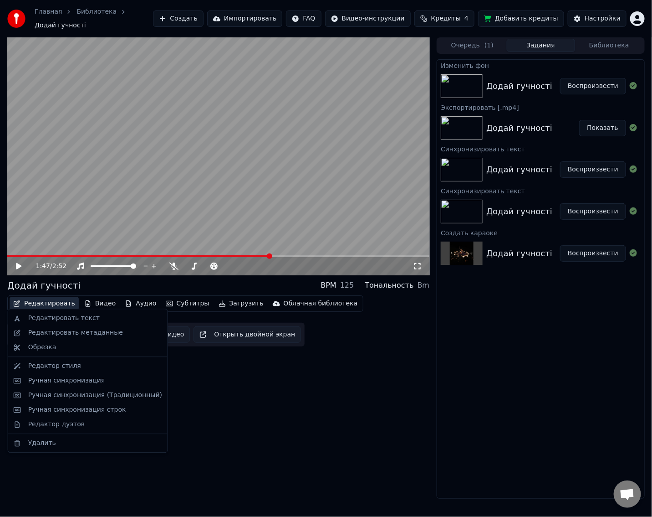
click at [56, 302] on button "Редактировать" at bounding box center [44, 303] width 69 height 13
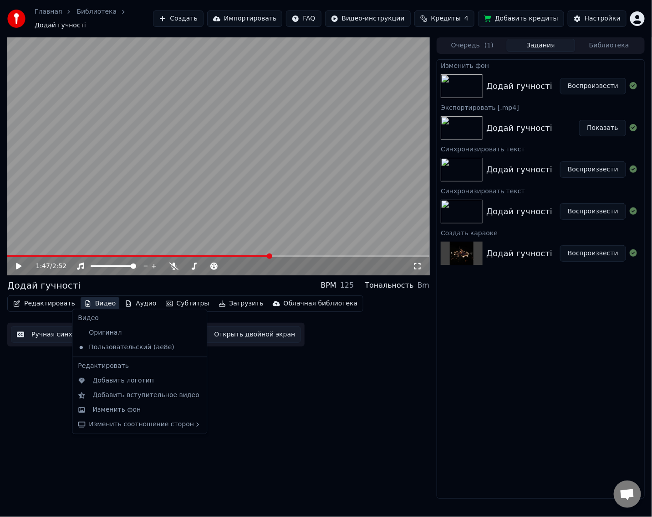
click at [88, 297] on button "Видео" at bounding box center [100, 303] width 39 height 13
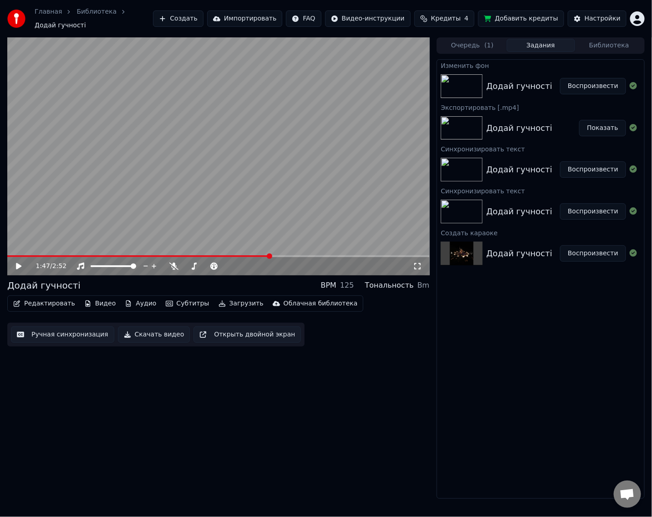
click at [88, 297] on button "Видео" at bounding box center [100, 303] width 39 height 13
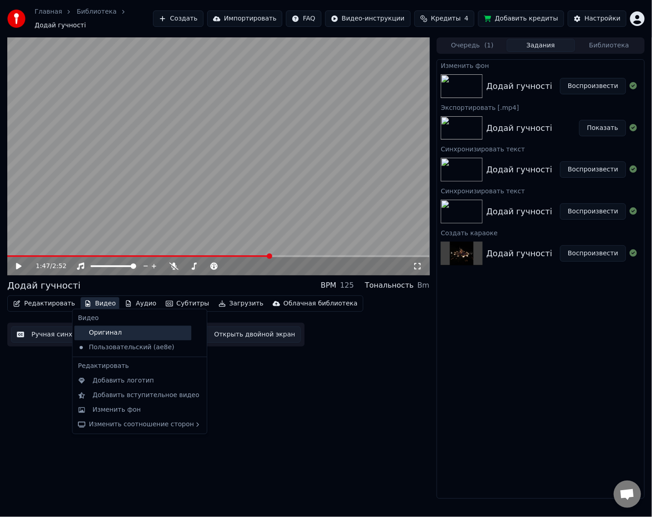
click at [138, 328] on div "Оригинал" at bounding box center [132, 332] width 117 height 15
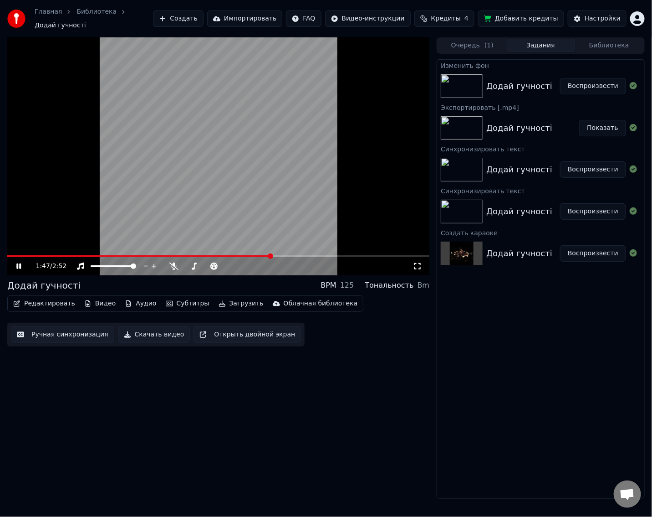
click at [101, 299] on button "Видео" at bounding box center [100, 303] width 39 height 13
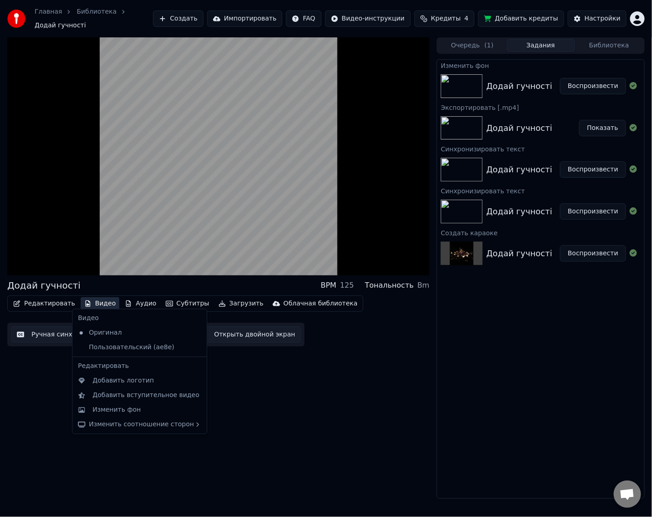
click at [195, 346] on icon at bounding box center [200, 346] width 10 height 7
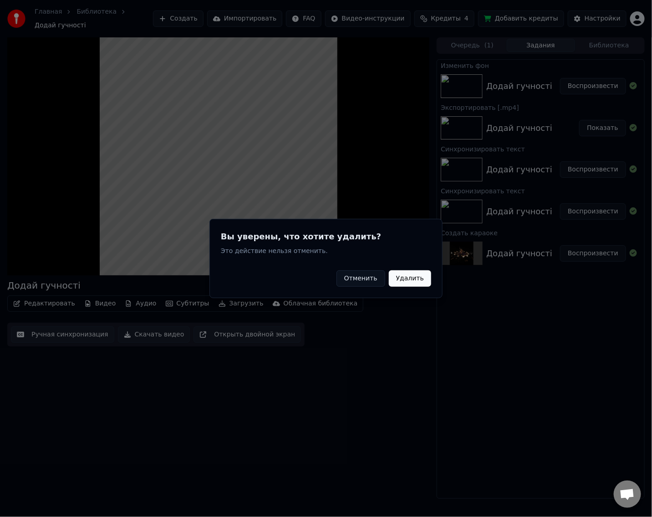
click at [409, 281] on button "Удалить" at bounding box center [410, 278] width 42 height 16
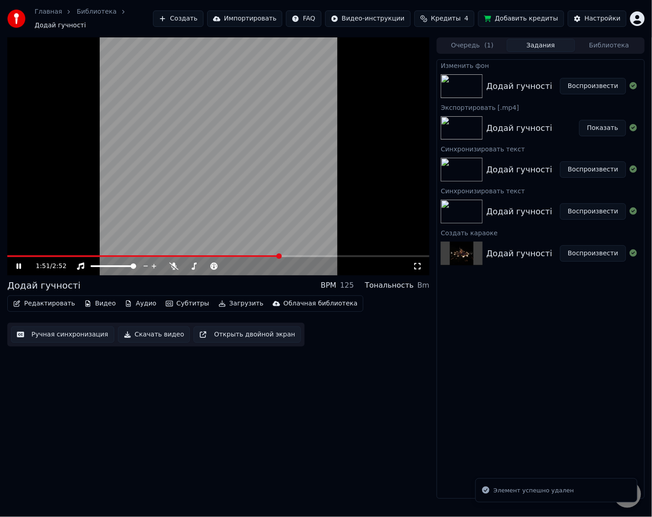
click at [282, 209] on video at bounding box center [218, 156] width 422 height 238
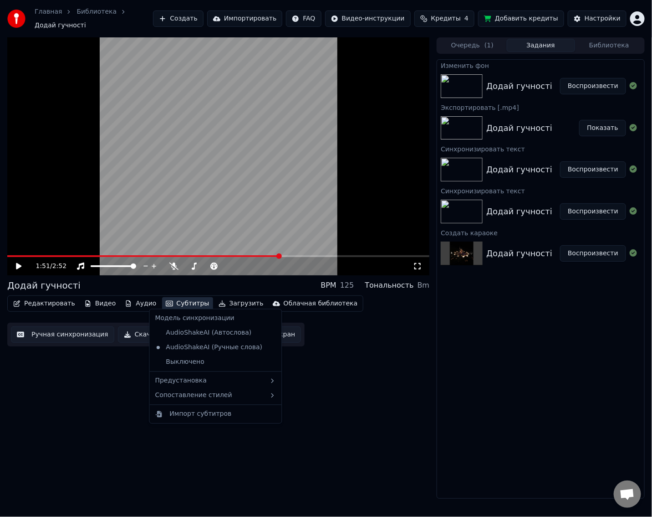
click at [174, 301] on button "Субтитры" at bounding box center [187, 303] width 51 height 13
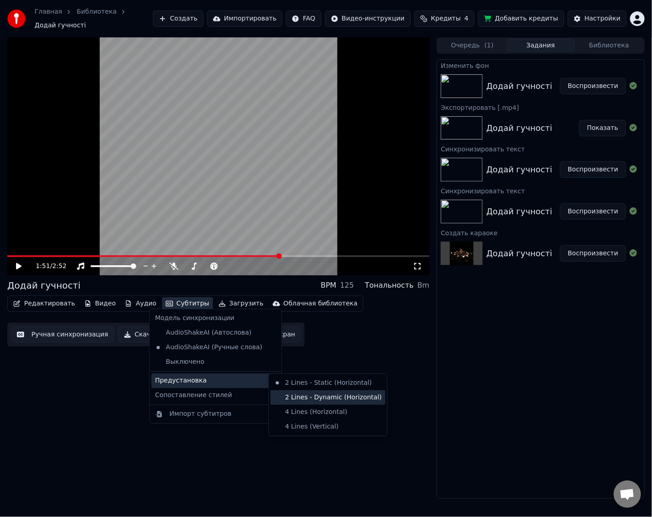
click at [300, 399] on div "2 Lines - Dynamic (Horizontal)" at bounding box center [328, 397] width 115 height 15
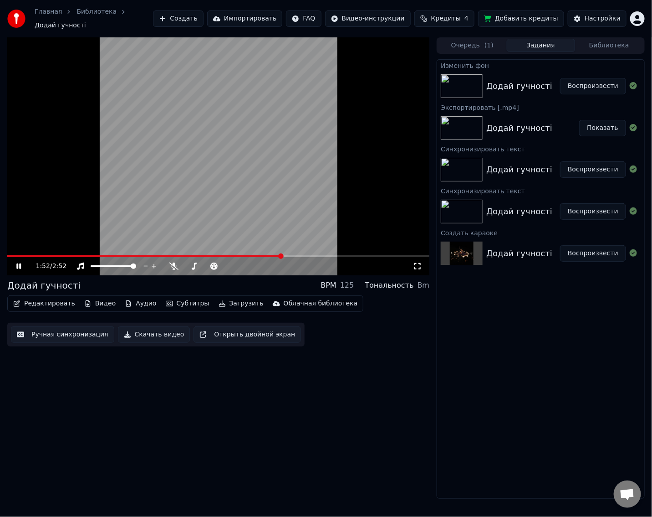
click at [299, 192] on video at bounding box center [218, 156] width 422 height 238
click at [299, 180] on video at bounding box center [218, 156] width 422 height 238
click at [261, 174] on video at bounding box center [218, 156] width 422 height 238
click at [91, 302] on button "Видео" at bounding box center [100, 303] width 39 height 13
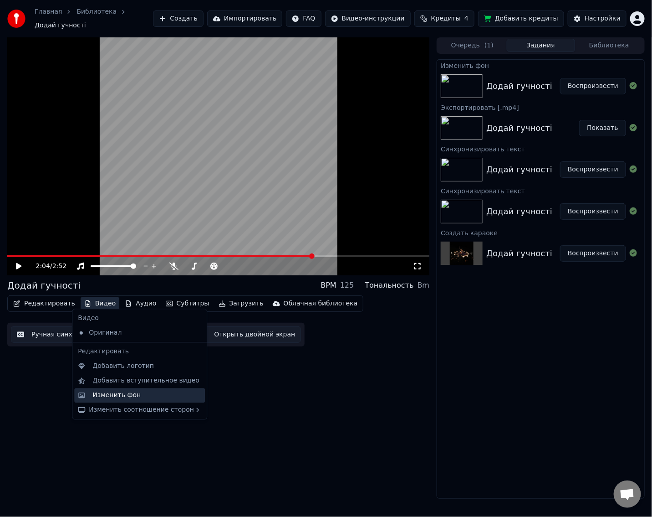
click at [116, 398] on div "Изменить фон" at bounding box center [116, 394] width 48 height 9
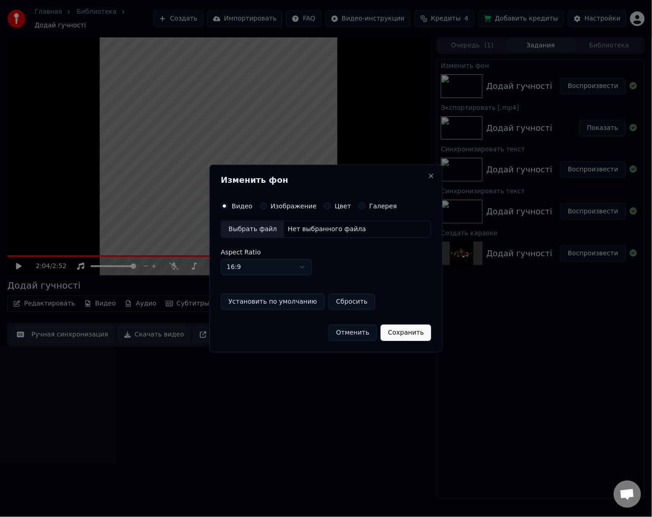
click at [269, 230] on div "Выбрать файл" at bounding box center [252, 229] width 63 height 16
click at [410, 332] on button "Сохранить" at bounding box center [410, 332] width 51 height 16
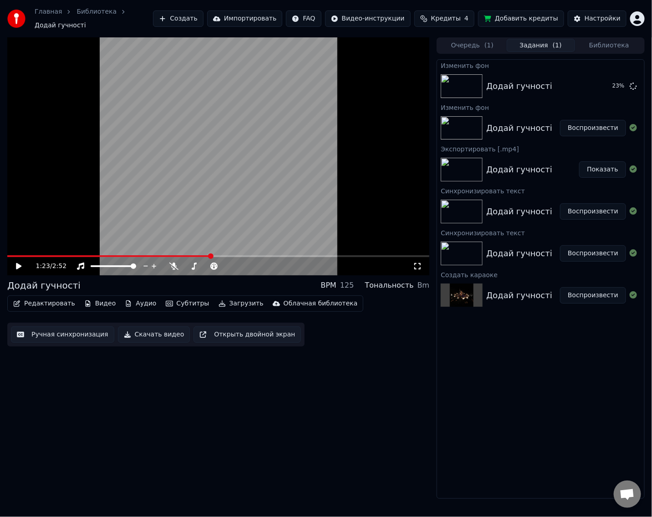
click at [207, 255] on span at bounding box center [109, 256] width 204 height 2
click at [192, 255] on span at bounding box center [107, 256] width 201 height 2
click at [160, 255] on span at bounding box center [84, 256] width 154 height 2
click at [126, 255] on span at bounding box center [67, 256] width 120 height 2
click at [90, 255] on span at bounding box center [50, 256] width 86 height 2
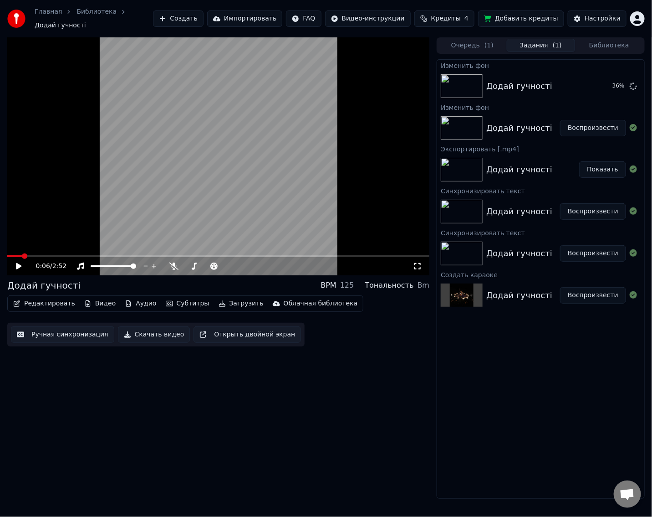
click at [19, 255] on span at bounding box center [14, 256] width 15 height 2
click at [131, 257] on div "0:05 / 2:52" at bounding box center [218, 266] width 422 height 18
click at [131, 255] on span at bounding box center [218, 256] width 422 height 2
click at [202, 208] on video at bounding box center [218, 156] width 422 height 238
click at [184, 263] on span at bounding box center [186, 265] width 5 height 5
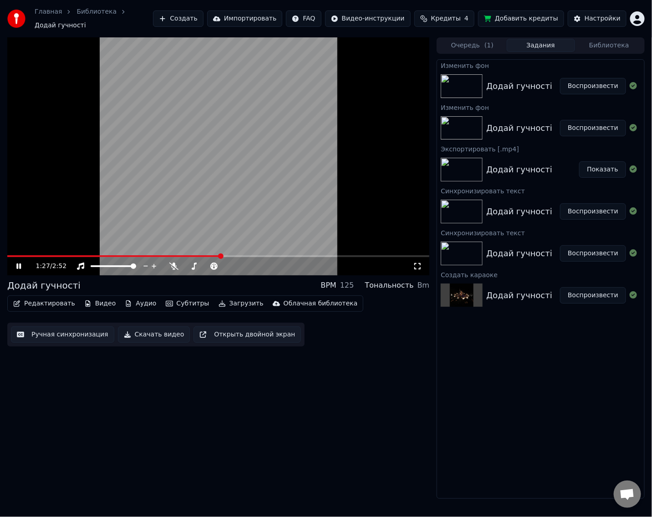
click at [24, 262] on icon at bounding box center [25, 265] width 21 height 7
click at [23, 262] on icon at bounding box center [25, 265] width 21 height 7
click at [9, 255] on span at bounding box center [8, 256] width 2 height 2
click at [585, 82] on button "Воспроизвести" at bounding box center [593, 86] width 66 height 16
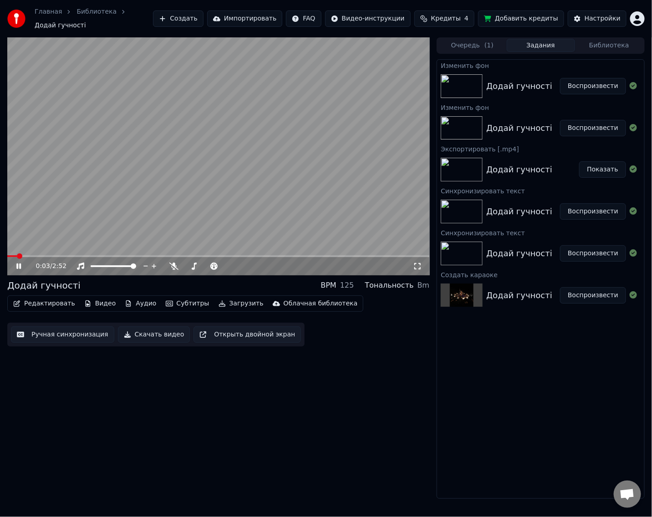
click at [353, 282] on div "125" at bounding box center [347, 285] width 14 height 11
click at [184, 264] on span at bounding box center [186, 265] width 5 height 5
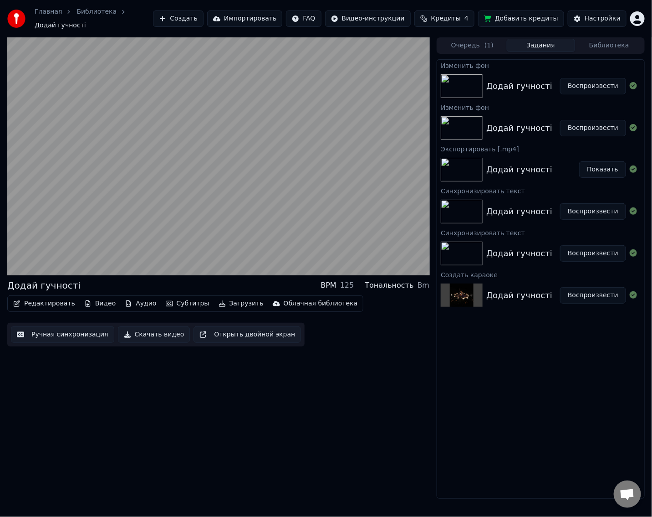
click at [168, 301] on button "Субтитры" at bounding box center [187, 303] width 51 height 13
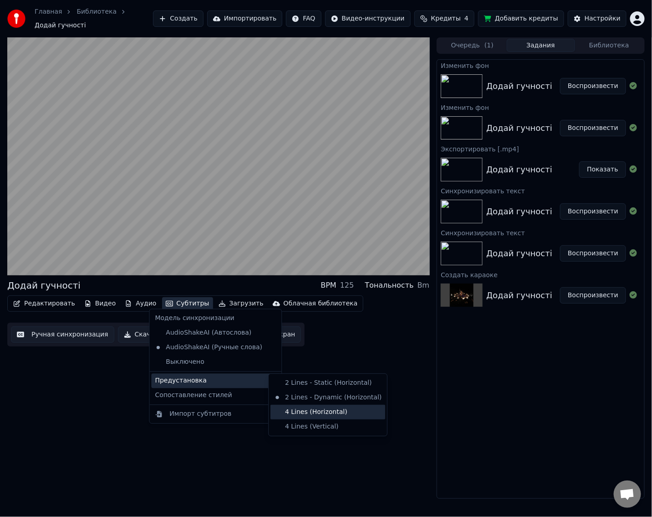
click at [320, 410] on div "4 Lines (Horizontal)" at bounding box center [328, 411] width 115 height 15
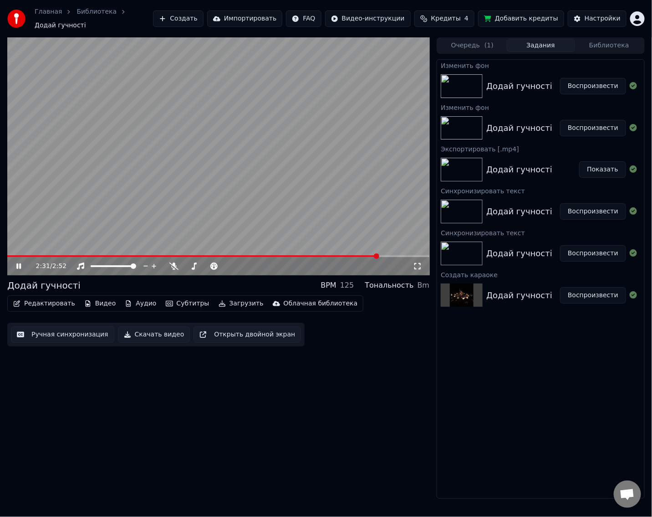
click at [156, 330] on button "Скачать видео" at bounding box center [154, 334] width 72 height 16
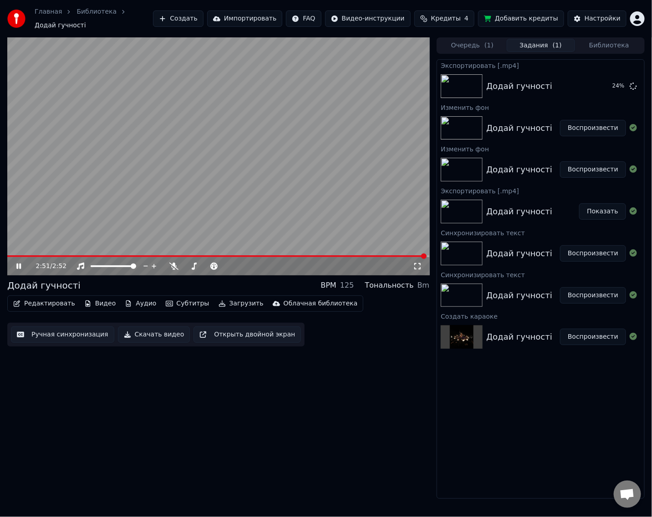
click at [296, 118] on video at bounding box center [218, 156] width 422 height 238
click at [196, 264] on span at bounding box center [196, 265] width 5 height 5
click at [394, 255] on span at bounding box center [200, 256] width 387 height 2
click at [324, 206] on video at bounding box center [218, 156] width 422 height 238
click at [184, 264] on span at bounding box center [186, 265] width 5 height 5
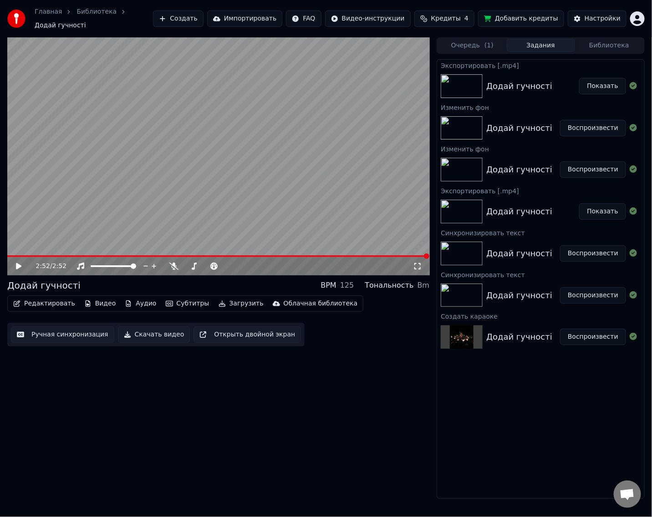
click at [601, 83] on button "Показать" at bounding box center [602, 86] width 47 height 16
click at [461, 17] on span "Кредиты" at bounding box center [446, 18] width 30 height 9
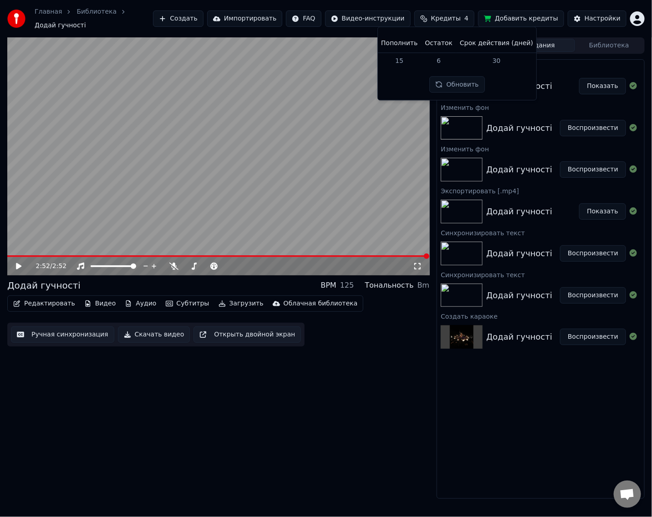
click at [459, 18] on span "Кредиты" at bounding box center [446, 18] width 30 height 9
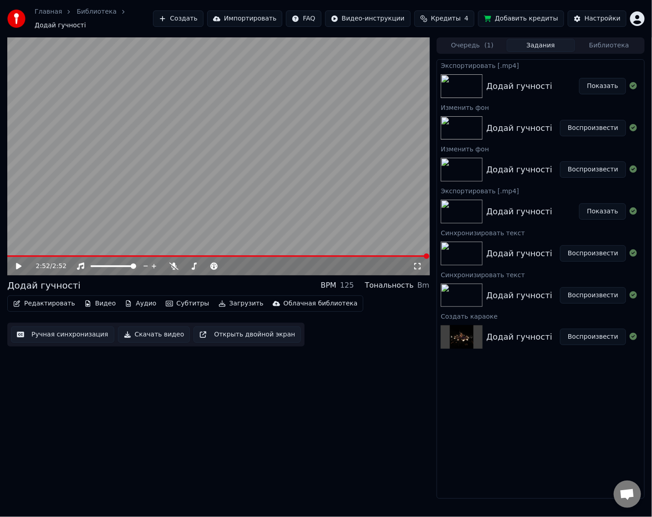
click at [456, 11] on button "Кредиты 4" at bounding box center [445, 18] width 60 height 16
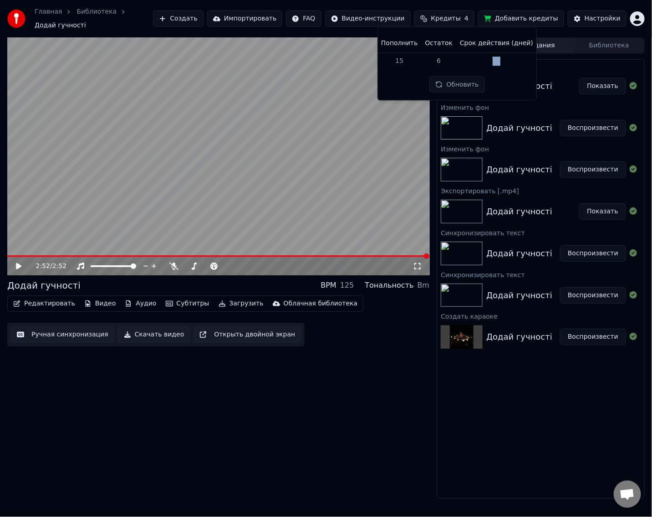
drag, startPoint x: 488, startPoint y: 59, endPoint x: 520, endPoint y: 57, distance: 31.5
click at [520, 57] on td "30" at bounding box center [496, 60] width 81 height 16
click at [507, 57] on td "30" at bounding box center [496, 60] width 81 height 16
click at [457, 87] on button "Обновить" at bounding box center [457, 85] width 55 height 16
click at [441, 19] on button "Кредиты 4" at bounding box center [445, 18] width 60 height 16
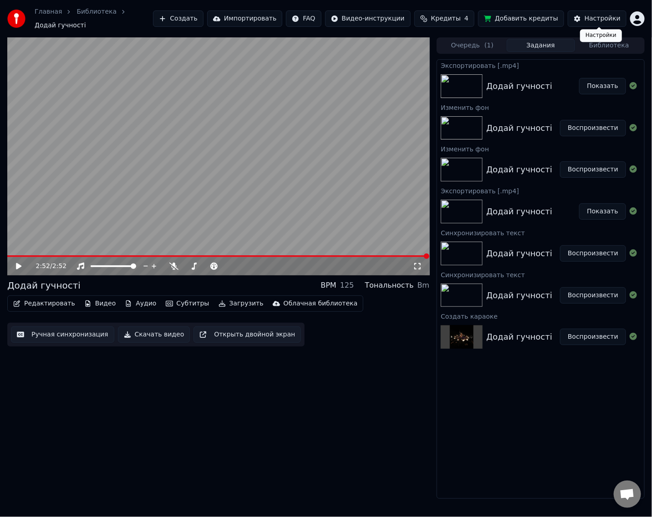
click at [586, 18] on button "Настройки" at bounding box center [597, 18] width 59 height 16
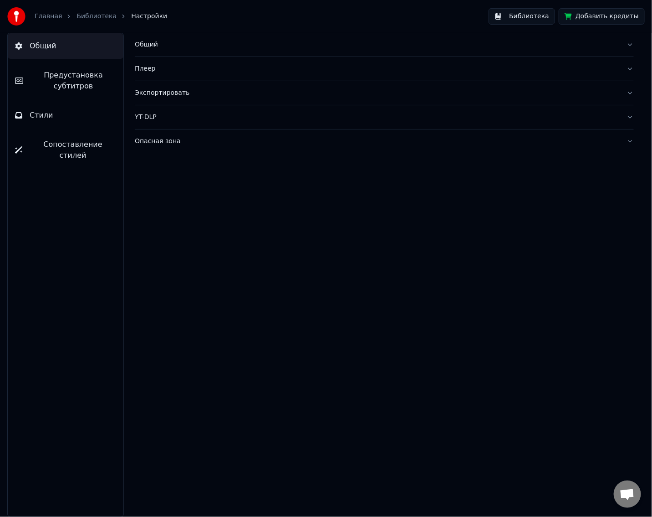
click at [150, 67] on div "Плеер" at bounding box center [377, 68] width 485 height 9
click at [177, 72] on div "Плеер" at bounding box center [377, 68] width 485 height 9
drag, startPoint x: 295, startPoint y: 91, endPoint x: 357, endPoint y: 120, distance: 69.1
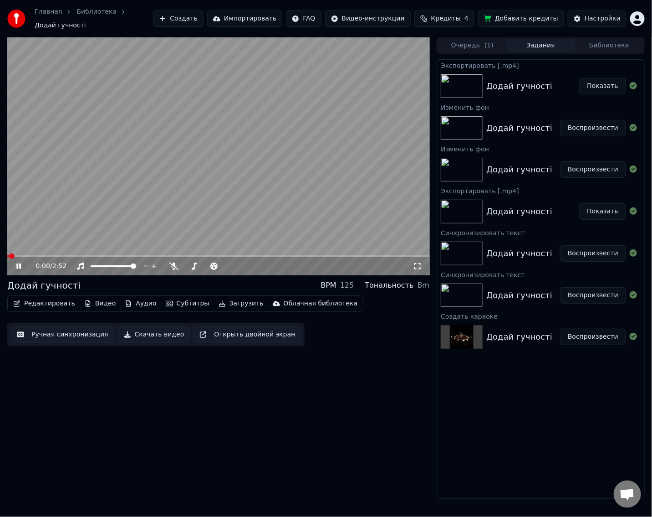
click at [174, 169] on video at bounding box center [218, 156] width 422 height 238
click at [374, 423] on div "0:01 / 2:52 Додай гучності BPM 125 Тональность Bm Редактировать Видео Аудио Суб…" at bounding box center [218, 267] width 422 height 461
click at [51, 15] on link "Главная" at bounding box center [48, 11] width 27 height 9
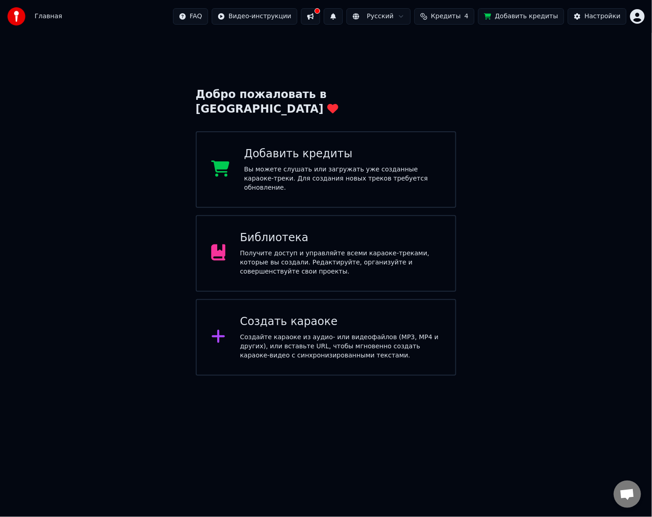
click at [314, 249] on div "Получите доступ и управляйте всеми караоке-треками, которые вы создали. Редакти…" at bounding box center [340, 262] width 201 height 27
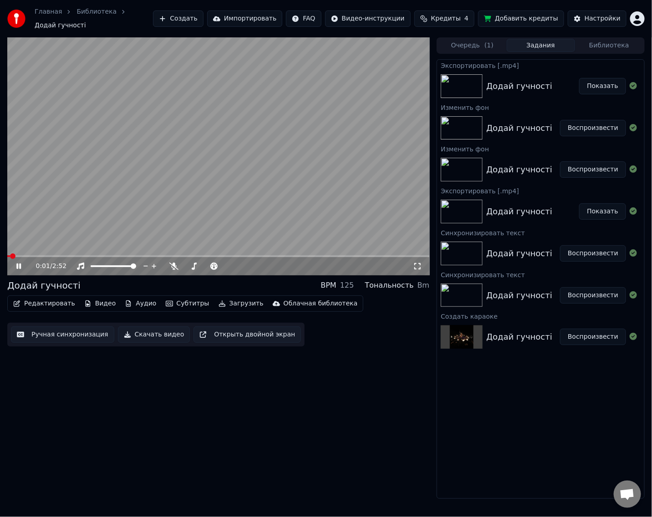
click at [275, 140] on video at bounding box center [218, 156] width 422 height 238
click at [75, 257] on div "0:01 / 2:52" at bounding box center [218, 266] width 422 height 18
click at [78, 255] on span at bounding box center [218, 256] width 422 height 2
click at [220, 155] on video at bounding box center [218, 156] width 422 height 238
click at [219, 167] on video at bounding box center [218, 156] width 422 height 238
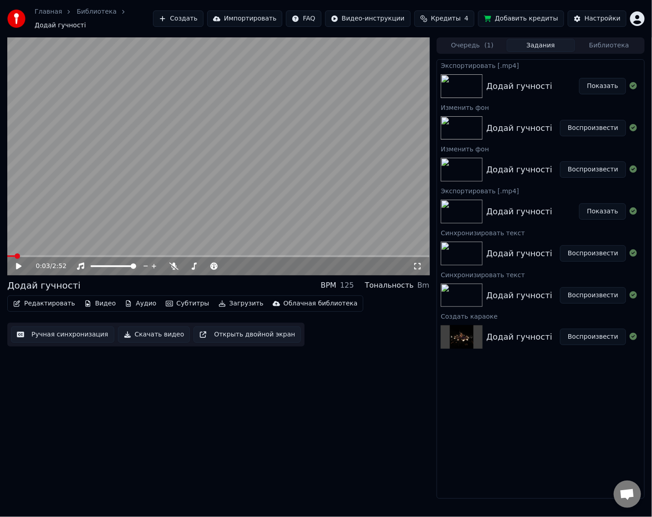
click at [7, 255] on span at bounding box center [10, 256] width 7 height 2
click at [461, 16] on span "Кредиты" at bounding box center [446, 18] width 30 height 9
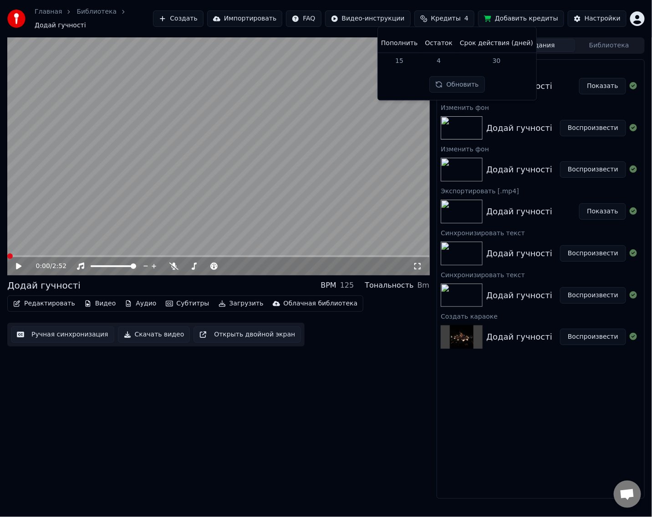
click at [166, 300] on button "Субтитры" at bounding box center [187, 303] width 51 height 13
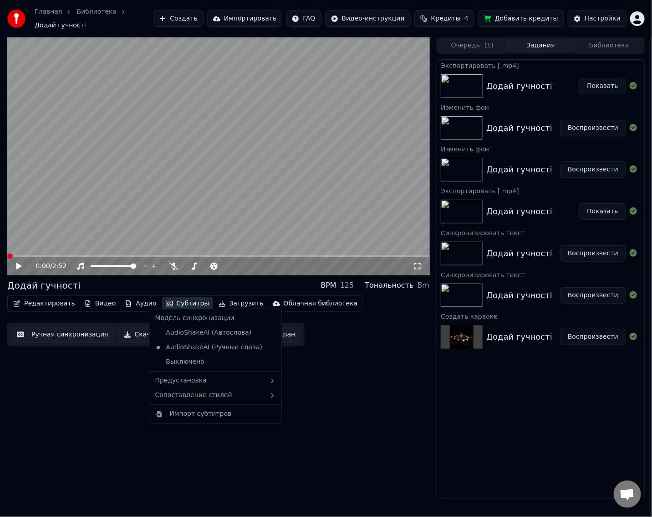
click at [333, 377] on div "0:00 / 2:52 Додай гучності BPM 125 Тональность Bm Редактировать Видео Аудио Суб…" at bounding box center [218, 267] width 422 height 461
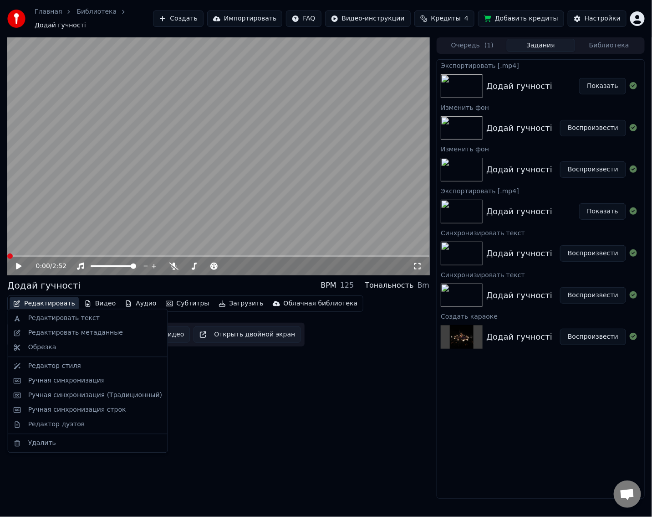
click at [46, 298] on button "Редактировать" at bounding box center [44, 303] width 69 height 13
click at [50, 369] on div "Редактор стиля" at bounding box center [54, 365] width 53 height 9
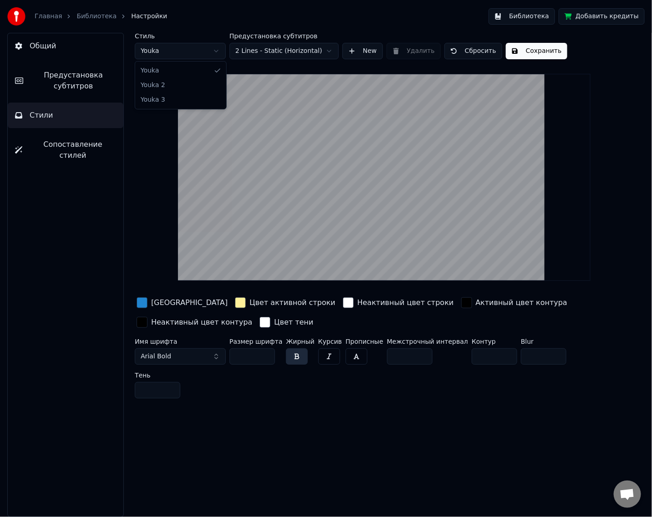
click at [165, 56] on html "Главная Библиотека Настройки Библиотека Добавить кредиты Общий Предустановка су…" at bounding box center [326, 258] width 652 height 517
click at [188, 52] on html "Главная Библиотека Настройки Библиотека Добавить кредиты Общий Предустановка су…" at bounding box center [326, 258] width 652 height 517
click at [184, 51] on html "Главная Библиотека Настройки Библиотека Добавить кредиты Общий Предустановка су…" at bounding box center [326, 258] width 652 height 517
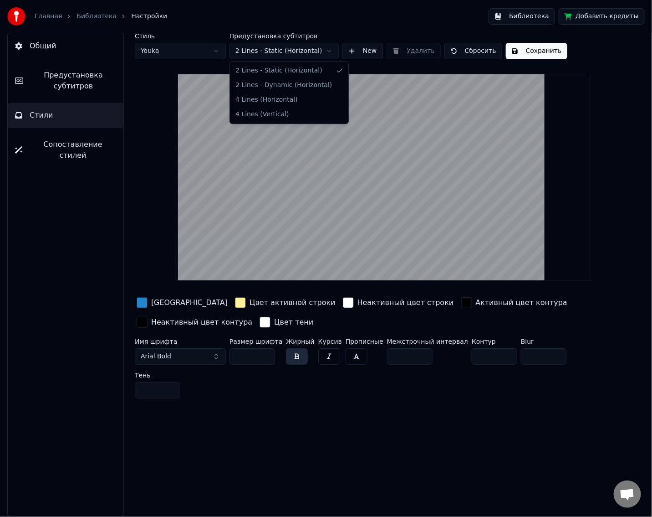
click at [273, 54] on html "Главная Библиотека Настройки Библиотека Добавить кредиты Общий Предустановка су…" at bounding box center [326, 258] width 652 height 517
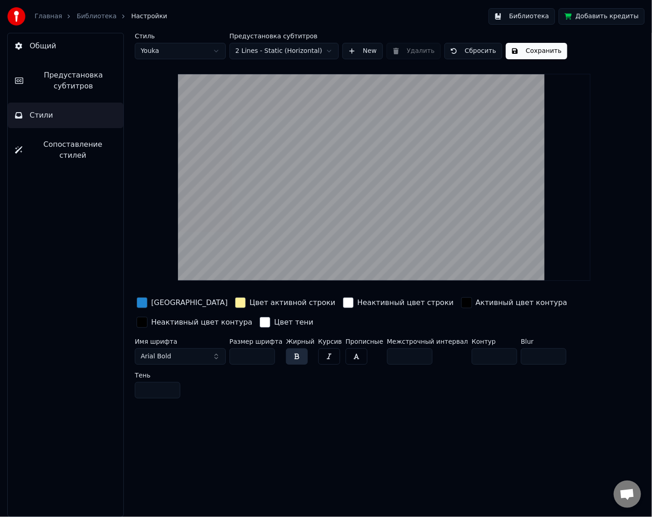
click at [186, 51] on html "Главная Библиотека Настройки Библиотека Добавить кредиты Общий Предустановка су…" at bounding box center [326, 258] width 652 height 517
click at [179, 56] on html "Главная Библиотека Настройки Библиотека Добавить кредиты Общий Предустановка су…" at bounding box center [326, 258] width 652 height 517
click at [82, 148] on span "Сопоставление стилей" at bounding box center [73, 150] width 87 height 22
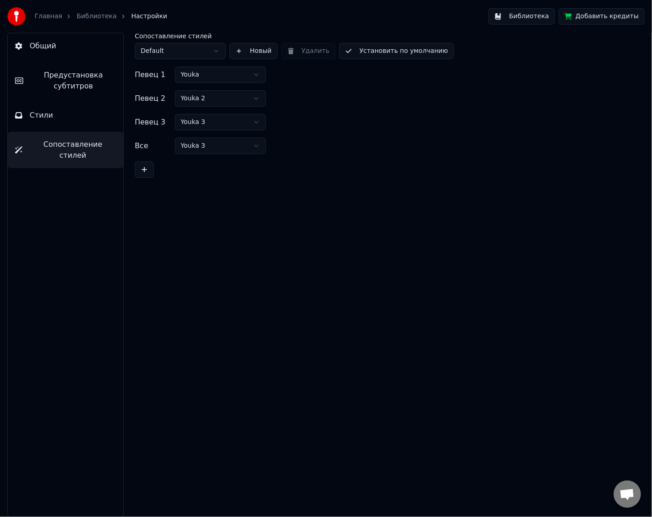
click at [209, 79] on html "Главная Библиотека Настройки Библиотека Добавить кредиты Общий Предустановка су…" at bounding box center [326, 258] width 652 height 517
click at [208, 79] on html "Главная Библиотека Настройки Библиотека Добавить кредиты Общий Предустановка су…" at bounding box center [326, 258] width 652 height 517
click at [211, 97] on html "Главная Библиотека Настройки Библиотека Добавить кредиты Общий Предустановка су…" at bounding box center [326, 258] width 652 height 517
click at [314, 166] on html "Главная Библиотека Настройки Библиотека Добавить кредиты Общий Предустановка су…" at bounding box center [326, 258] width 652 height 517
click at [70, 114] on button "Стили" at bounding box center [66, 115] width 116 height 26
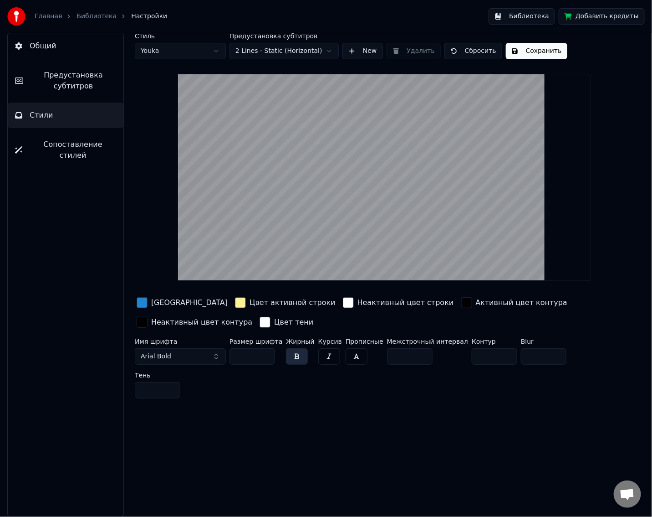
click at [332, 220] on video at bounding box center [384, 177] width 412 height 207
click at [72, 51] on button "Общий" at bounding box center [66, 46] width 116 height 26
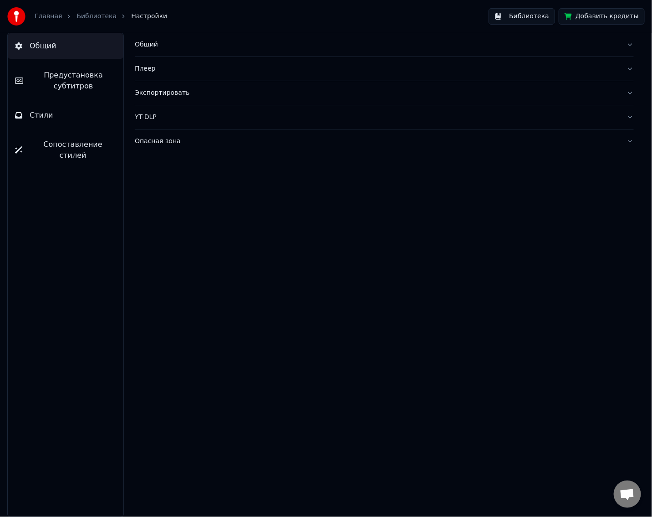
click at [159, 123] on button "YT-DLP" at bounding box center [384, 117] width 499 height 24
click at [173, 189] on html "Главная Библиотека Настройки Библиотека Добавить кредиты Общий Предустановка су…" at bounding box center [326, 258] width 652 height 517
click at [171, 189] on html "Главная Библиотека Настройки Библиотека Добавить кредиты Общий Предустановка су…" at bounding box center [326, 258] width 652 height 517
click at [87, 75] on span "Предустановка субтитров" at bounding box center [74, 81] width 86 height 22
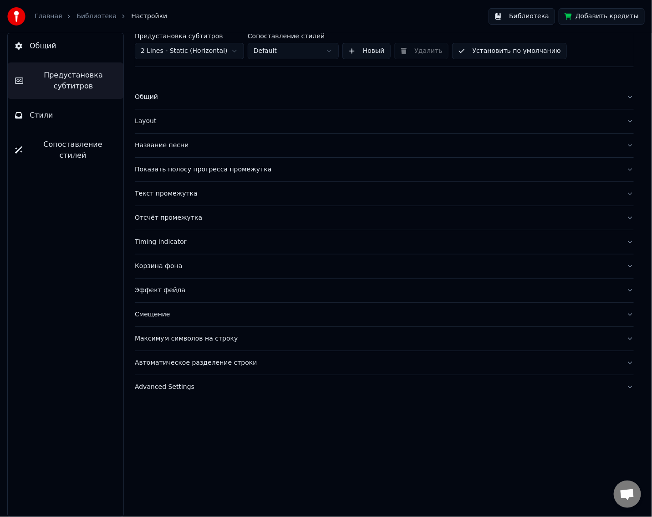
click at [187, 246] on button "Timing Indicator" at bounding box center [384, 242] width 499 height 24
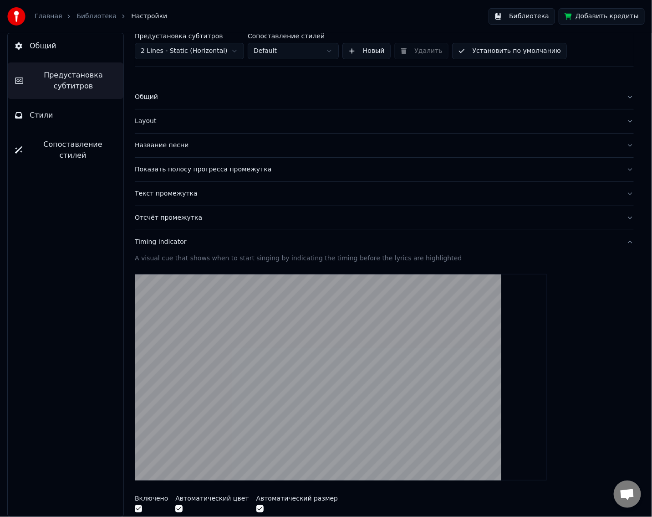
click at [186, 195] on div "Текст промежутка" at bounding box center [377, 193] width 485 height 9
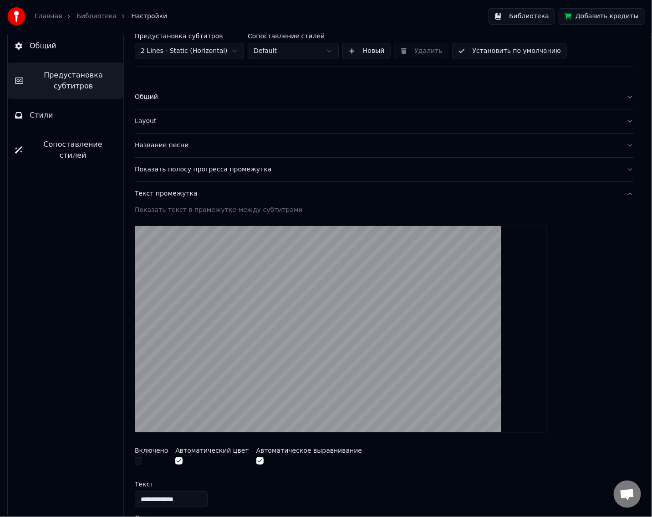
click at [185, 195] on div "Текст промежутка" at bounding box center [377, 193] width 485 height 9
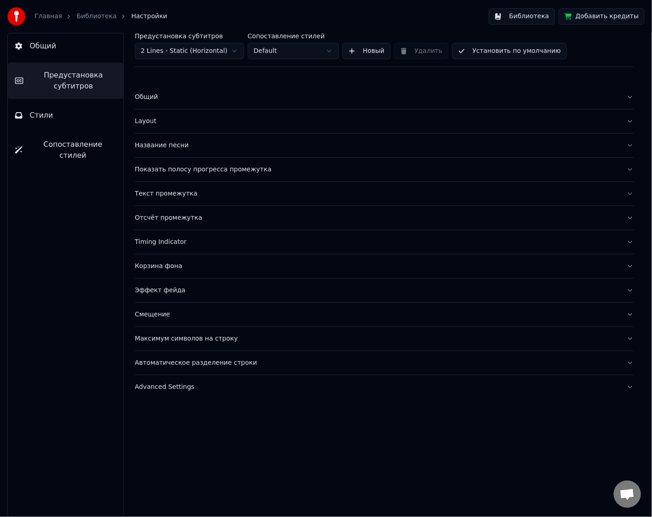
click at [179, 218] on div "Отсчёт промежутка" at bounding box center [377, 217] width 485 height 9
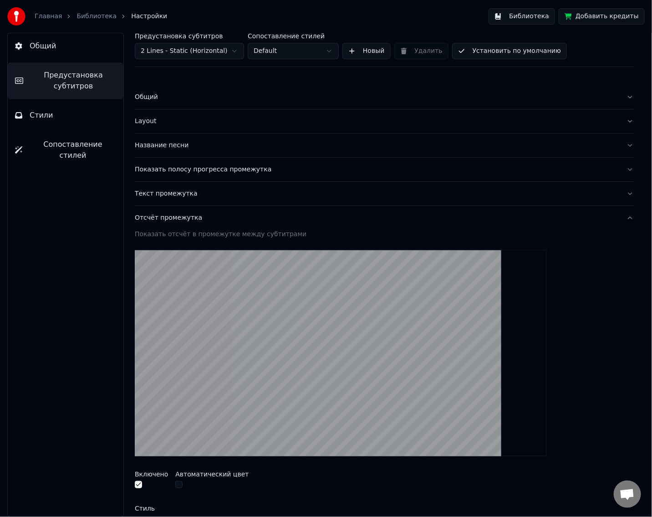
click at [179, 218] on div "Отсчёт промежутка" at bounding box center [377, 217] width 485 height 9
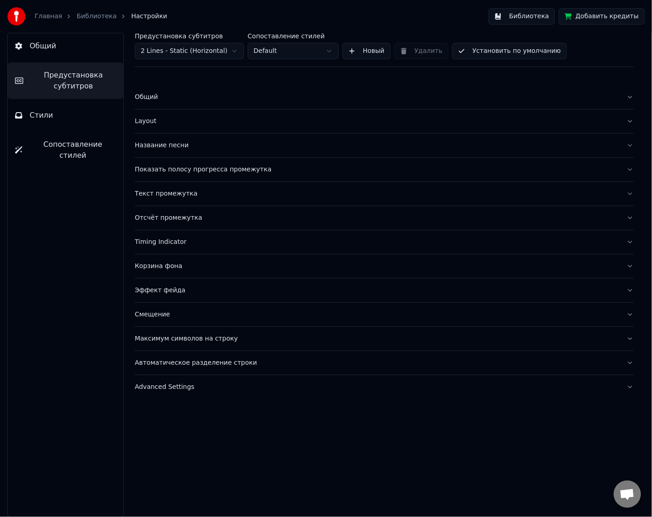
click at [179, 237] on div "Timing Indicator" at bounding box center [377, 241] width 485 height 9
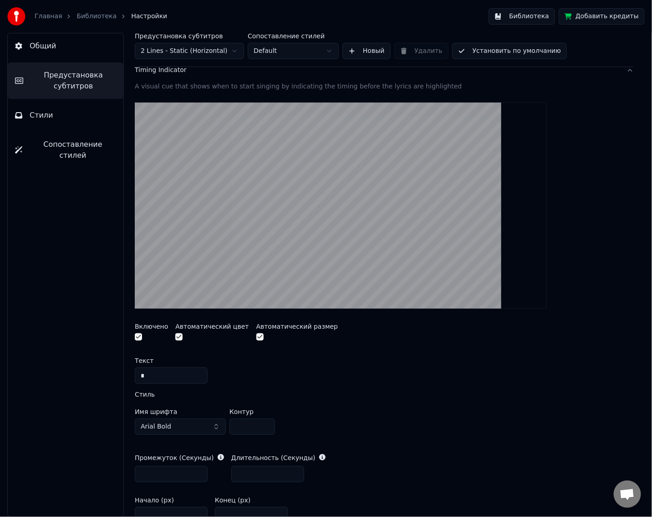
scroll to position [137, 0]
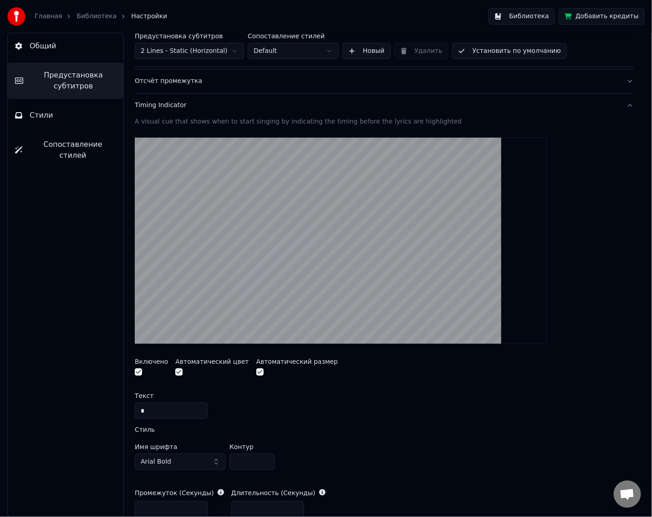
click at [176, 371] on button "button" at bounding box center [178, 371] width 7 height 7
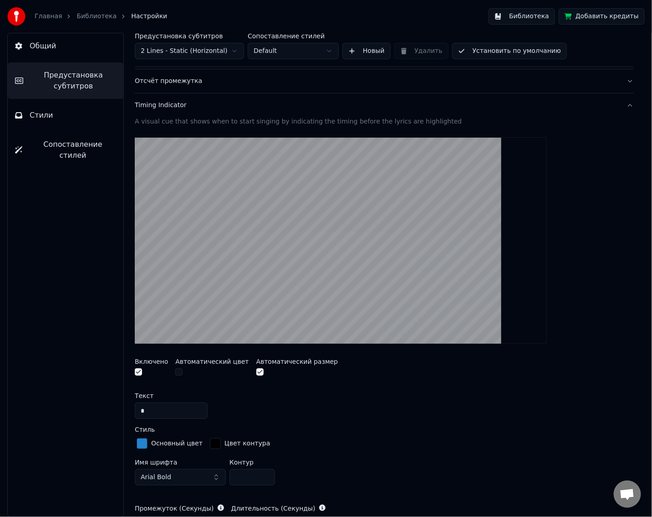
click at [176, 371] on button "button" at bounding box center [178, 371] width 7 height 7
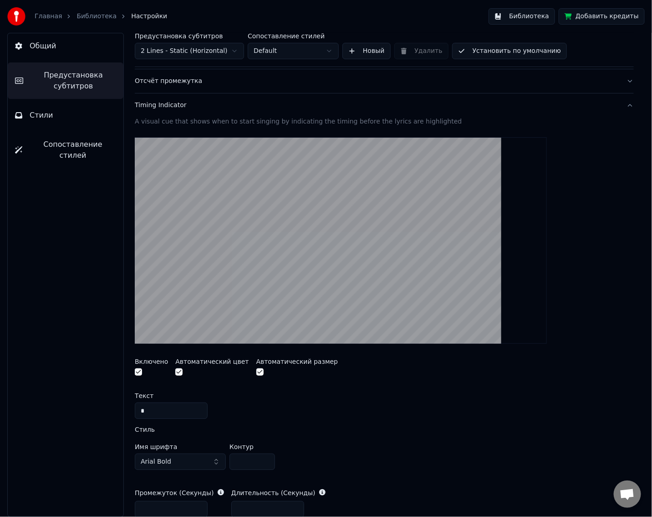
click at [137, 373] on button "button" at bounding box center [138, 371] width 7 height 7
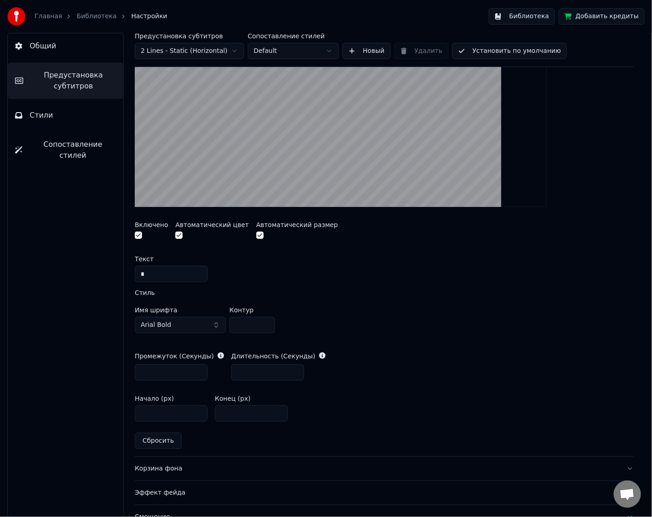
scroll to position [363, 0]
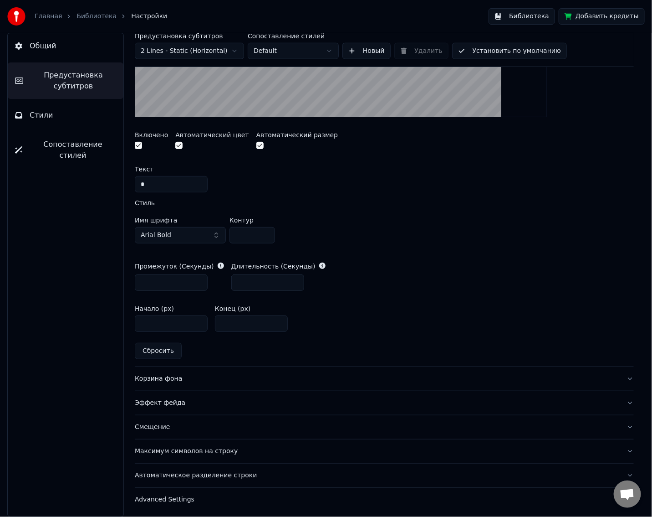
click at [204, 238] on button "Arial Bold" at bounding box center [180, 235] width 91 height 16
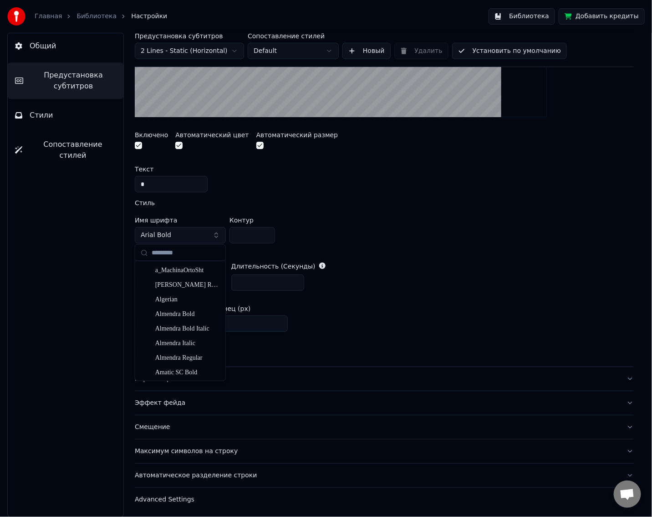
click at [214, 235] on button "Arial Bold" at bounding box center [180, 235] width 91 height 16
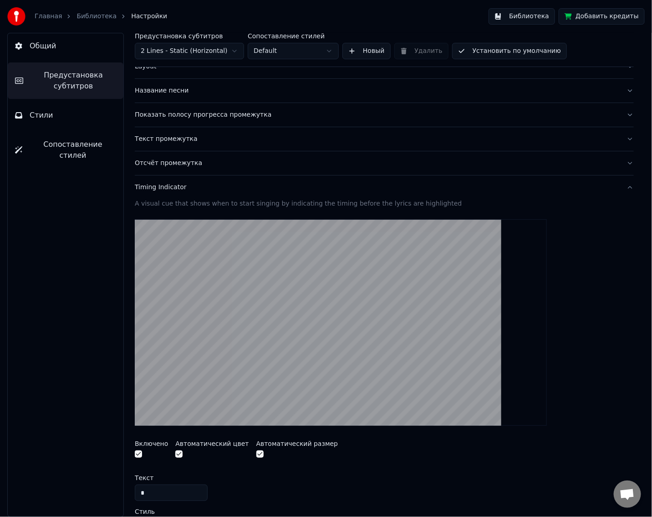
scroll to position [0, 0]
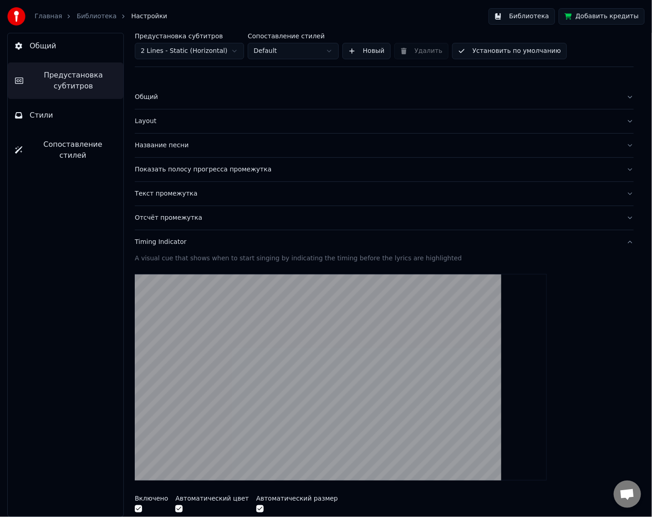
click at [202, 244] on div "Timing Indicator" at bounding box center [377, 241] width 485 height 9
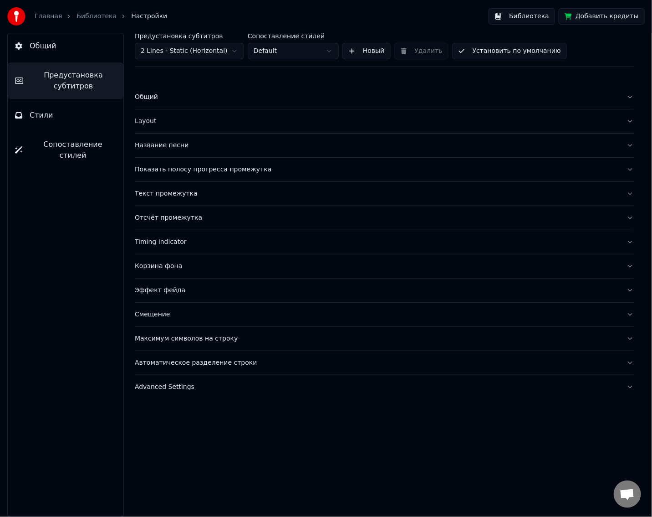
click at [195, 199] on button "Текст промежутка" at bounding box center [384, 194] width 499 height 24
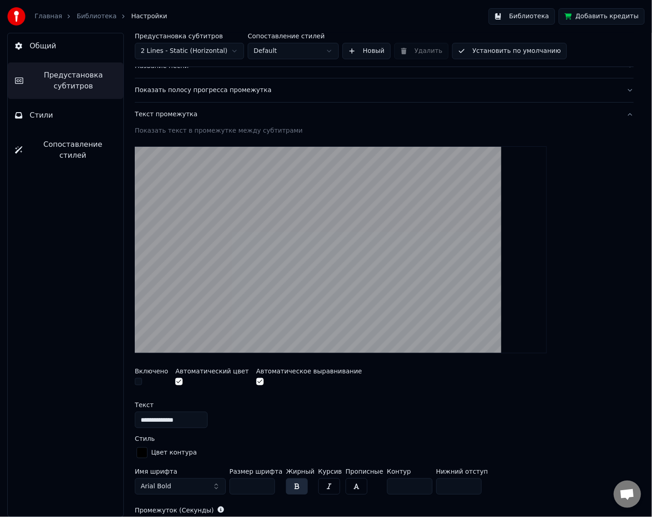
scroll to position [137, 0]
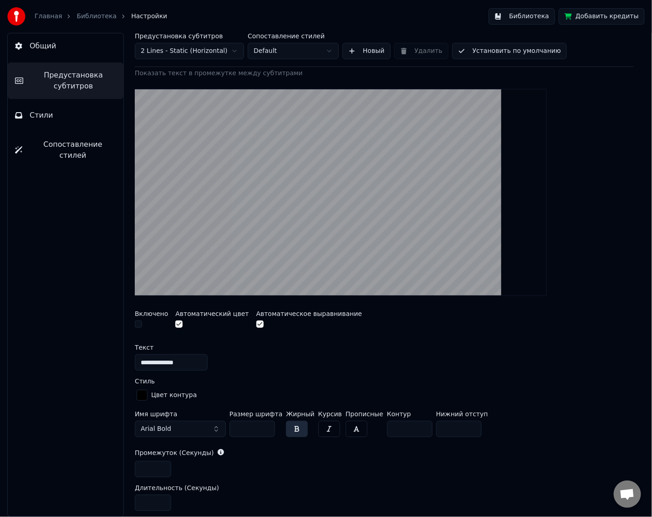
click at [139, 323] on button "button" at bounding box center [138, 323] width 7 height 7
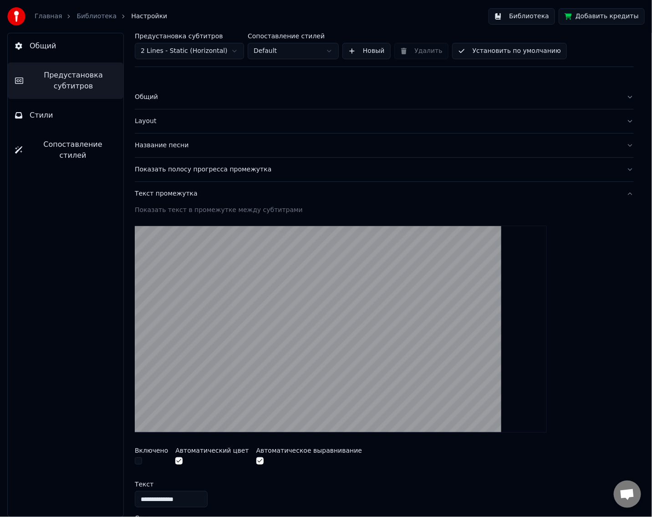
click at [138, 457] on button "button" at bounding box center [138, 460] width 7 height 7
click at [234, 199] on button "Текст промежутка" at bounding box center [384, 194] width 499 height 24
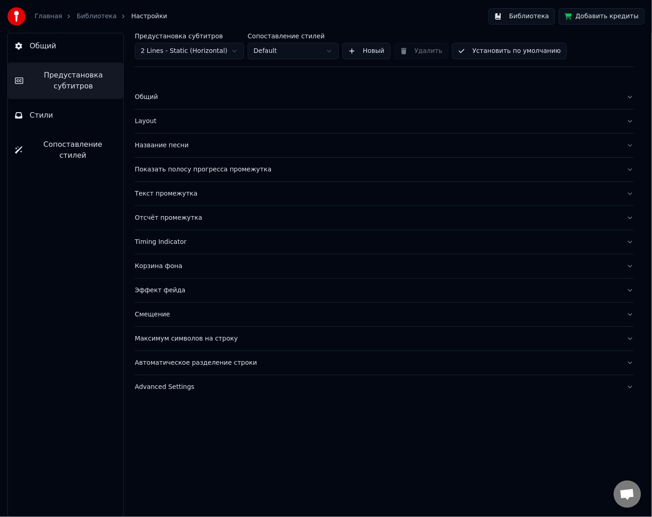
click at [227, 174] on button "Показать полосу прогресса промежутка" at bounding box center [384, 170] width 499 height 24
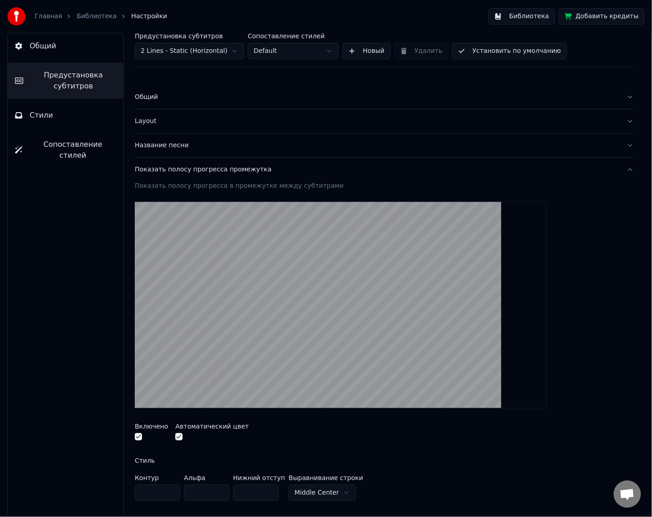
click at [183, 173] on div "Показать полосу прогресса промежутка" at bounding box center [377, 169] width 485 height 9
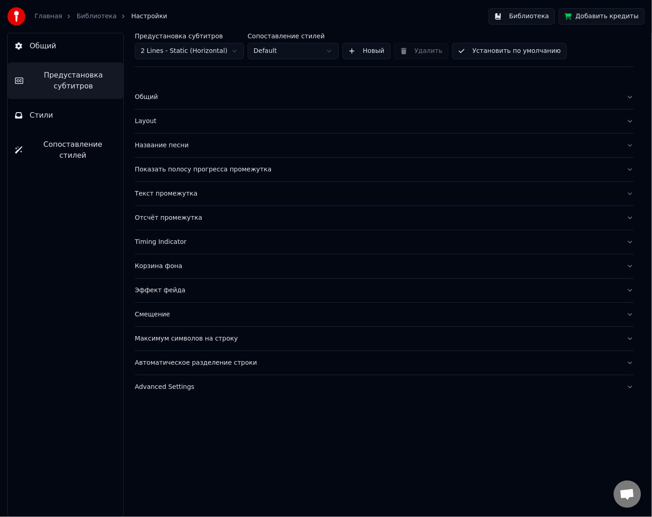
click at [184, 150] on button "Название песни" at bounding box center [384, 145] width 499 height 24
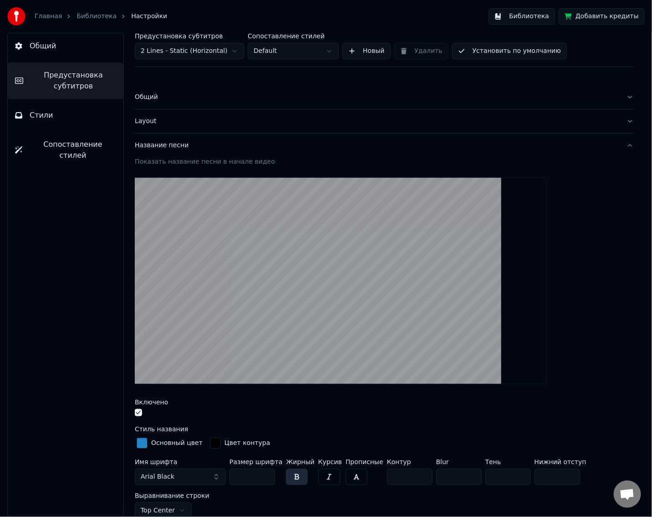
click at [184, 150] on button "Название песни" at bounding box center [384, 145] width 499 height 24
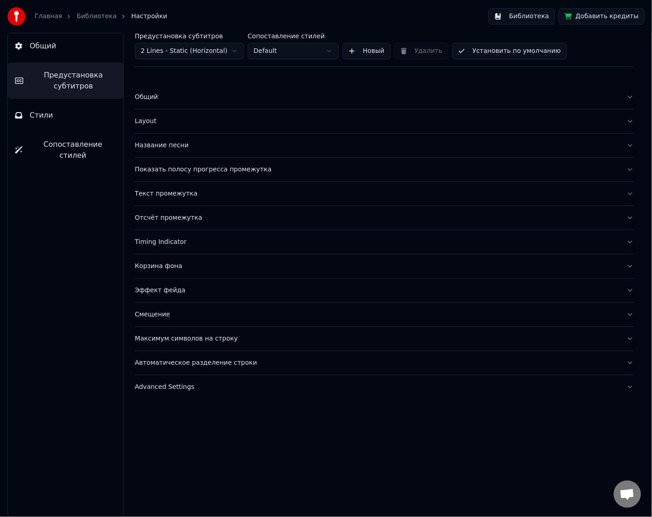
click at [186, 125] on button "Layout" at bounding box center [384, 121] width 499 height 24
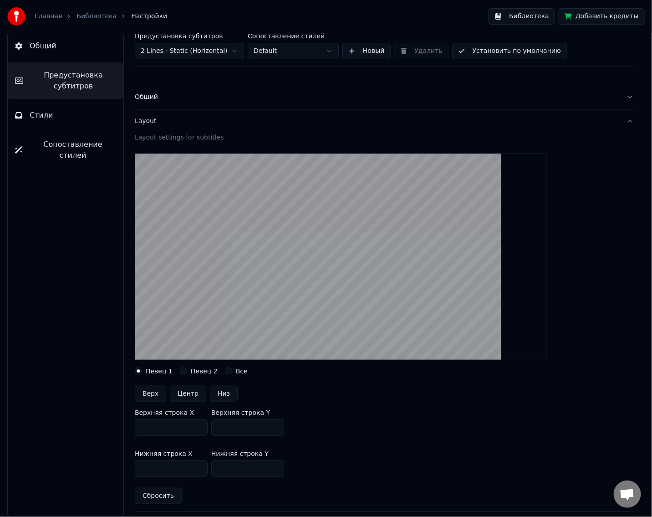
click at [186, 125] on button "Layout" at bounding box center [384, 121] width 499 height 24
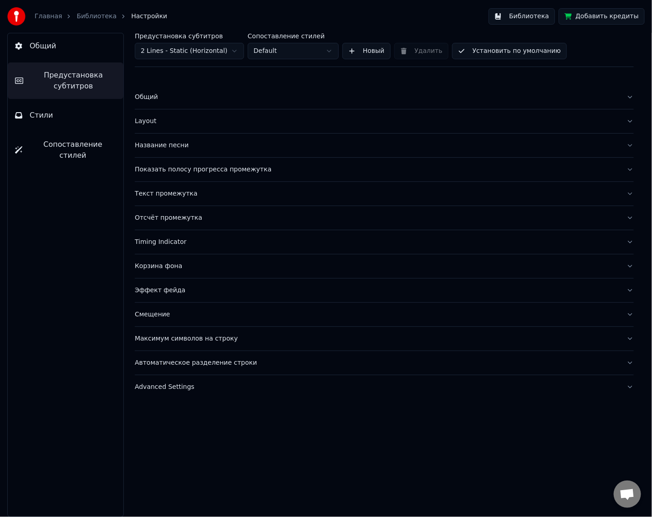
click at [185, 97] on div "Общий" at bounding box center [377, 96] width 485 height 9
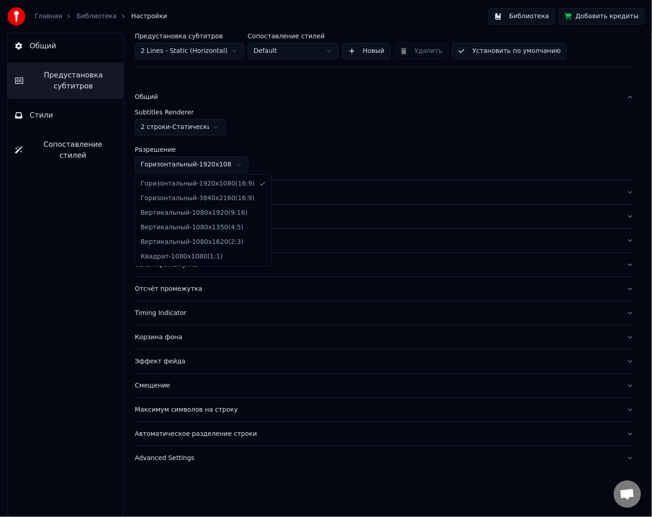
click at [203, 169] on html "Главная Библиотека Настройки Библиотека Добавить кредиты Общий Предустановка су…" at bounding box center [326, 258] width 652 height 517
click at [201, 163] on html "Главная Библиотека Настройки Библиотека Добавить кредиты Общий Предустановка су…" at bounding box center [326, 258] width 652 height 517
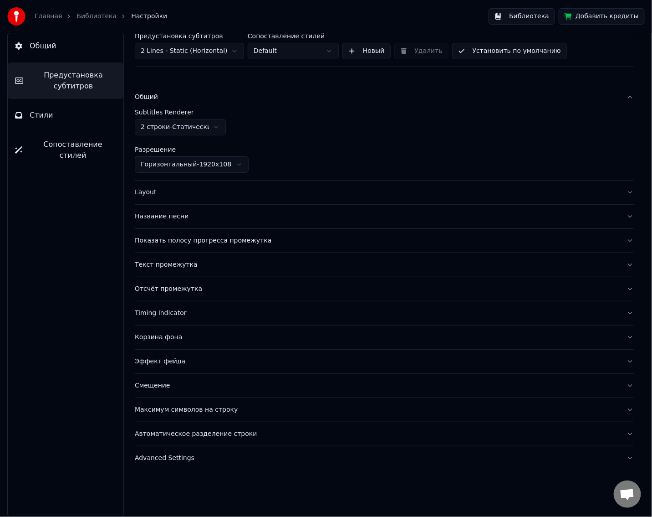
click at [43, 56] on button "Общий" at bounding box center [66, 46] width 116 height 26
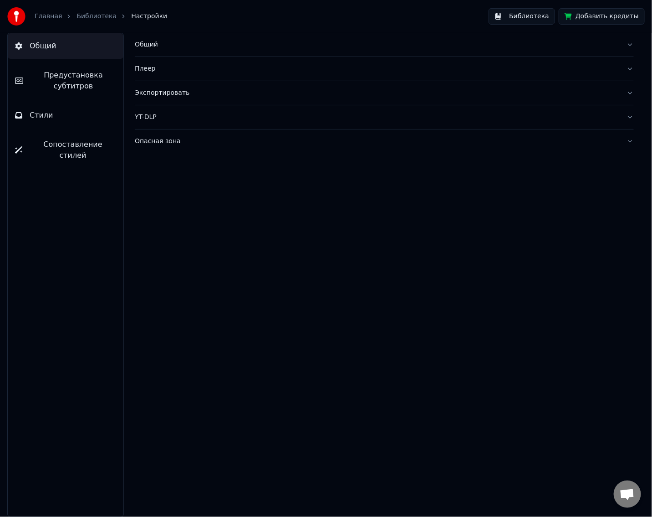
click at [157, 143] on div "Опасная зона" at bounding box center [377, 141] width 485 height 9
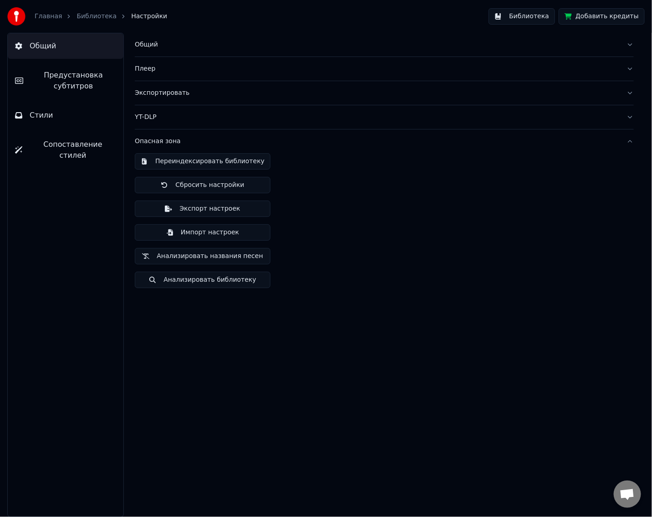
click at [157, 143] on div "Опасная зона" at bounding box center [377, 141] width 485 height 9
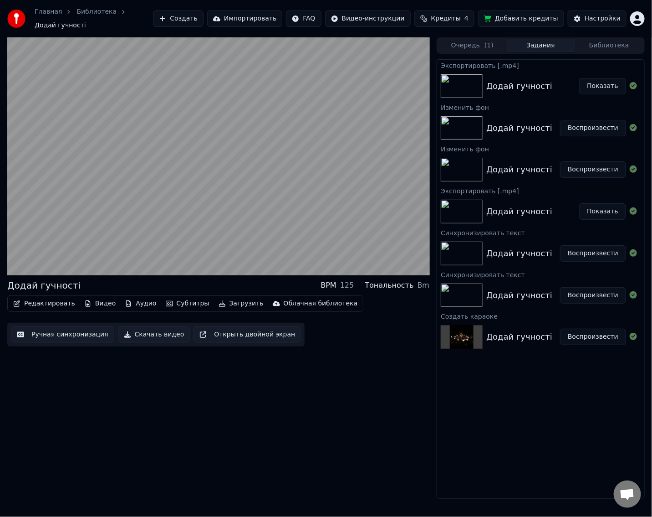
click at [116, 191] on video at bounding box center [218, 156] width 422 height 238
